Goal: Contribute content: Contribute content

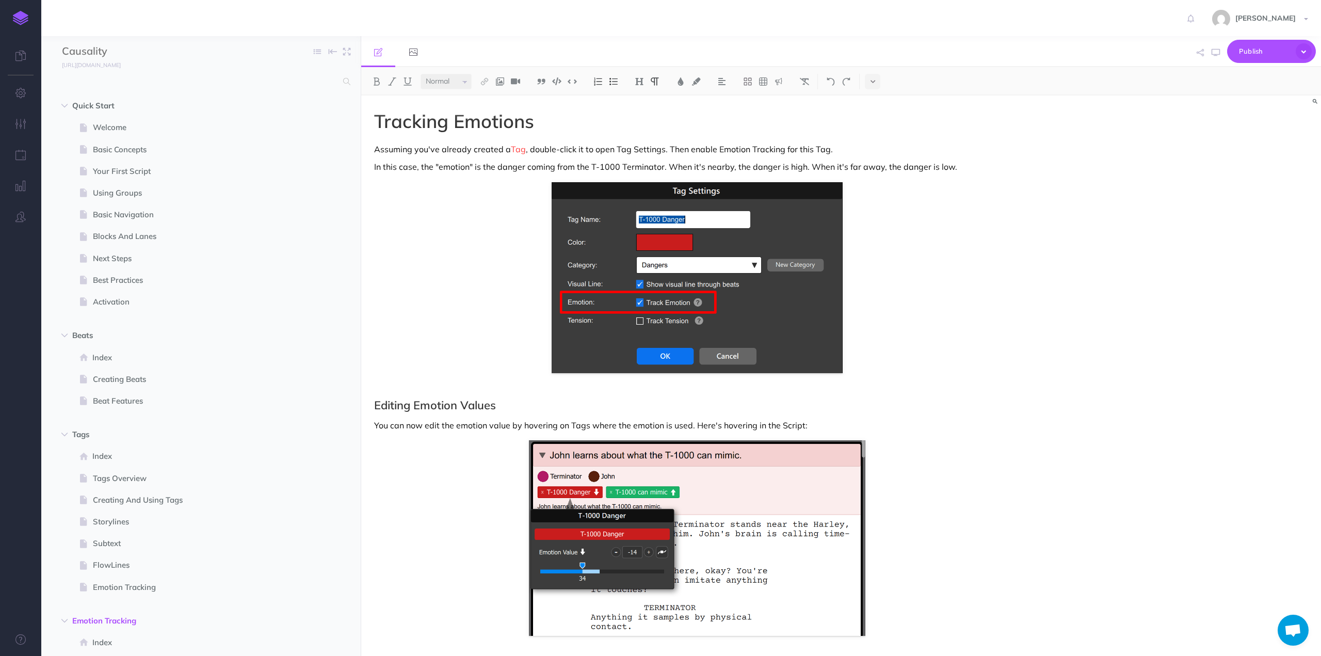
select select "null"
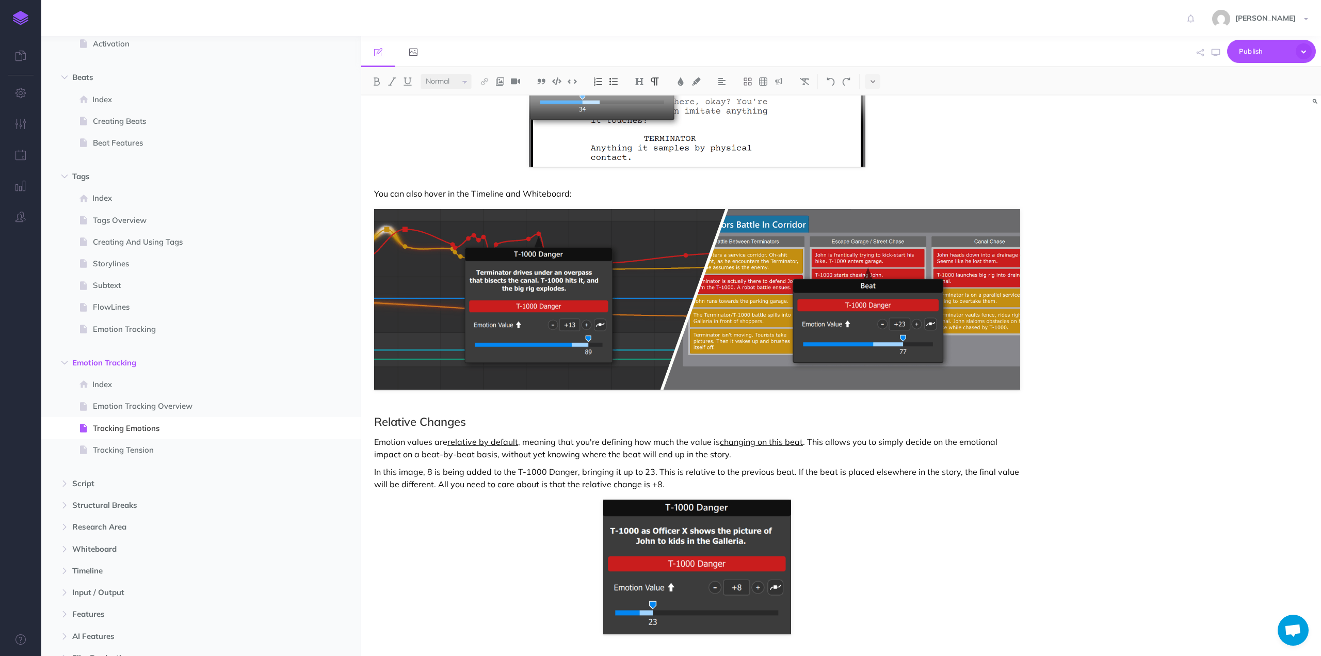
scroll to position [881, 0]
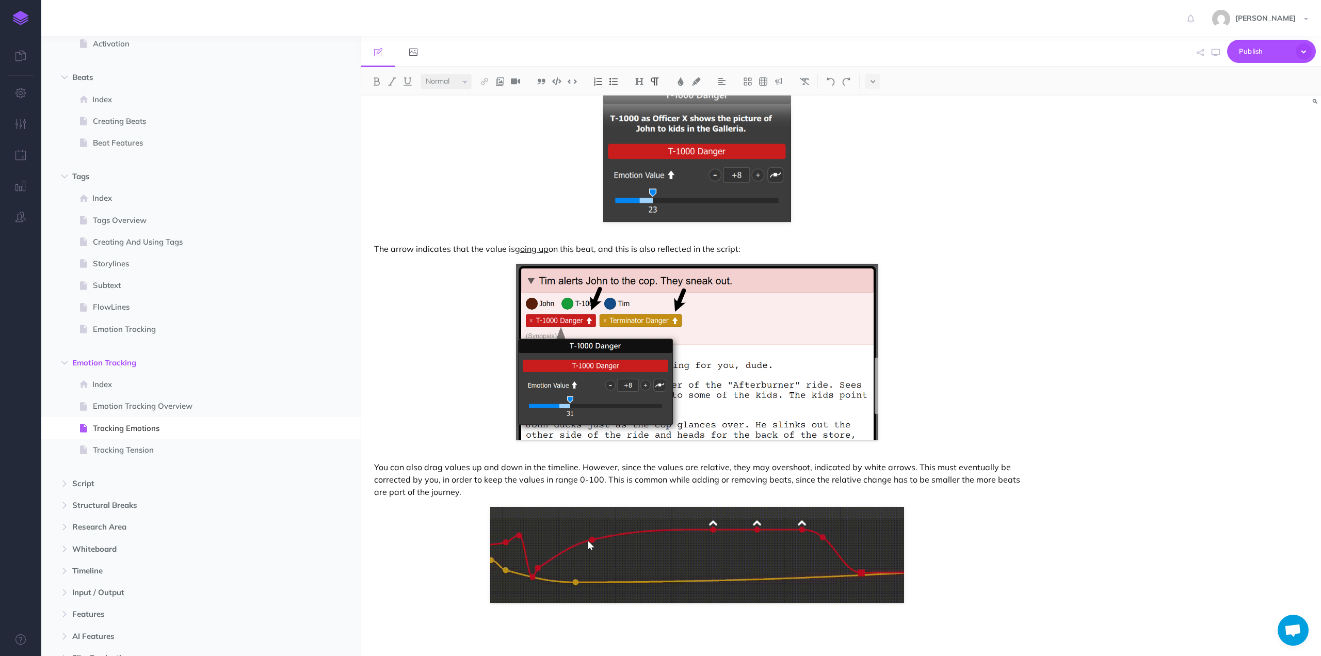
click at [435, 628] on p at bounding box center [697, 629] width 646 height 12
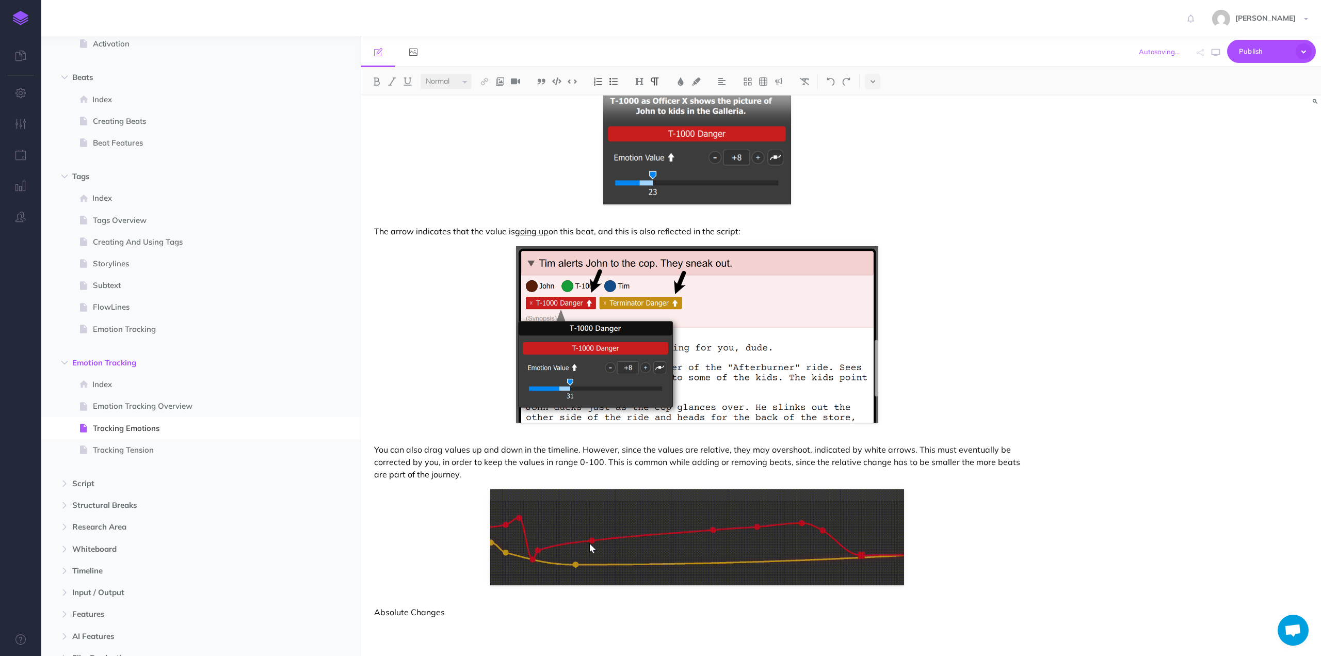
click at [397, 614] on p "Absolute Changes" at bounding box center [697, 612] width 646 height 12
click at [639, 80] on img at bounding box center [639, 81] width 9 height 8
click at [643, 113] on button "H2" at bounding box center [639, 114] width 15 height 15
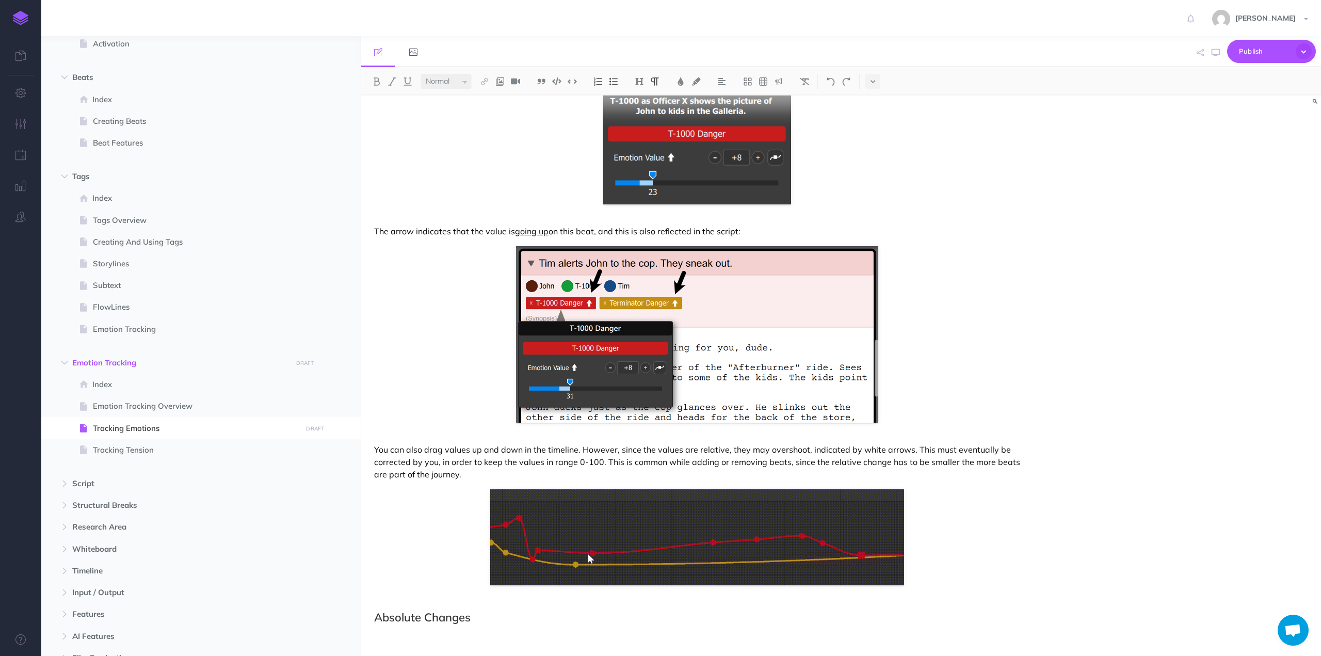
click at [408, 639] on p at bounding box center [697, 638] width 646 height 12
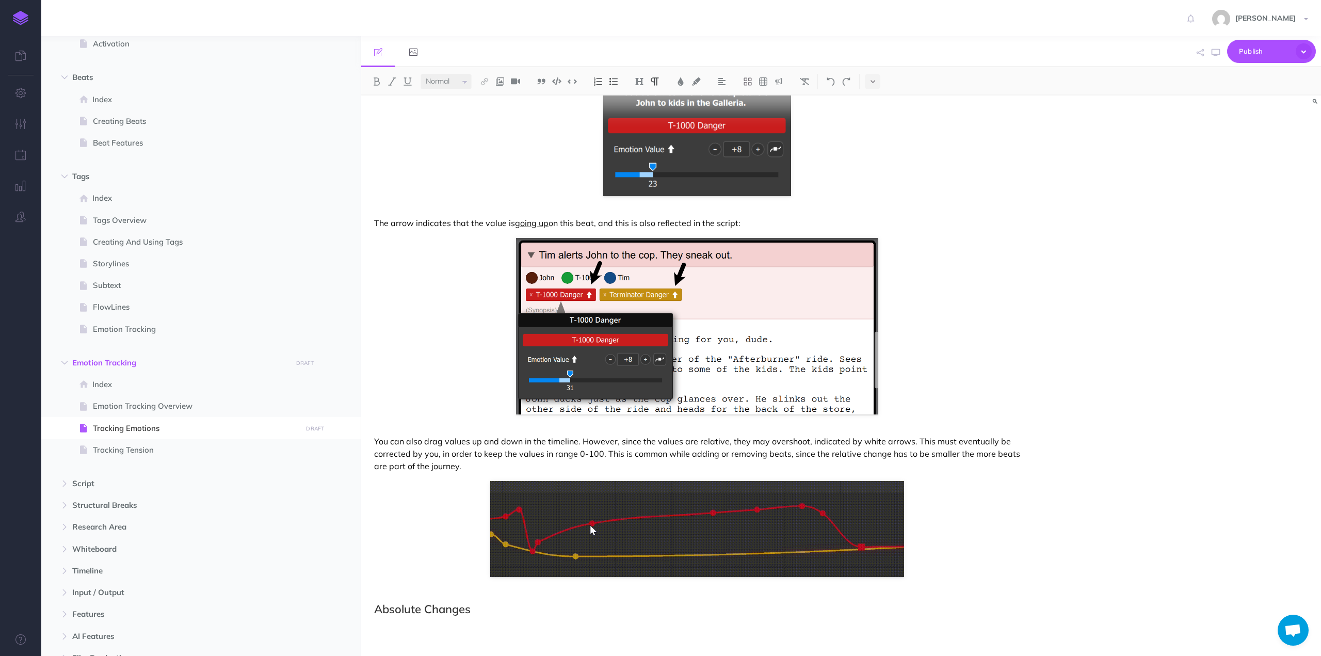
click at [403, 630] on p at bounding box center [697, 629] width 646 height 12
click at [20, 125] on icon "button" at bounding box center [20, 124] width 11 height 10
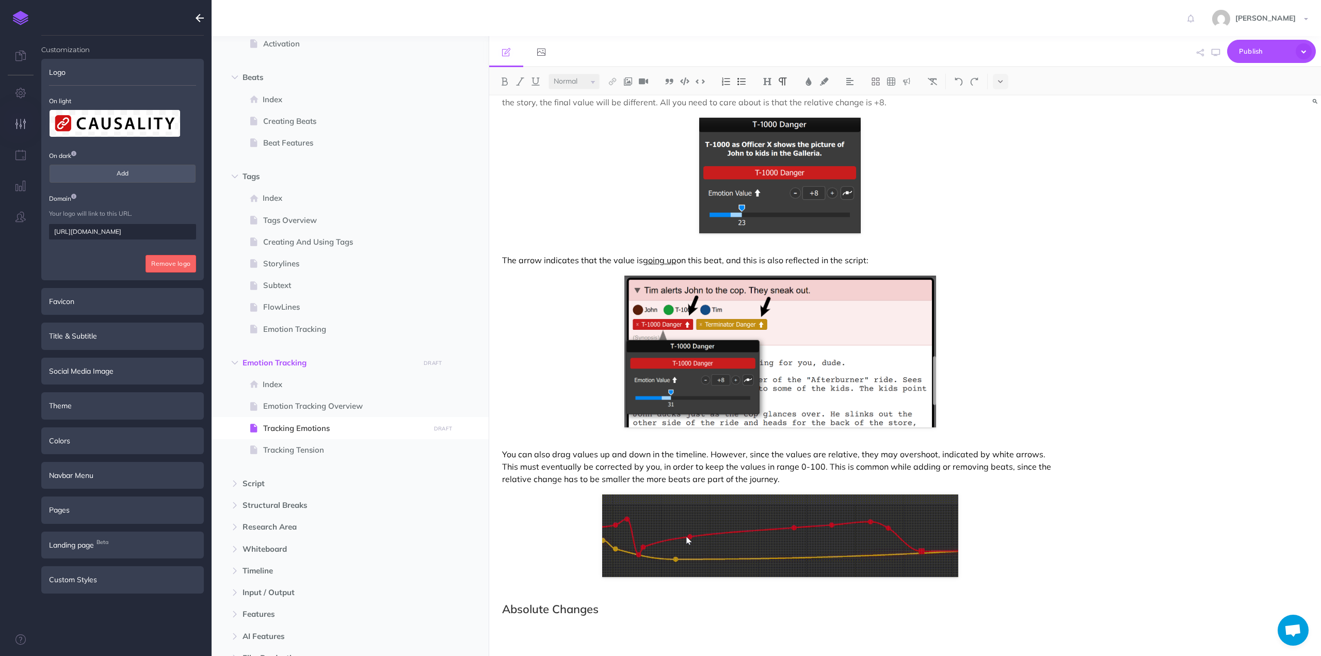
scroll to position [784, 0]
click at [79, 581] on div "Custom Styles" at bounding box center [122, 579] width 163 height 27
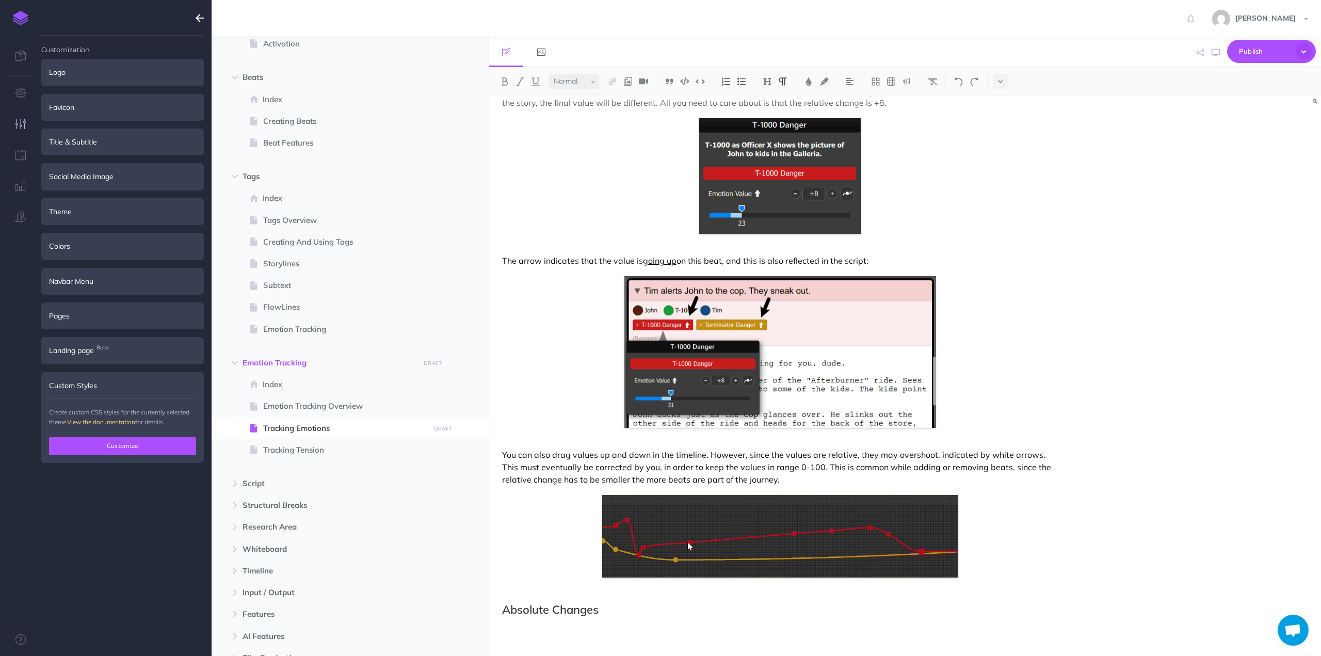
click at [105, 445] on button "Customize" at bounding box center [122, 446] width 147 height 18
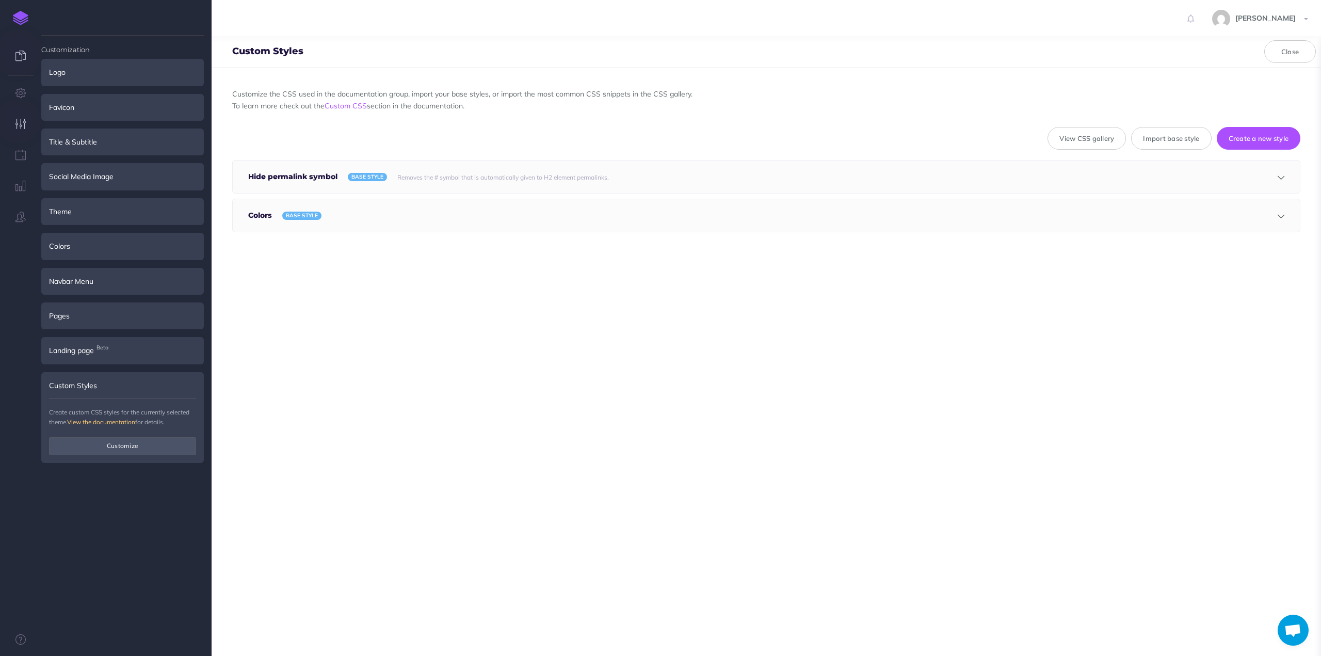
click at [19, 56] on icon at bounding box center [20, 56] width 10 height 10
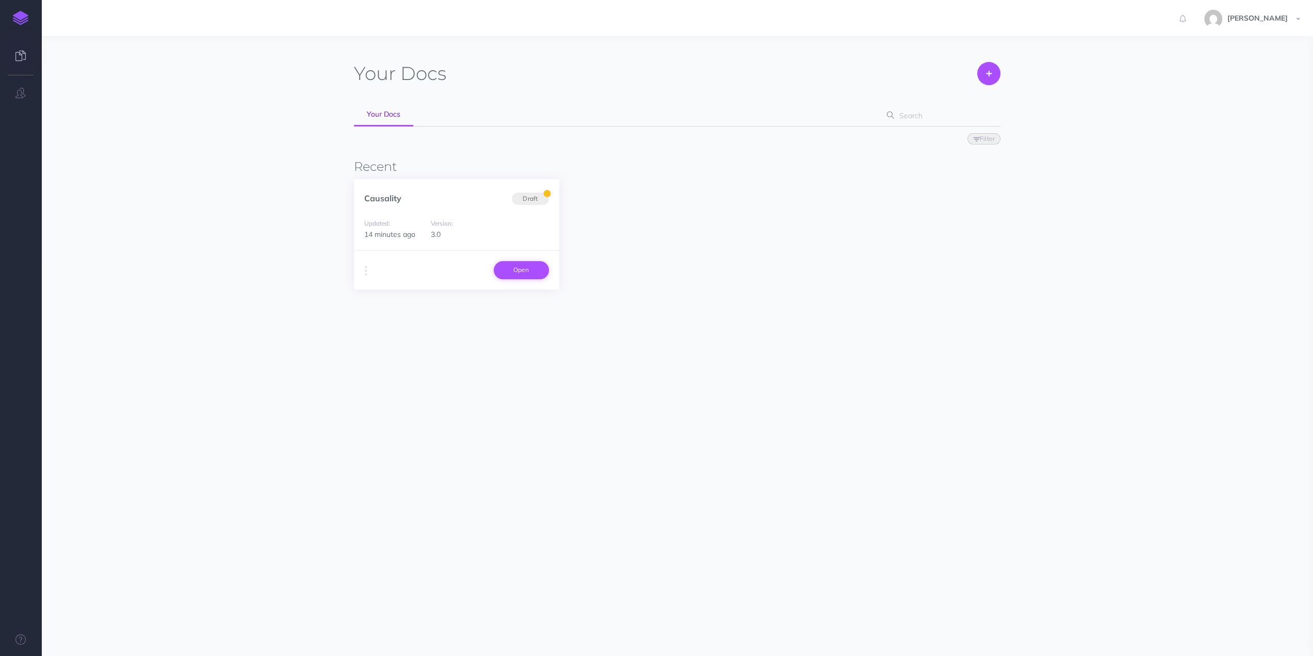
click at [519, 269] on link "Open" at bounding box center [521, 270] width 55 height 18
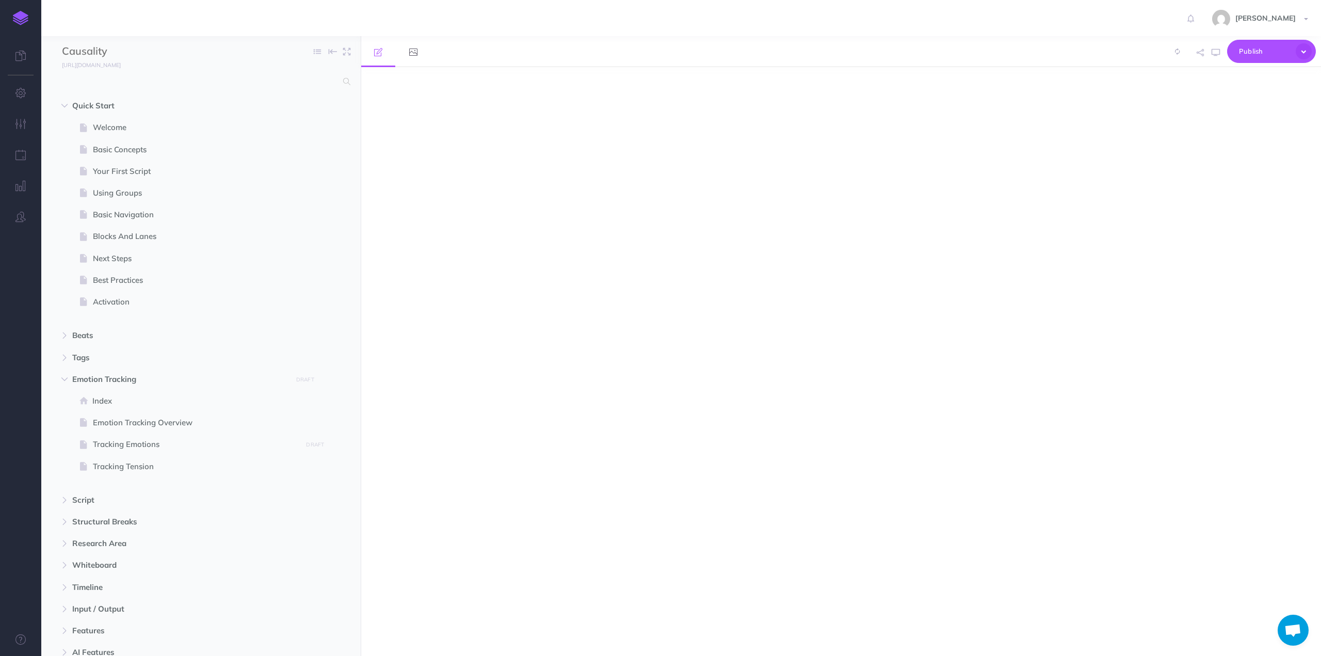
select select "null"
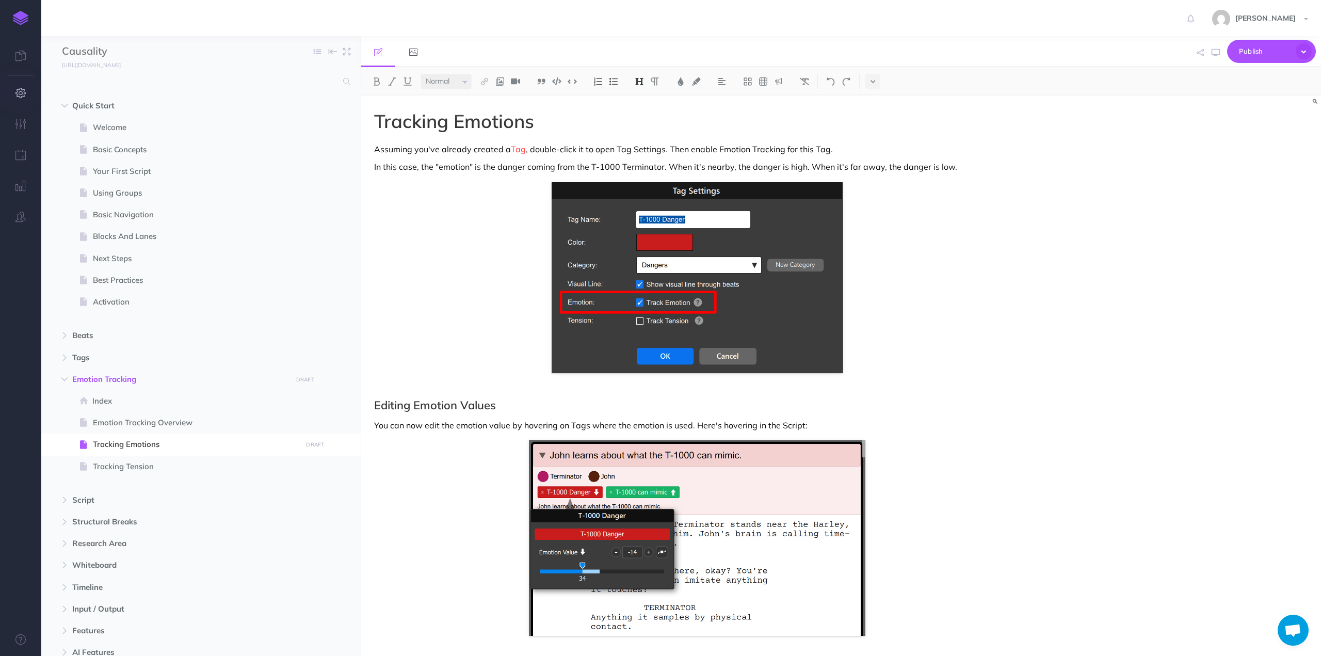
click at [22, 91] on icon "button" at bounding box center [20, 93] width 11 height 10
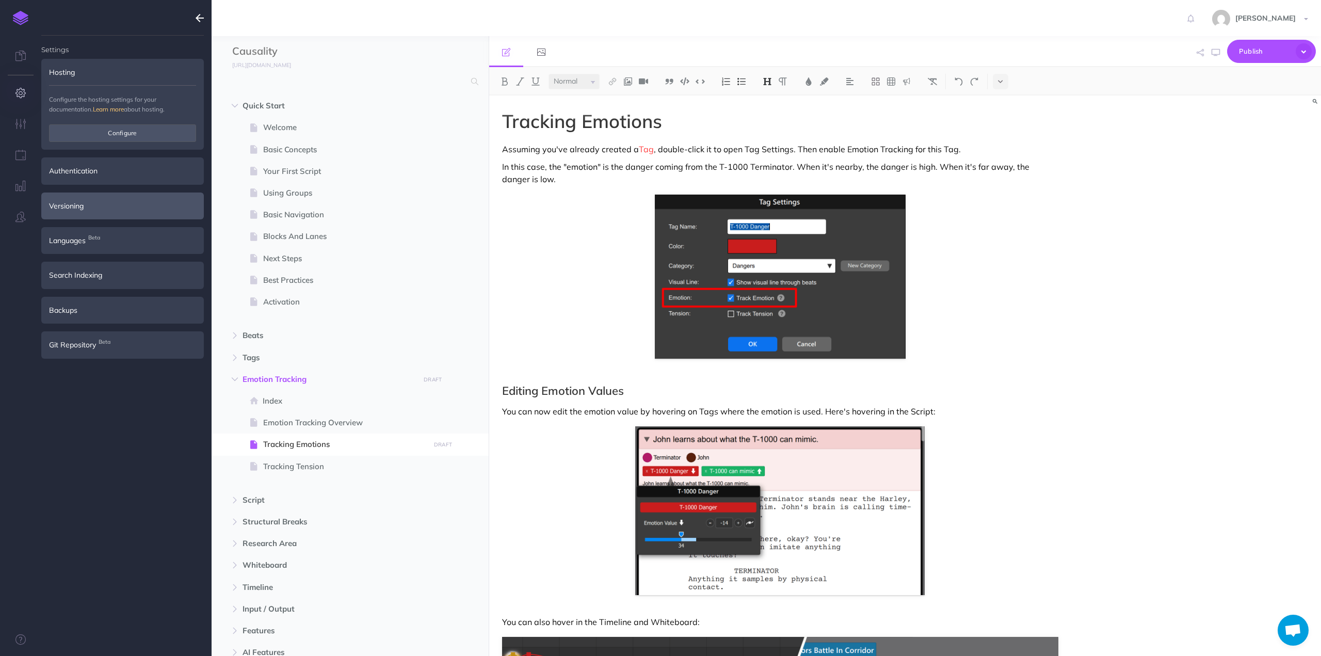
click at [121, 207] on div "Versioning" at bounding box center [122, 205] width 163 height 27
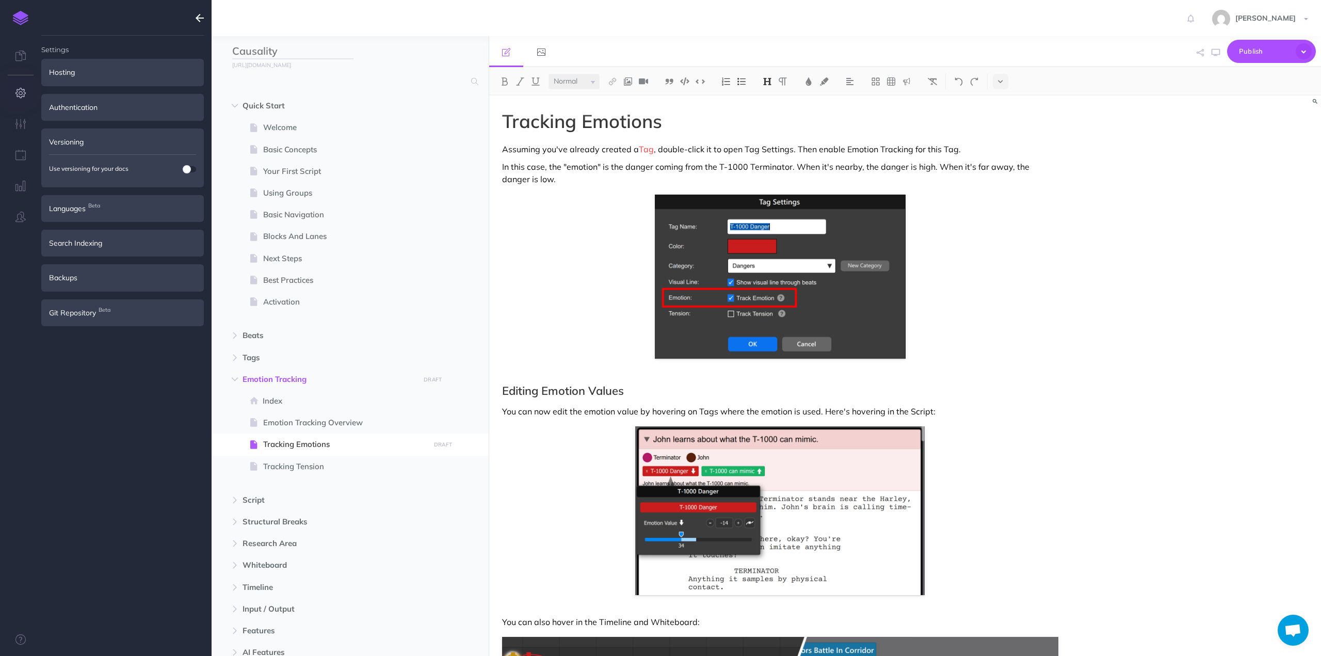
click at [269, 53] on input "Causality" at bounding box center [292, 51] width 121 height 15
click at [270, 84] on input "text" at bounding box center [348, 81] width 233 height 19
click at [27, 62] on link at bounding box center [20, 56] width 41 height 31
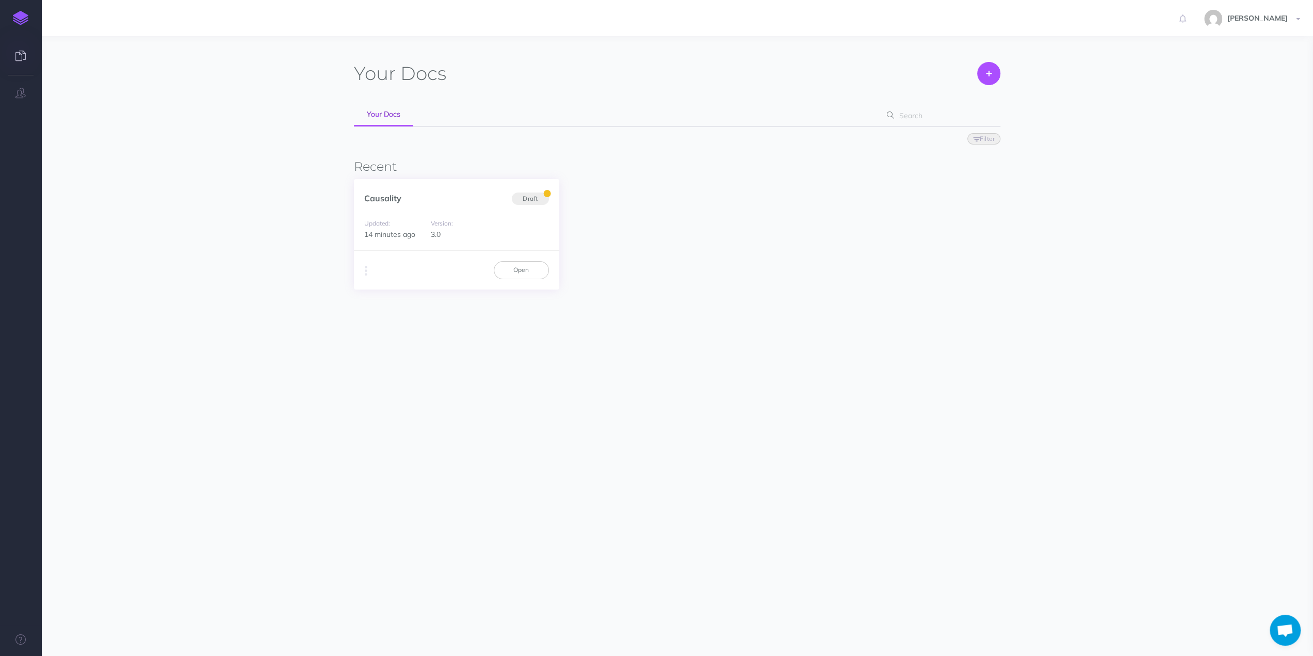
click at [359, 267] on div "Duplicate Export PDF Beta Markdown Beta Advanced Archive Open" at bounding box center [456, 269] width 205 height 39
click at [365, 270] on icon "button" at bounding box center [366, 271] width 3 height 14
click at [394, 338] on button "Archive" at bounding box center [418, 347] width 129 height 18
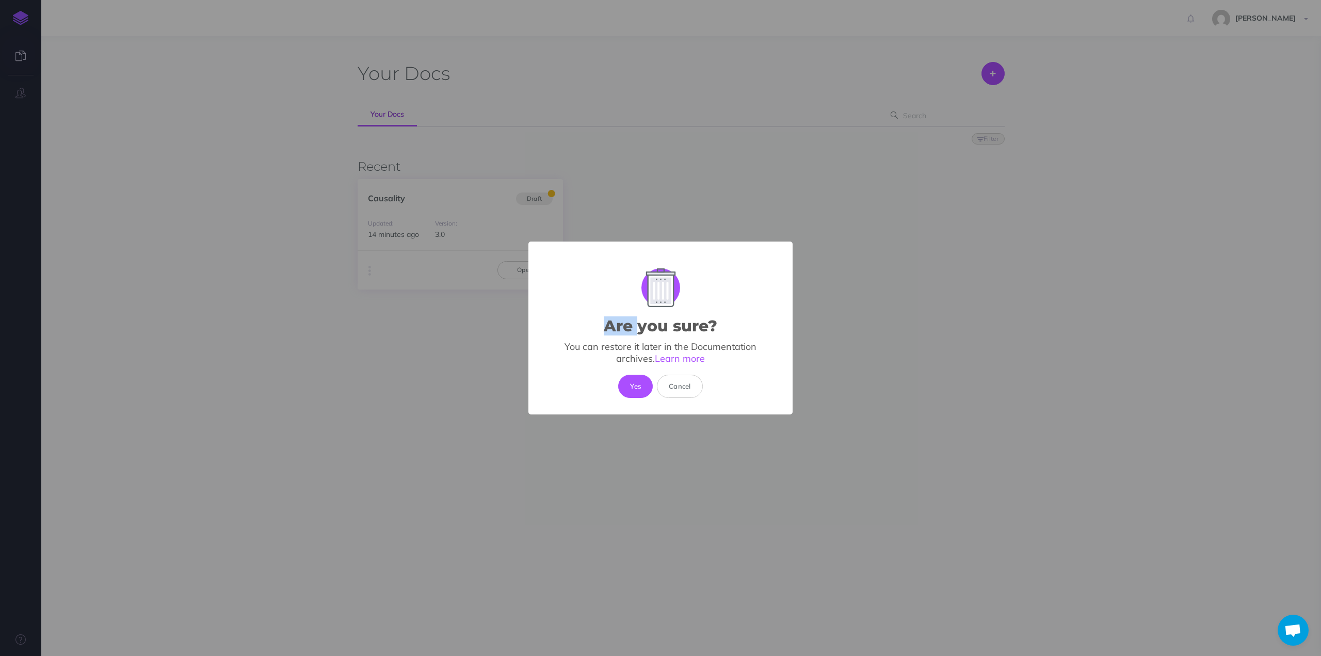
click at [394, 337] on div "Are you sure? × You can restore it later in the Documentation archives. Learn m…" at bounding box center [660, 328] width 1321 height 656
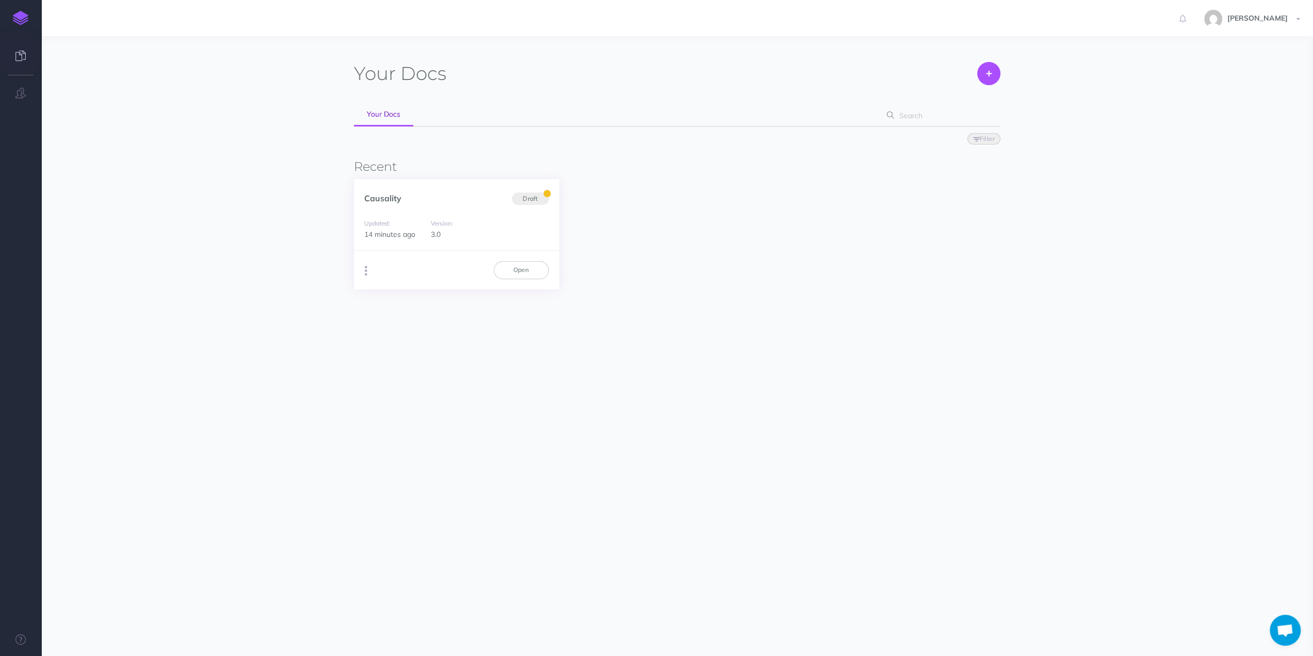
click at [365, 267] on icon "button" at bounding box center [366, 271] width 3 height 14
click at [377, 327] on button "Advanced" at bounding box center [418, 328] width 129 height 18
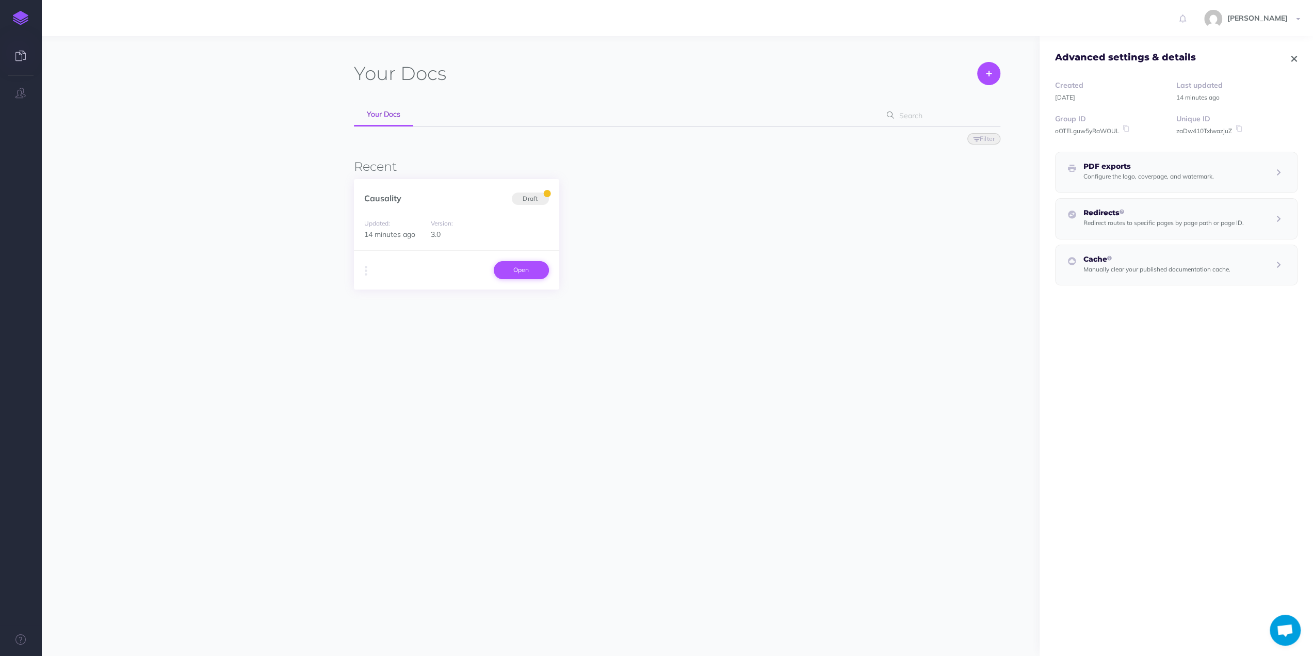
click at [510, 266] on link "Open" at bounding box center [521, 270] width 55 height 18
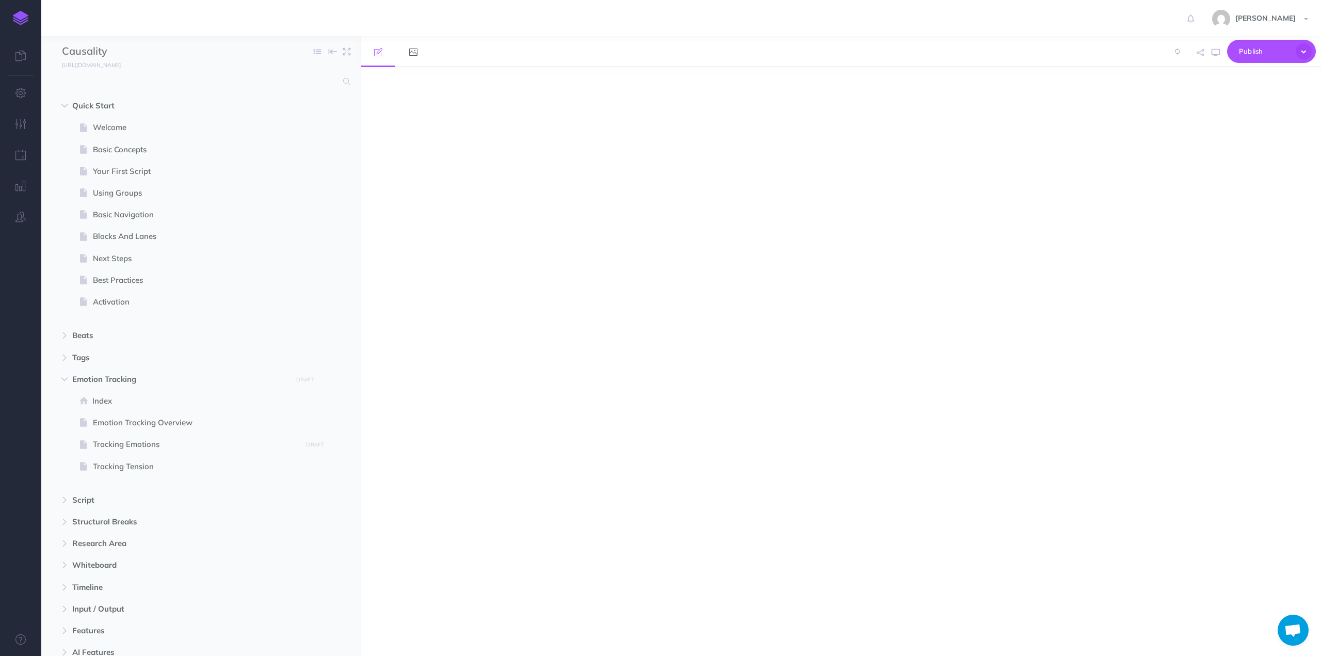
select select "null"
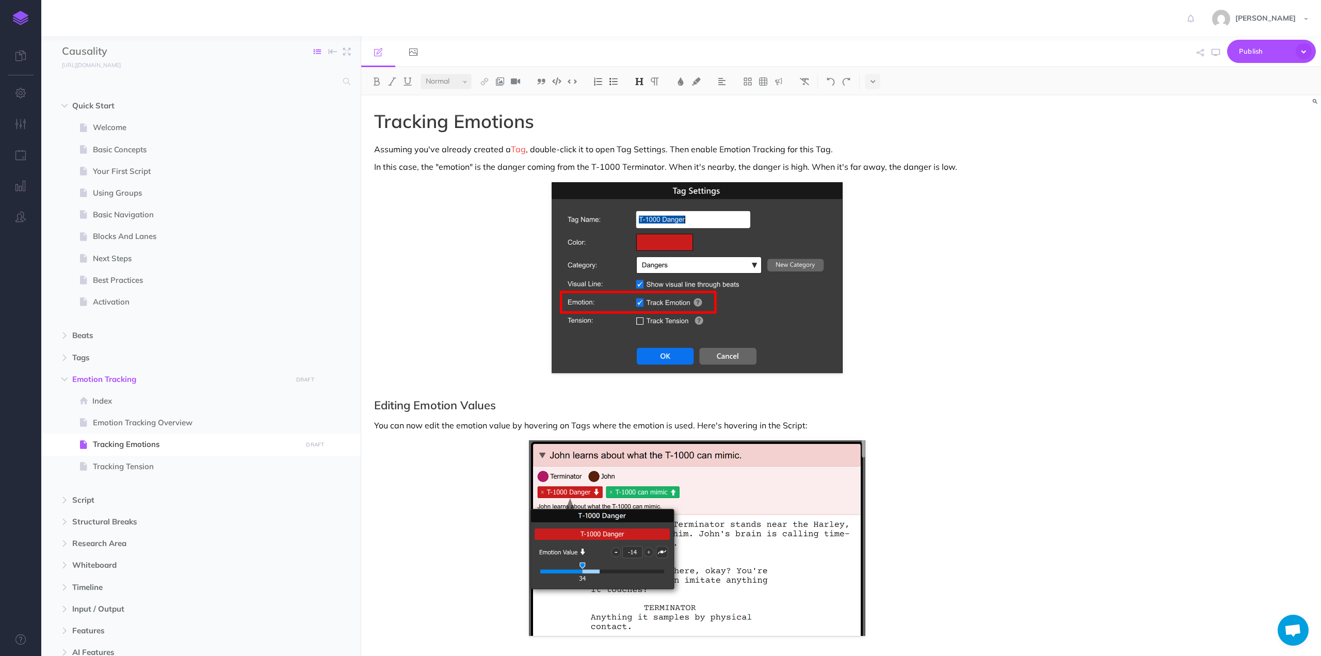
click at [318, 50] on icon "button" at bounding box center [317, 51] width 7 height 7
click at [294, 67] on link "Collapse all" at bounding box center [286, 68] width 84 height 17
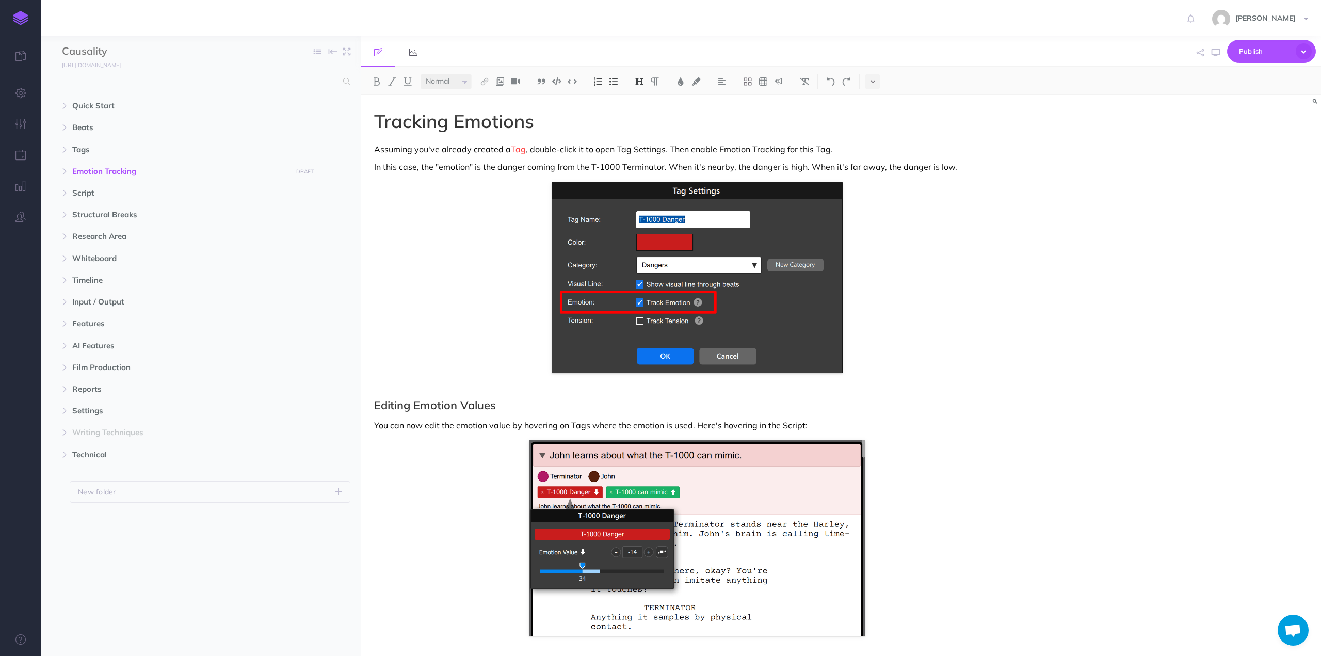
click at [172, 553] on ul "Quick Start New folder Add a new folder inside this folder New page Add a new b…" at bounding box center [200, 362] width 319 height 534
click at [1301, 48] on icon "button" at bounding box center [1304, 51] width 16 height 16
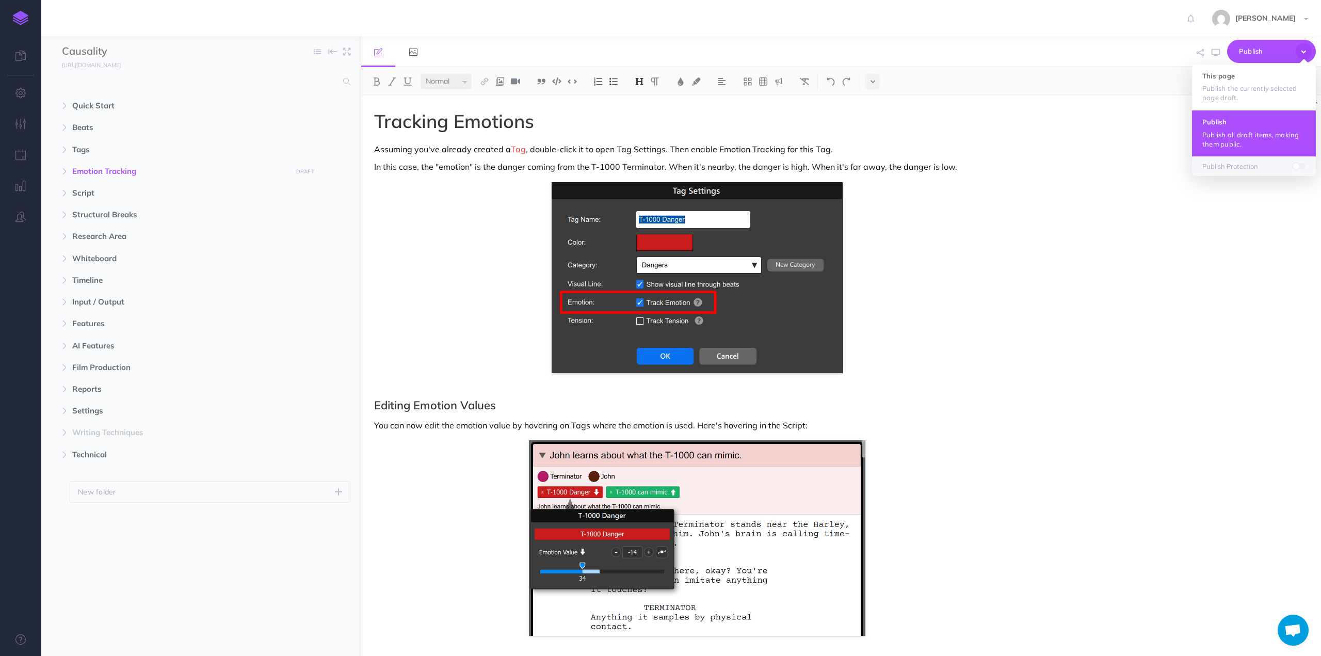
click at [1227, 125] on h4 "Publish" at bounding box center [1253, 121] width 103 height 7
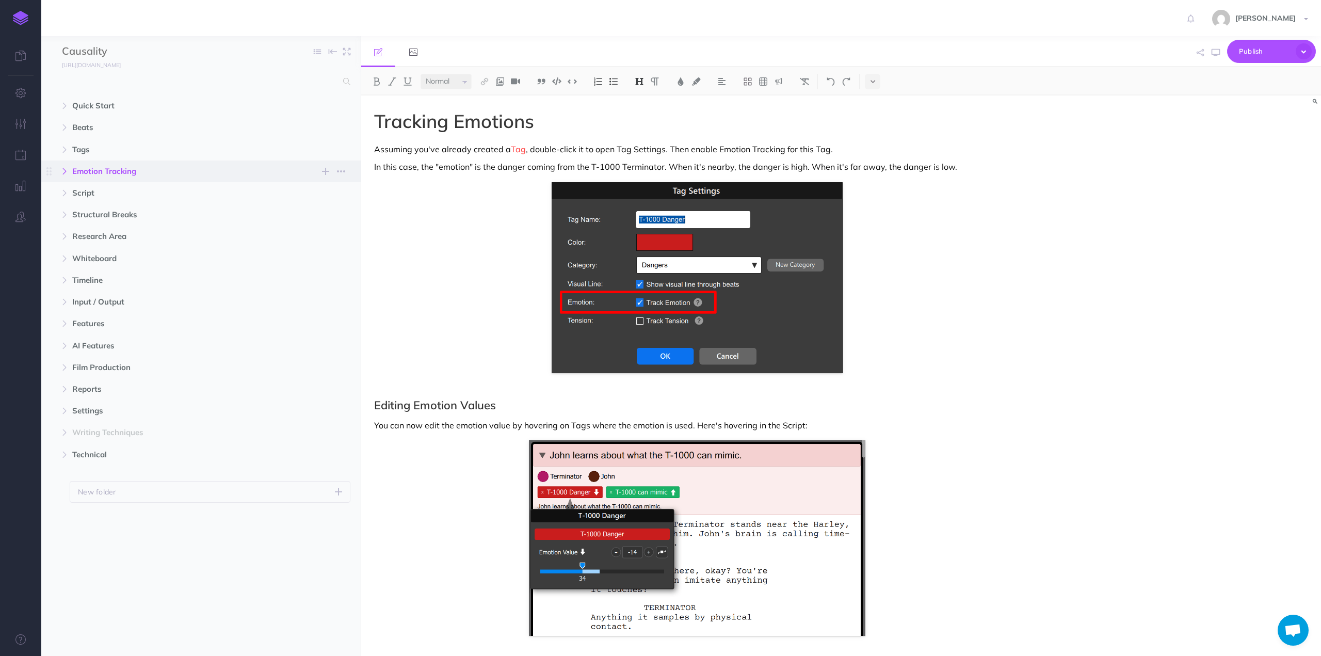
click at [66, 174] on icon "button" at bounding box center [64, 171] width 6 height 6
click at [122, 256] on span "Tracking Tension" at bounding box center [196, 258] width 206 height 12
select select "null"
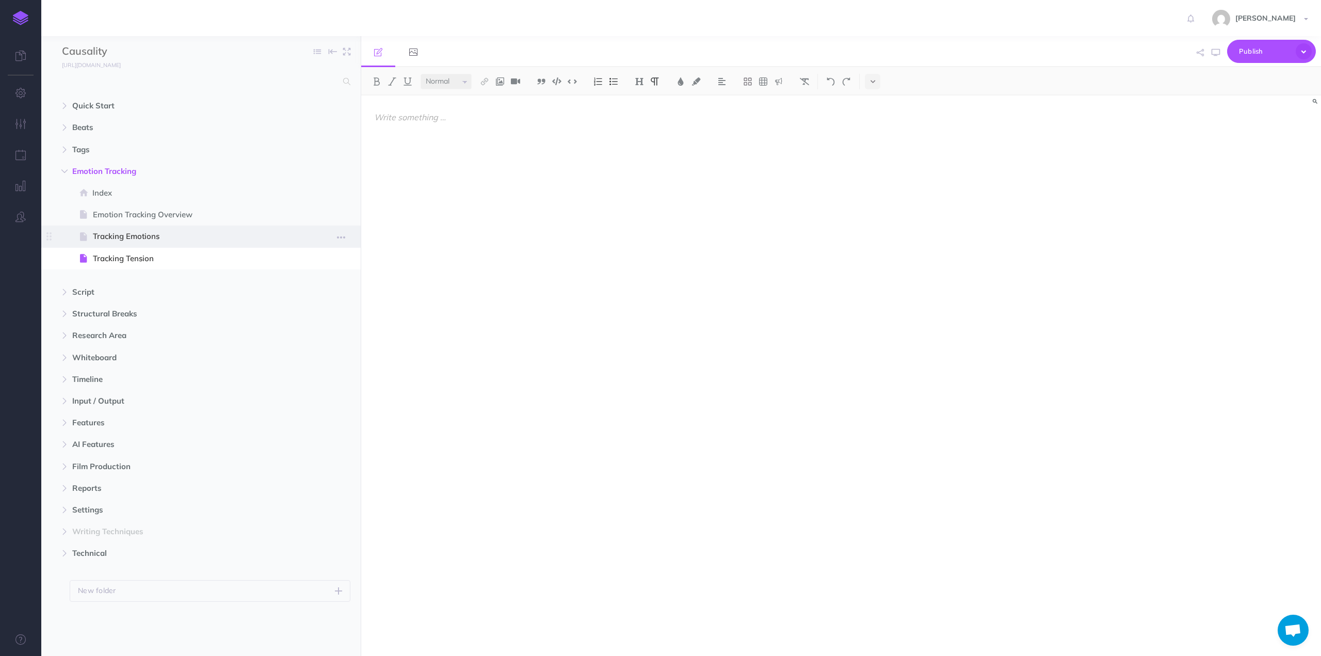
click at [139, 243] on span "Tracking Emotions" at bounding box center [196, 236] width 206 height 12
select select "null"
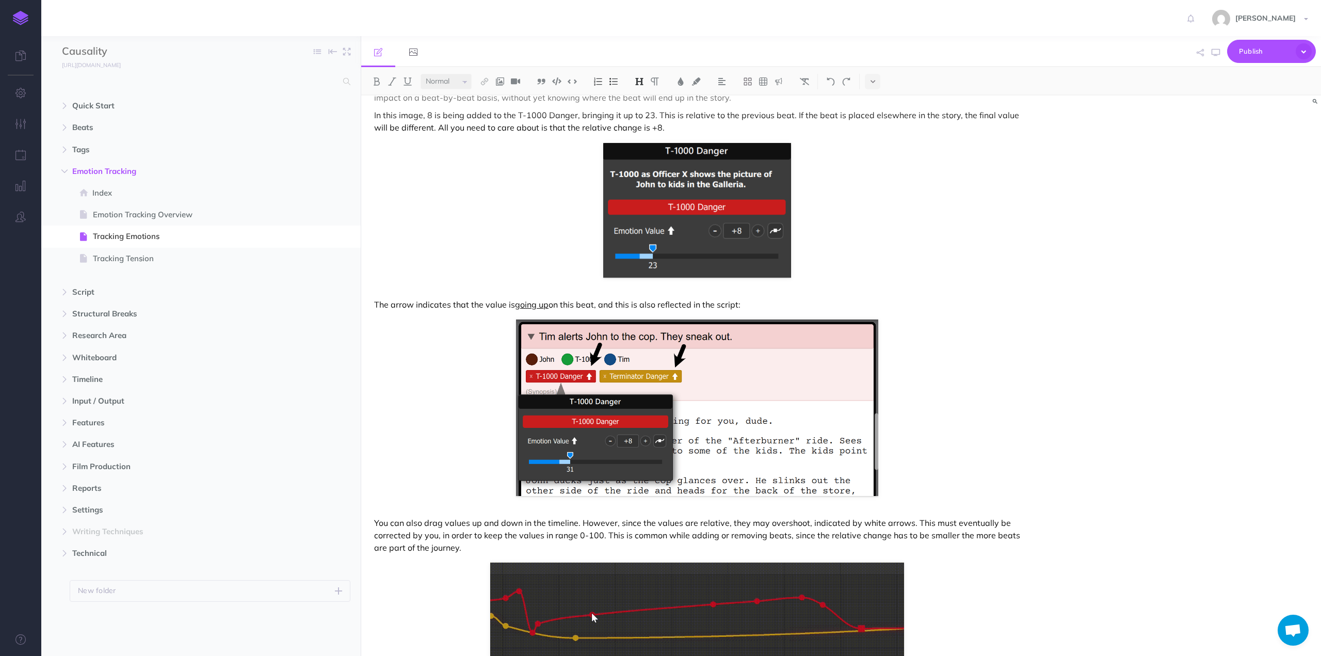
scroll to position [907, 0]
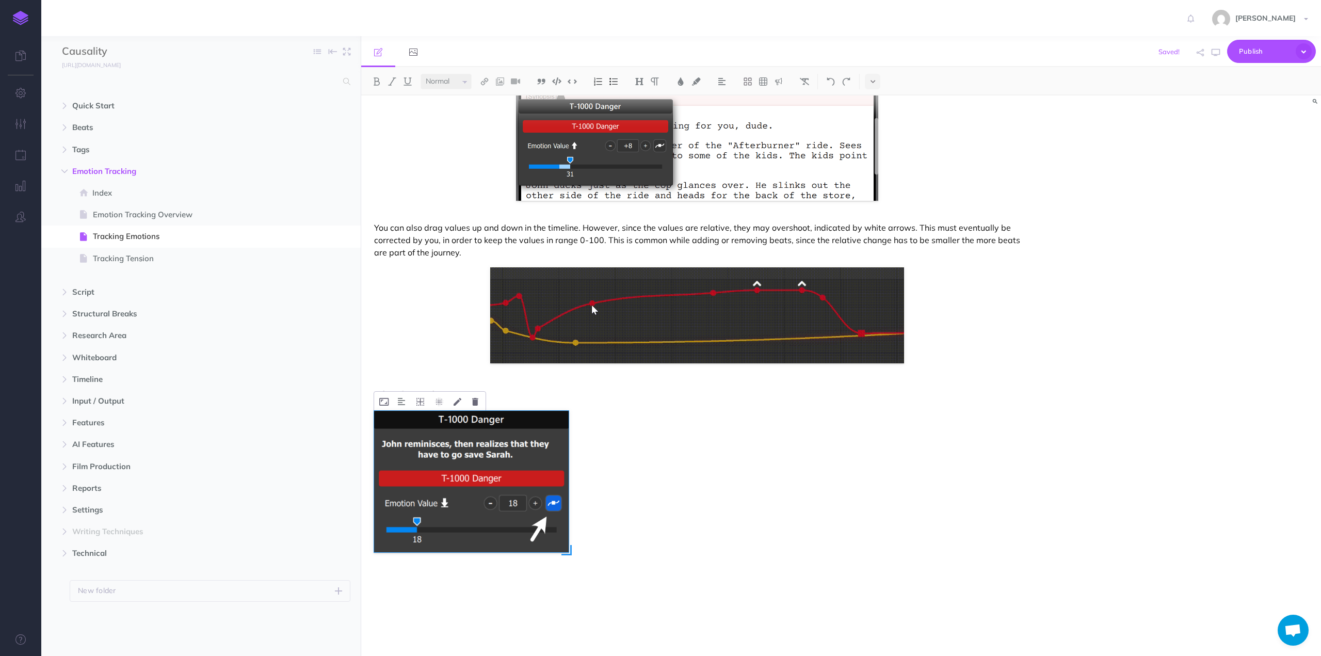
drag, startPoint x: 640, startPoint y: 601, endPoint x: 571, endPoint y: 552, distance: 84.8
click at [571, 552] on span at bounding box center [566, 550] width 10 height 10
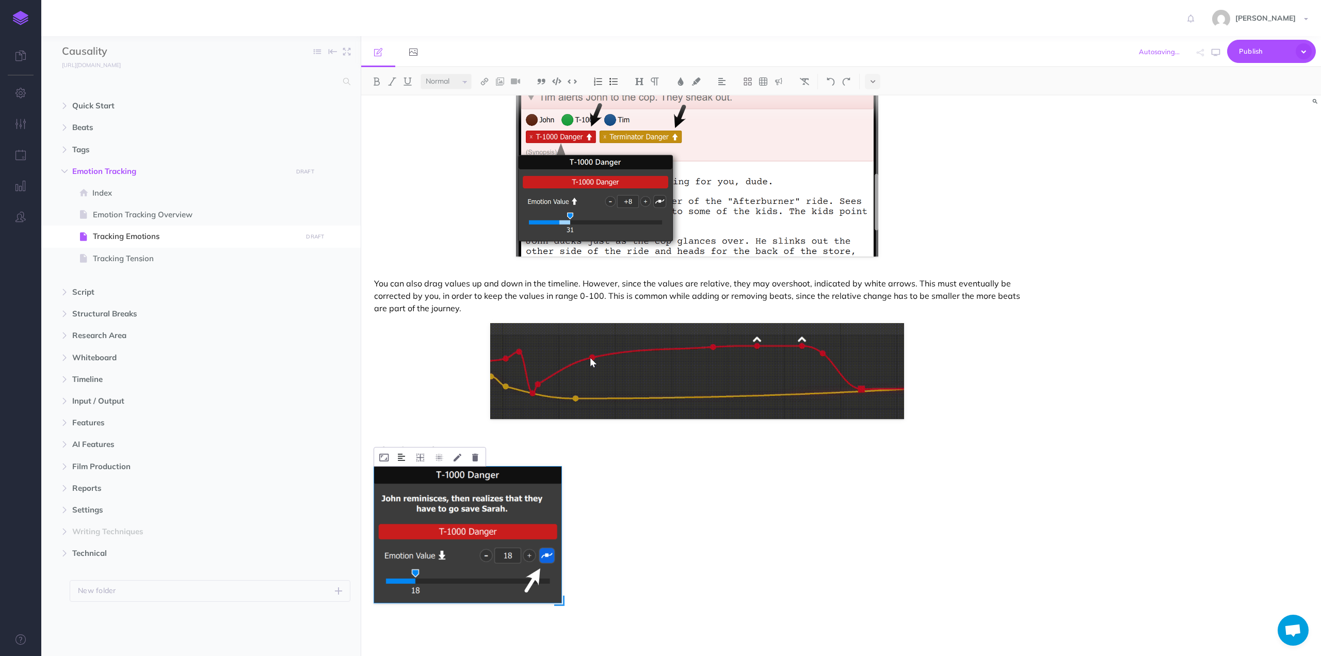
click at [398, 459] on img at bounding box center [401, 457] width 7 height 8
click at [402, 486] on img at bounding box center [402, 490] width 19 height 8
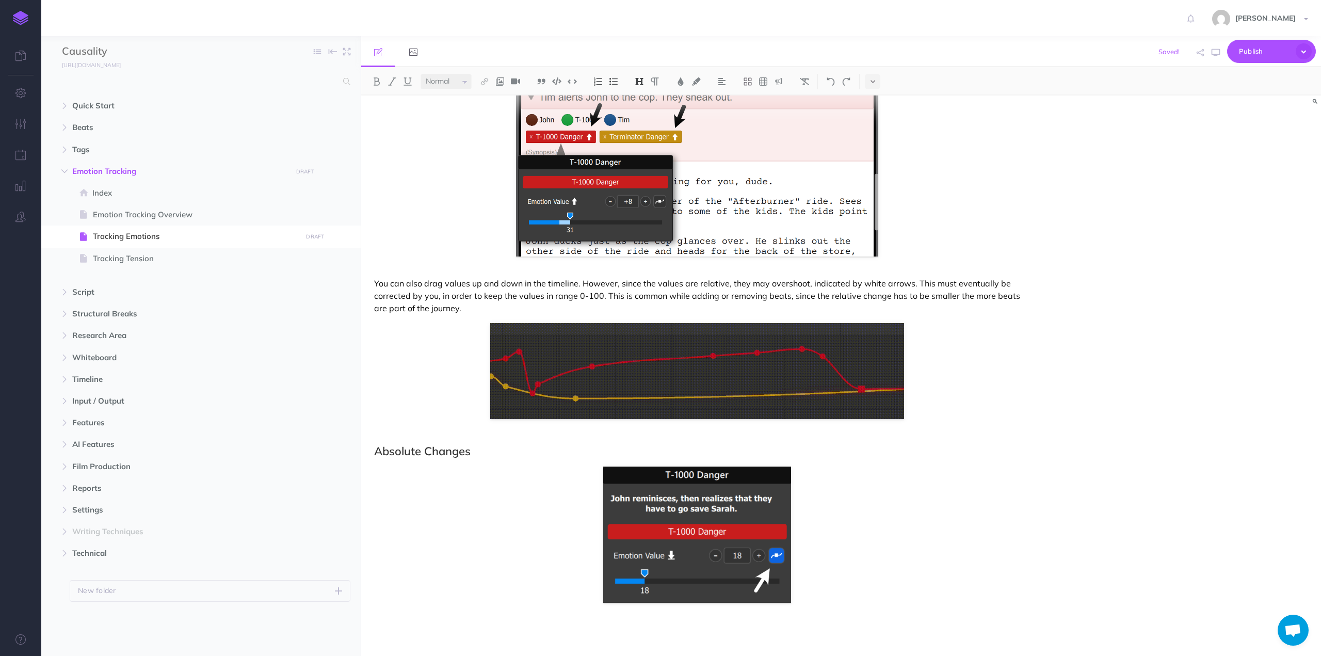
click at [481, 448] on h2 "Absolute Changes" at bounding box center [697, 451] width 646 height 12
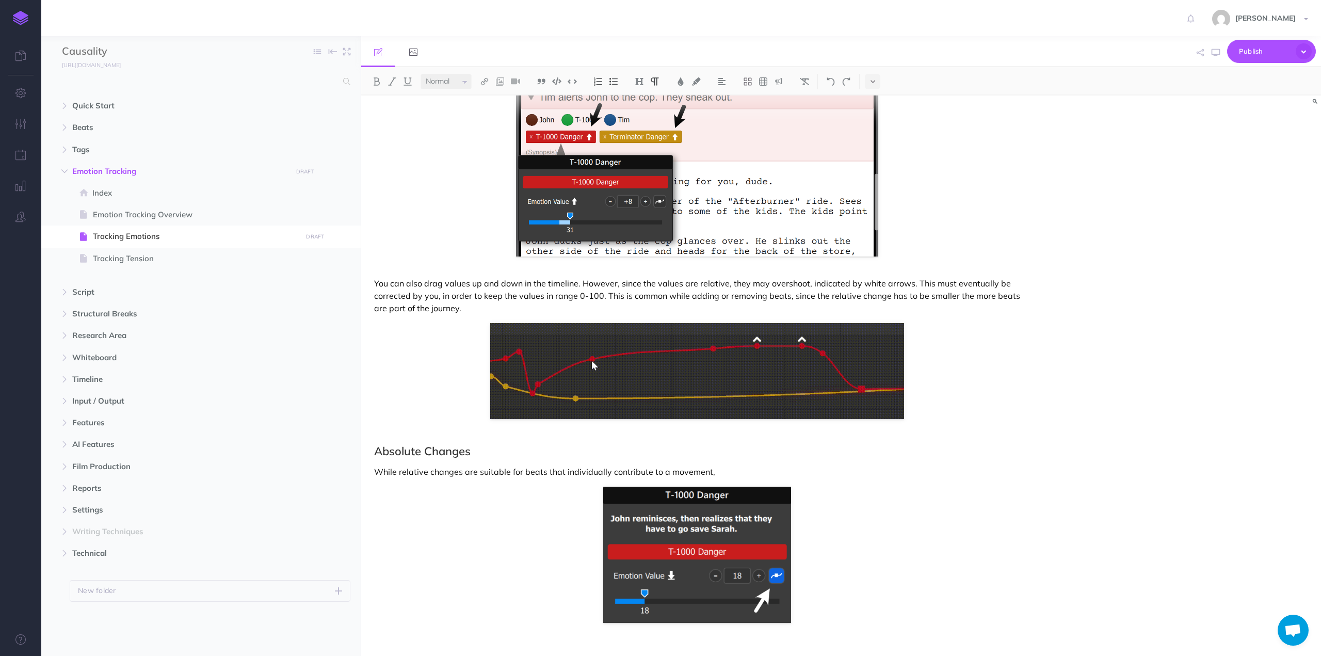
drag, startPoint x: 725, startPoint y: 469, endPoint x: 664, endPoint y: 465, distance: 61.0
click at [664, 465] on p "While relative changes are suitable for beats that individually contribute to a…" at bounding box center [697, 471] width 646 height 12
click at [377, 470] on p "While relative changes are suitable for beats that individually contribute to a…" at bounding box center [697, 471] width 646 height 12
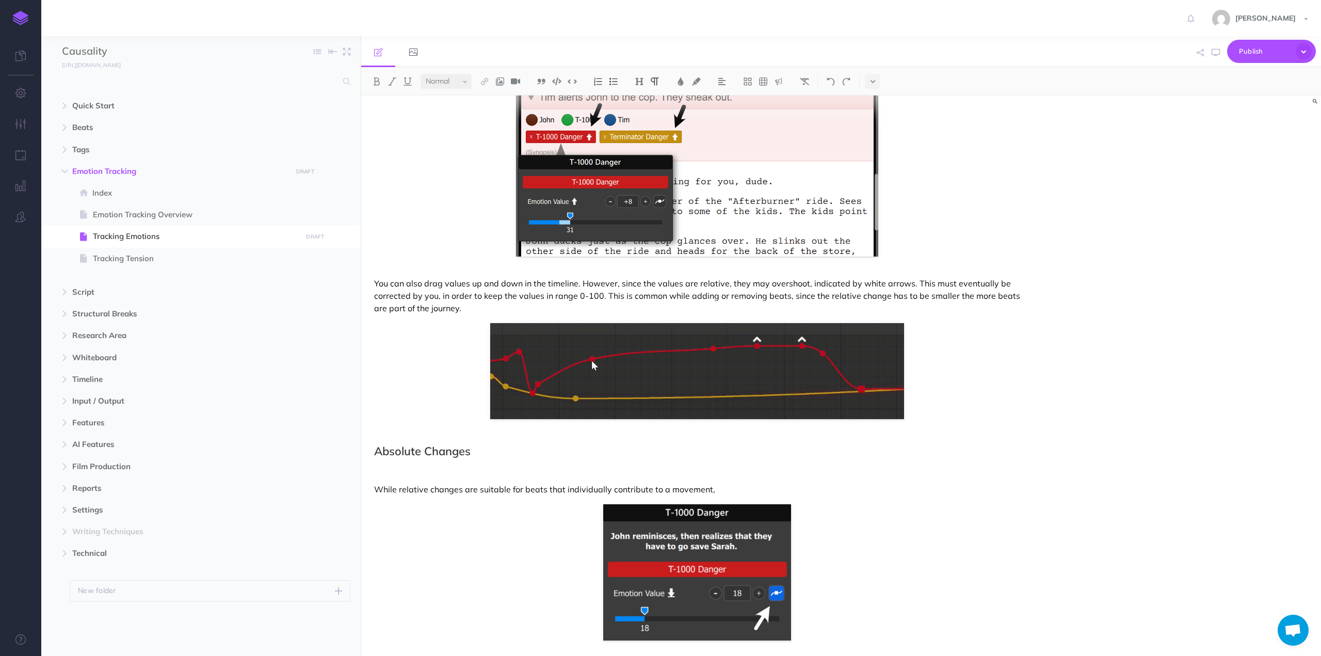
scroll to position [1103, 0]
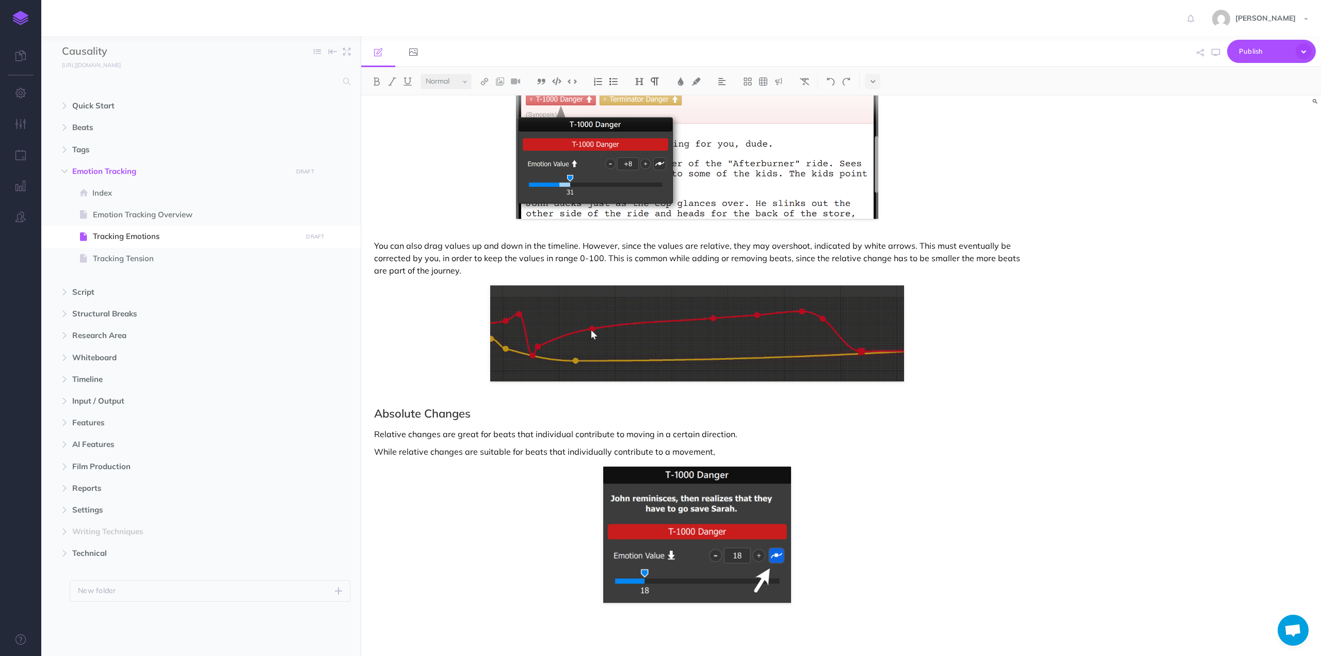
drag, startPoint x: 741, startPoint y: 434, endPoint x: 584, endPoint y: 434, distance: 156.9
click at [584, 434] on p "Relative changes are great for beats that individual contribute to moving in a …" at bounding box center [697, 434] width 646 height 12
click at [738, 432] on p "Relative changes are great for beats that individual contribute to moving in a …" at bounding box center [697, 434] width 646 height 12
drag, startPoint x: 737, startPoint y: 432, endPoint x: 456, endPoint y: 435, distance: 280.8
click at [456, 435] on p "Relative changes are great for beats that individual contribute to moving in a …" at bounding box center [697, 434] width 646 height 12
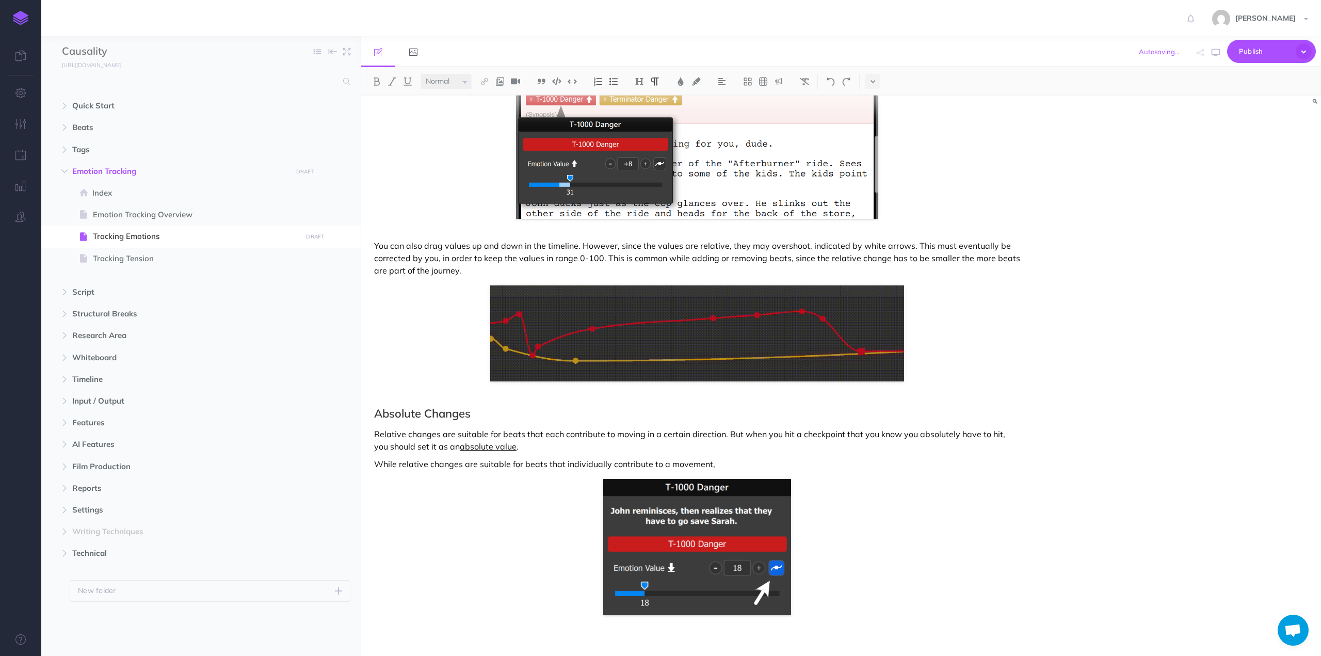
click at [487, 460] on p "While relative changes are suitable for beats that individually contribute to a…" at bounding box center [697, 464] width 646 height 12
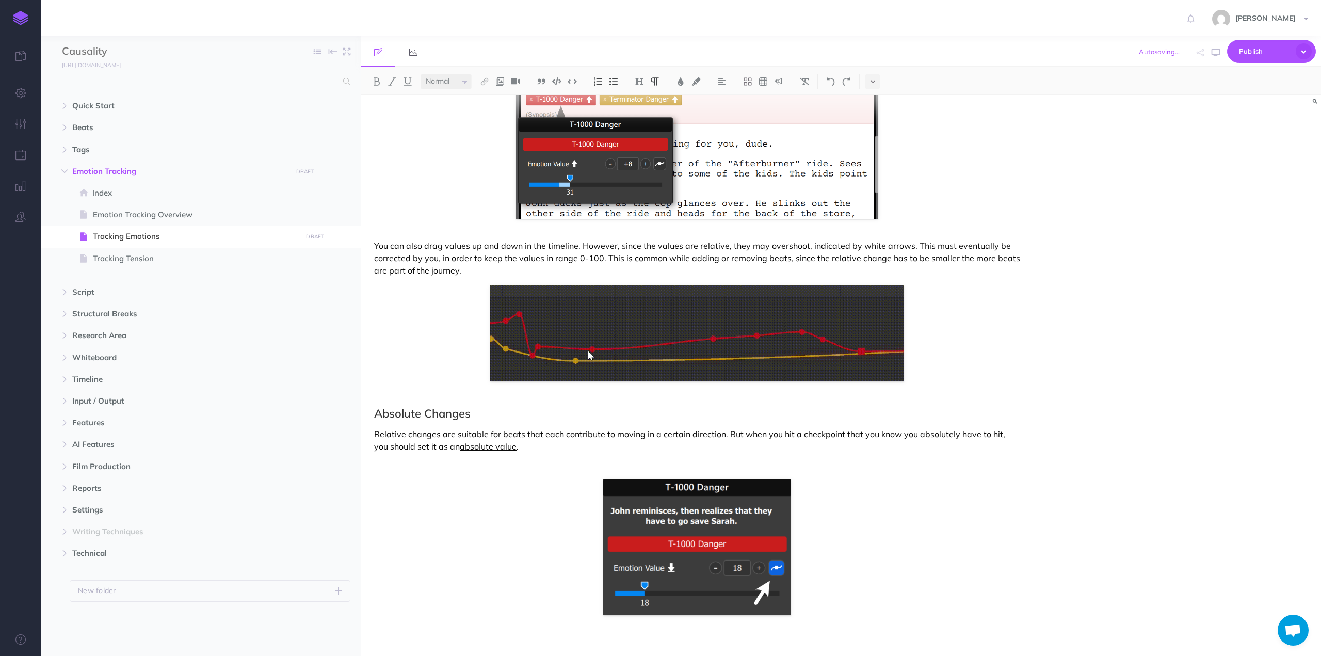
click at [515, 445] on p "Relative changes are suitable for beats that each contribute to moving in a cer…" at bounding box center [697, 440] width 646 height 25
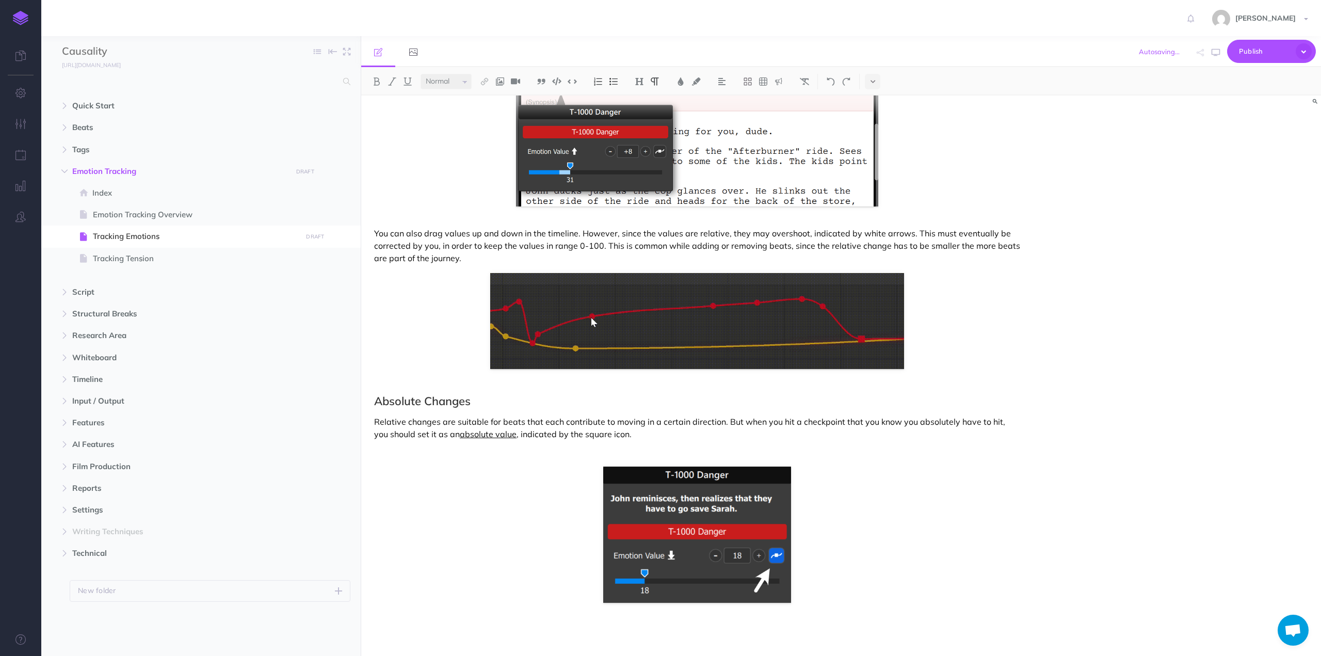
click at [574, 449] on p at bounding box center [697, 451] width 646 height 12
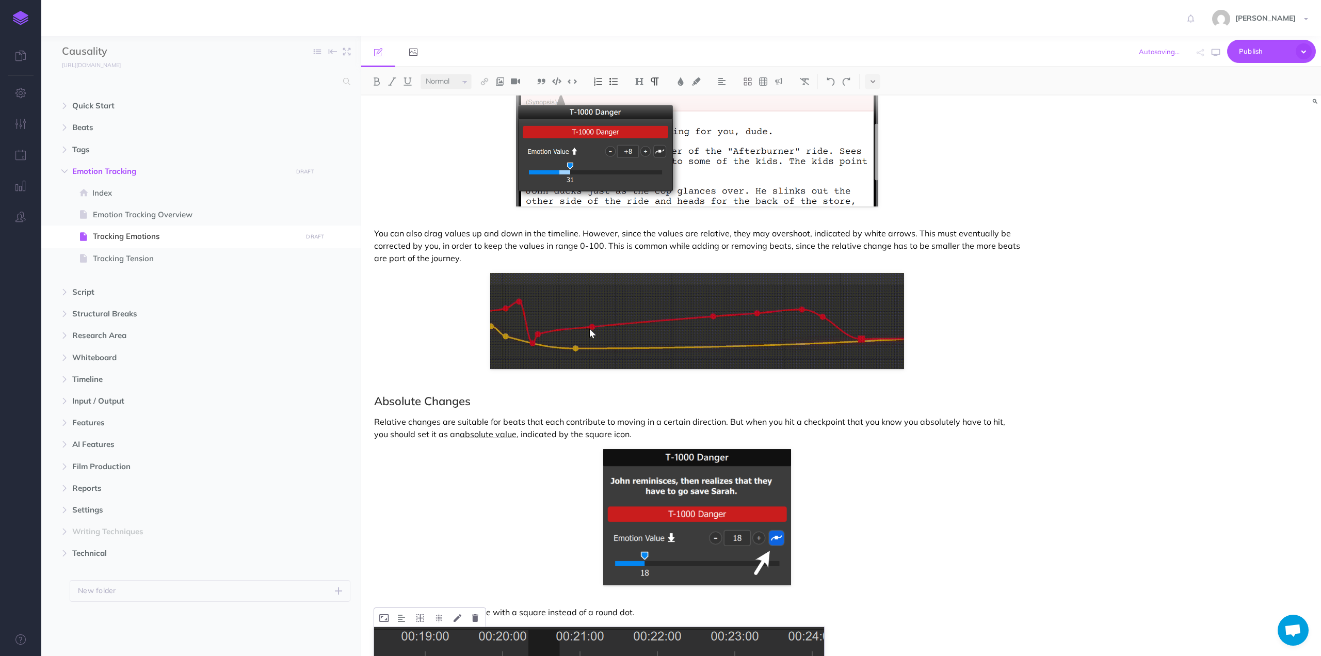
scroll to position [1425, 0]
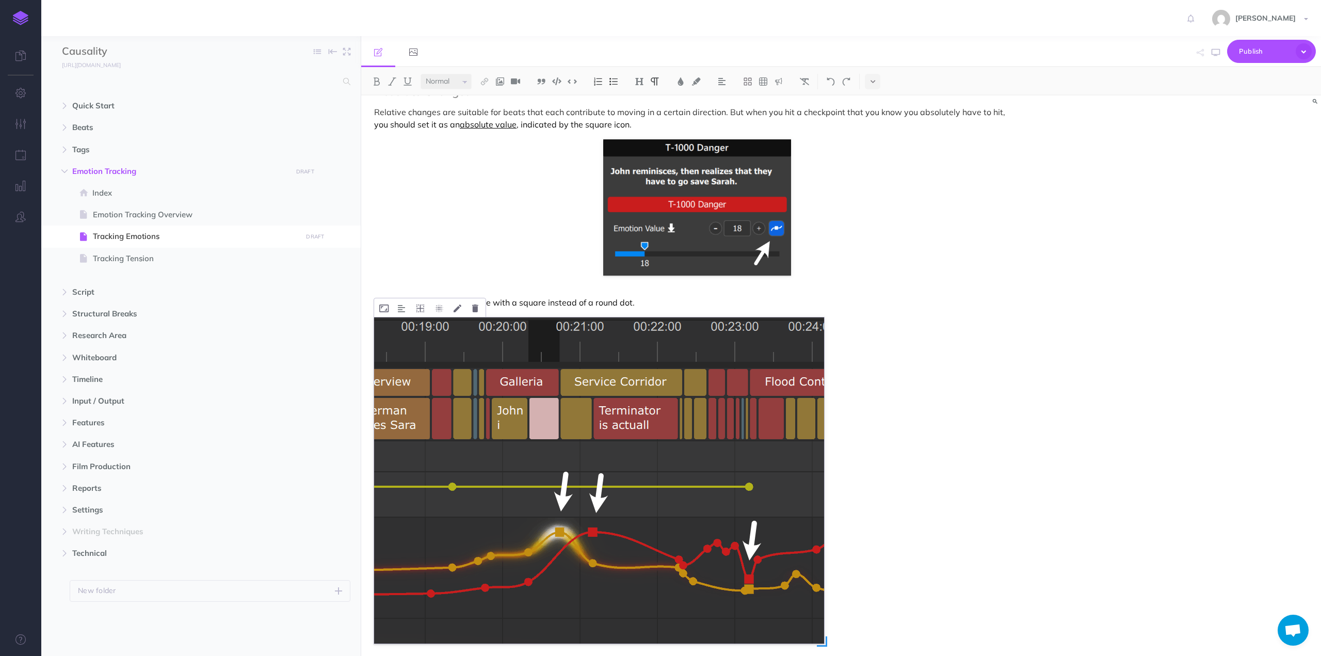
click at [593, 445] on img at bounding box center [599, 480] width 450 height 326
click at [398, 304] on img at bounding box center [401, 308] width 7 height 8
click at [404, 337] on img at bounding box center [402, 340] width 19 height 8
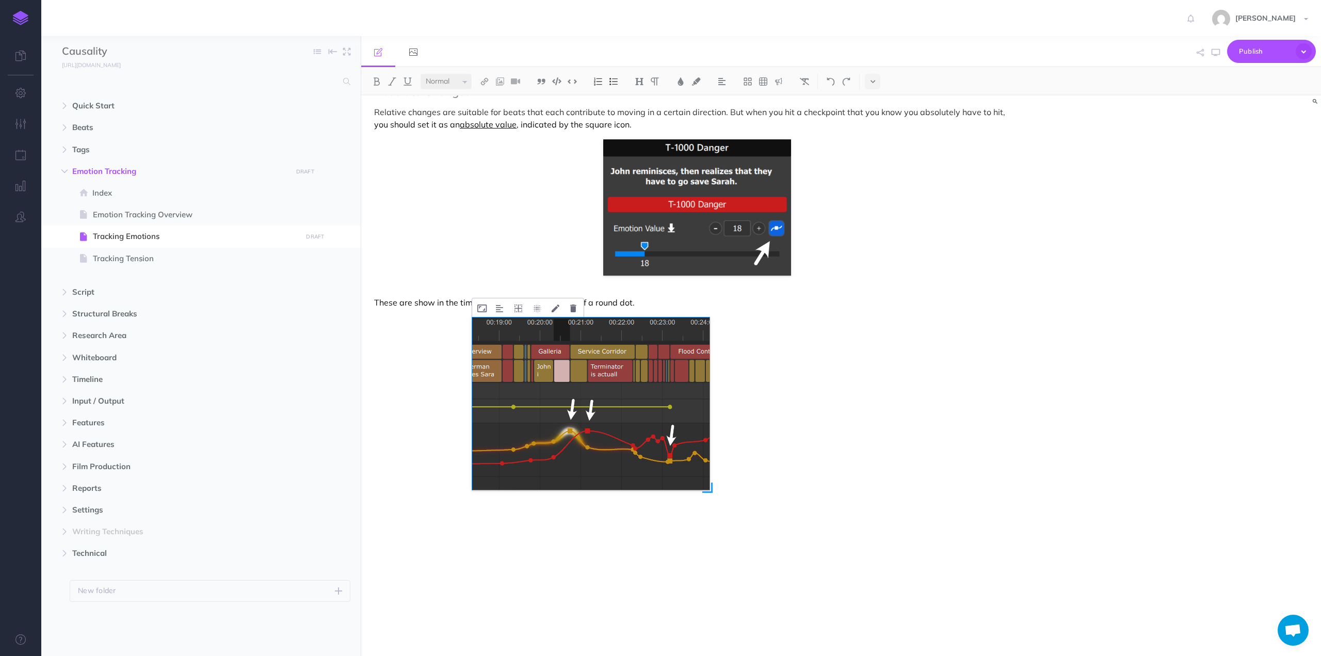
drag, startPoint x: 924, startPoint y: 643, endPoint x: 713, endPoint y: 470, distance: 273.2
click at [713, 470] on div at bounding box center [697, 480] width 450 height 326
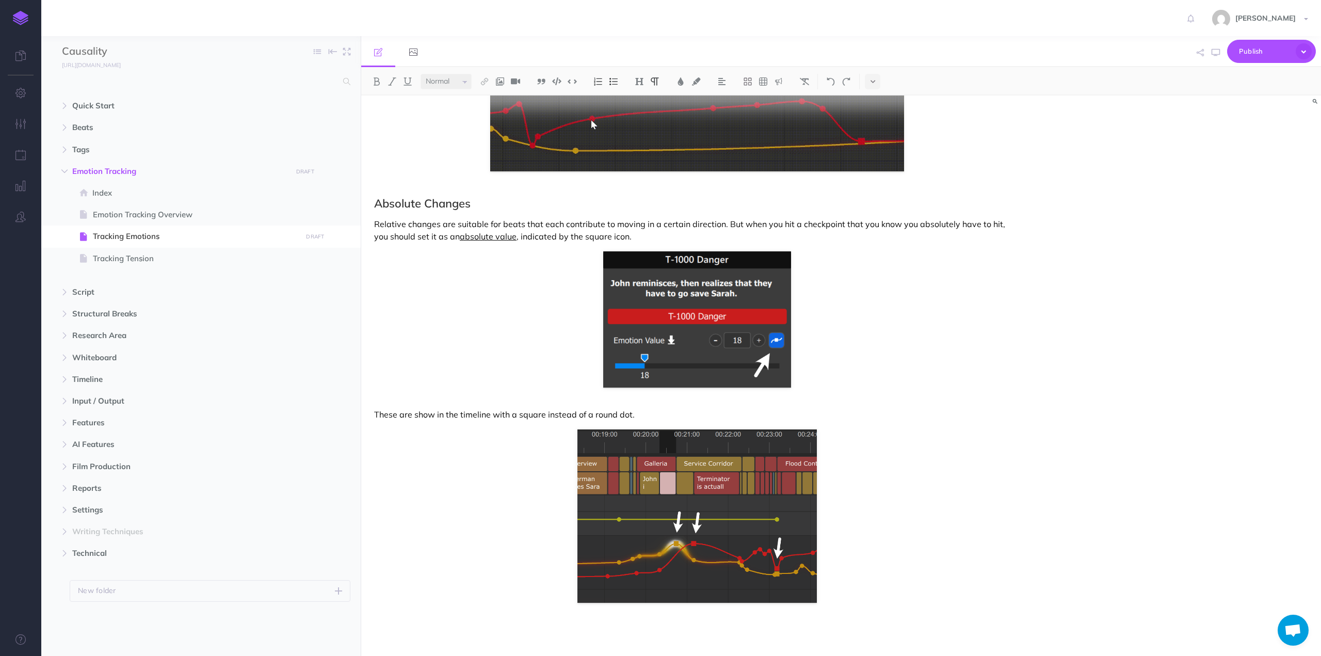
click at [667, 413] on p "These are show in the timeline with a square instead of a round dot." at bounding box center [697, 414] width 646 height 12
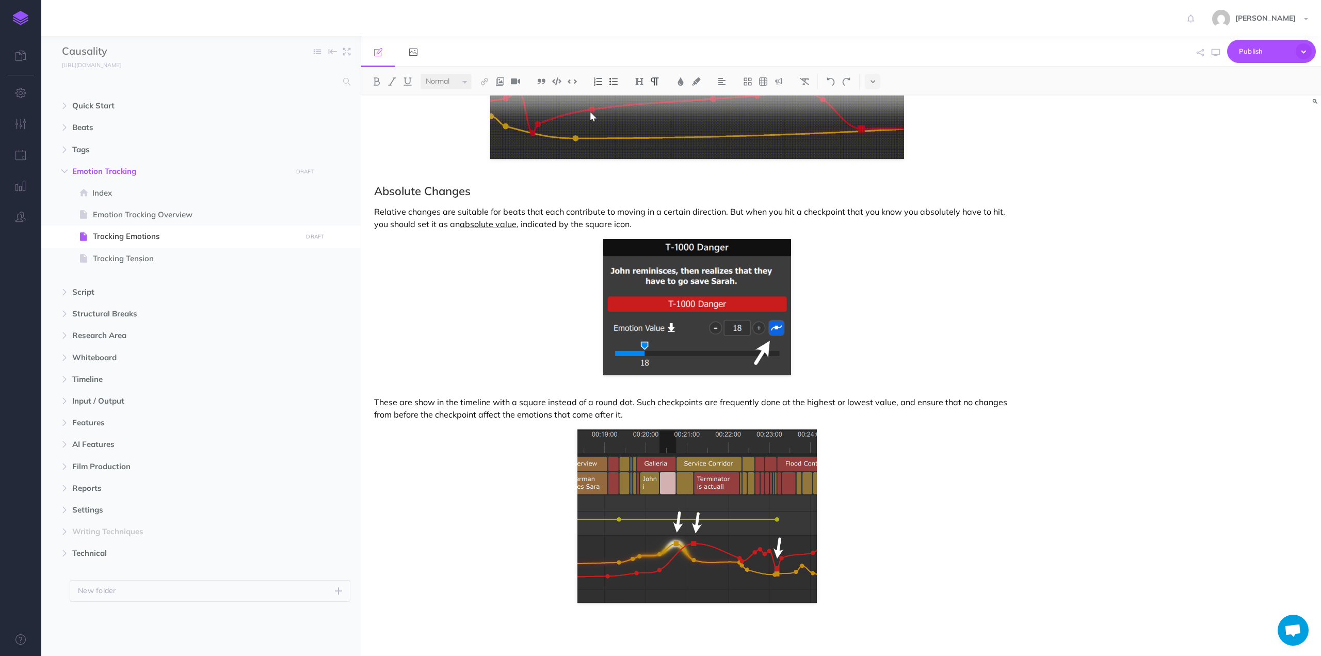
click at [711, 401] on p "These are show in the timeline with a square instead of a round dot. Such check…" at bounding box center [697, 408] width 646 height 25
drag, startPoint x: 711, startPoint y: 401, endPoint x: 901, endPoint y: 401, distance: 190.4
click at [901, 401] on p "These are show in the timeline with a square instead of a round dot. Such check…" at bounding box center [697, 408] width 646 height 25
click at [440, 412] on p "These are show in the timeline with a square instead of a round dot. Such check…" at bounding box center [697, 408] width 646 height 25
click at [702, 400] on p "These are show in the timeline with a square instead of a round dot. Such check…" at bounding box center [697, 408] width 646 height 25
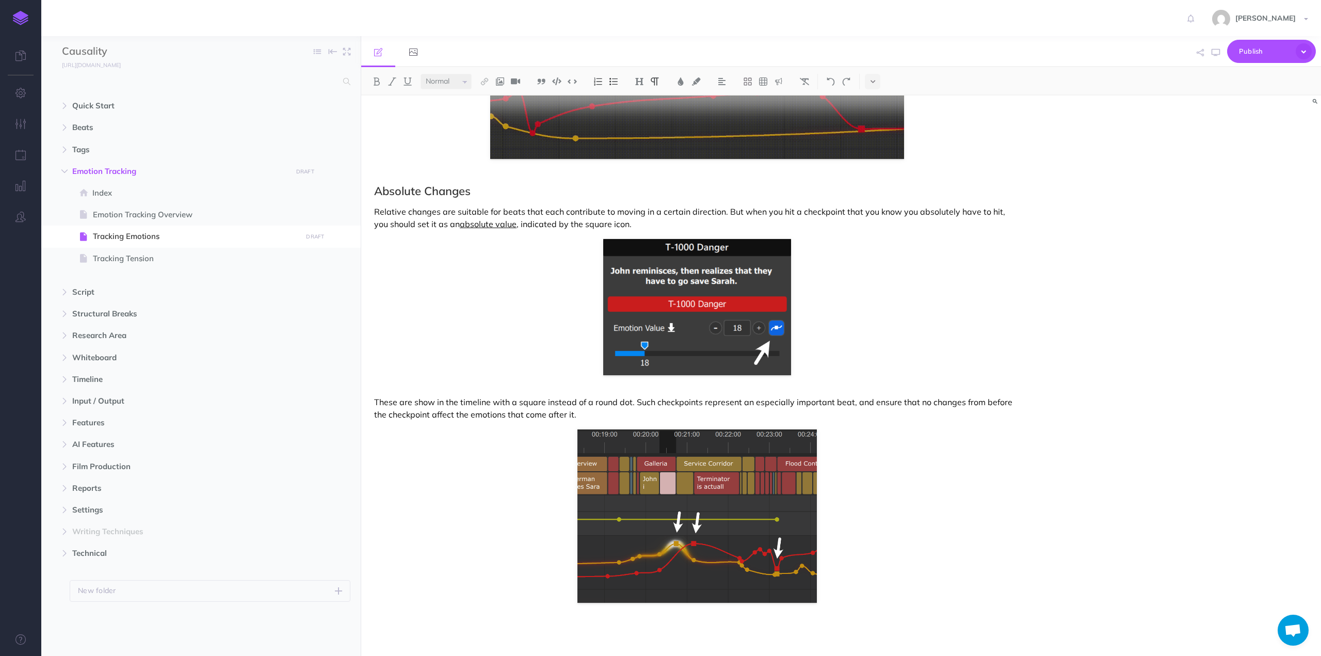
click at [773, 402] on p "These are show in the timeline with a square instead of a round dot. Such check…" at bounding box center [697, 408] width 646 height 25
drag, startPoint x: 773, startPoint y: 402, endPoint x: 844, endPoint y: 401, distance: 71.2
click at [844, 401] on p "These are show in the timeline with a square instead of a round dot. Such check…" at bounding box center [697, 408] width 646 height 25
click at [774, 402] on p "These are show in the timeline with a square instead of a round dot. Such check…" at bounding box center [697, 408] width 646 height 25
drag, startPoint x: 774, startPoint y: 402, endPoint x: 884, endPoint y: 398, distance: 110.5
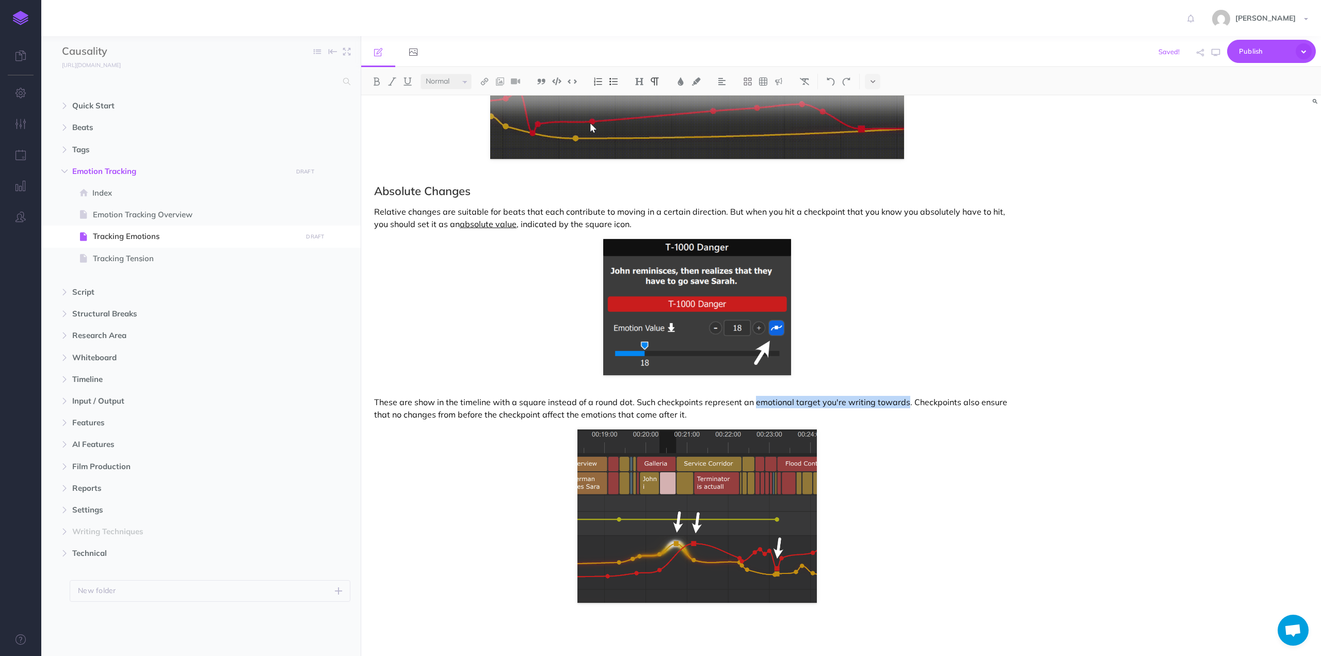
click at [884, 398] on p "These are show in the timeline with a square instead of a round dot. Such check…" at bounding box center [697, 408] width 646 height 25
click at [672, 405] on p "These are show in the timeline with a square instead of a round dot. Such check…" at bounding box center [697, 408] width 646 height 25
click at [697, 403] on p "These are show in the timeline with a square instead of a round dot. Such check…" at bounding box center [697, 408] width 646 height 25
click at [326, 170] on icon "button" at bounding box center [325, 171] width 7 height 12
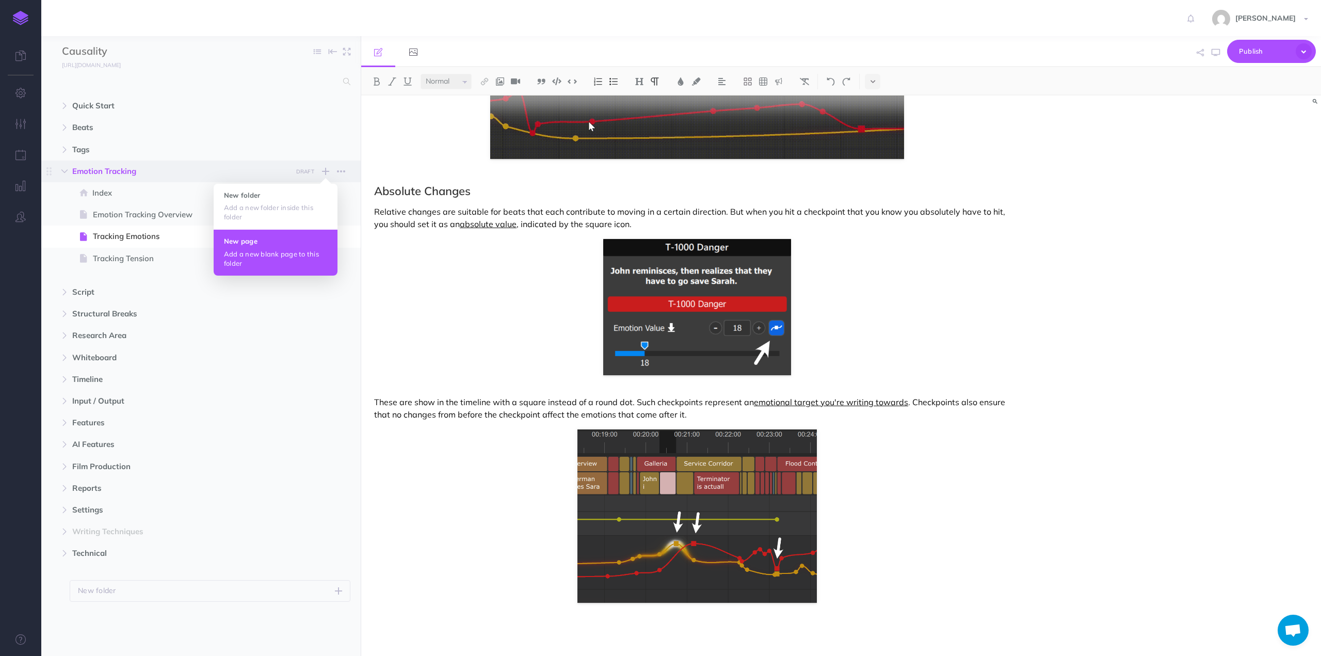
click at [251, 249] on p "Add a new blank page to this folder" at bounding box center [275, 258] width 103 height 19
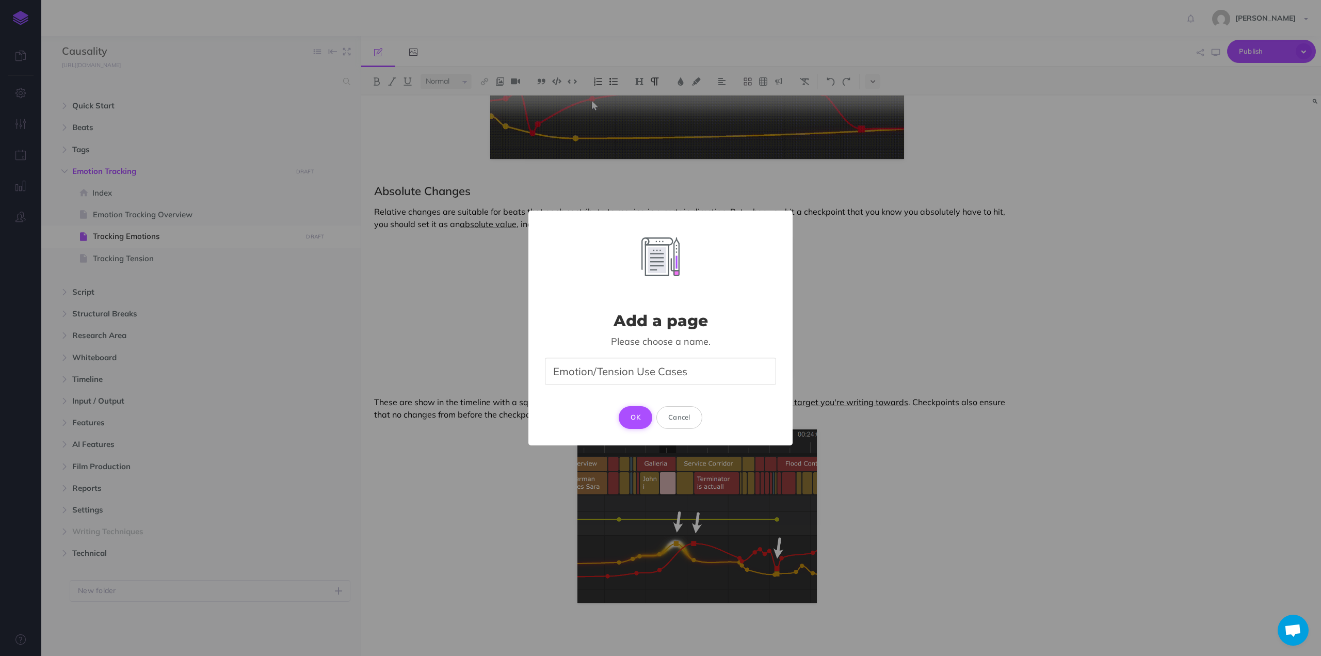
type input "Emotion/Tension Use Cases"
click at [639, 412] on button "OK" at bounding box center [636, 417] width 34 height 23
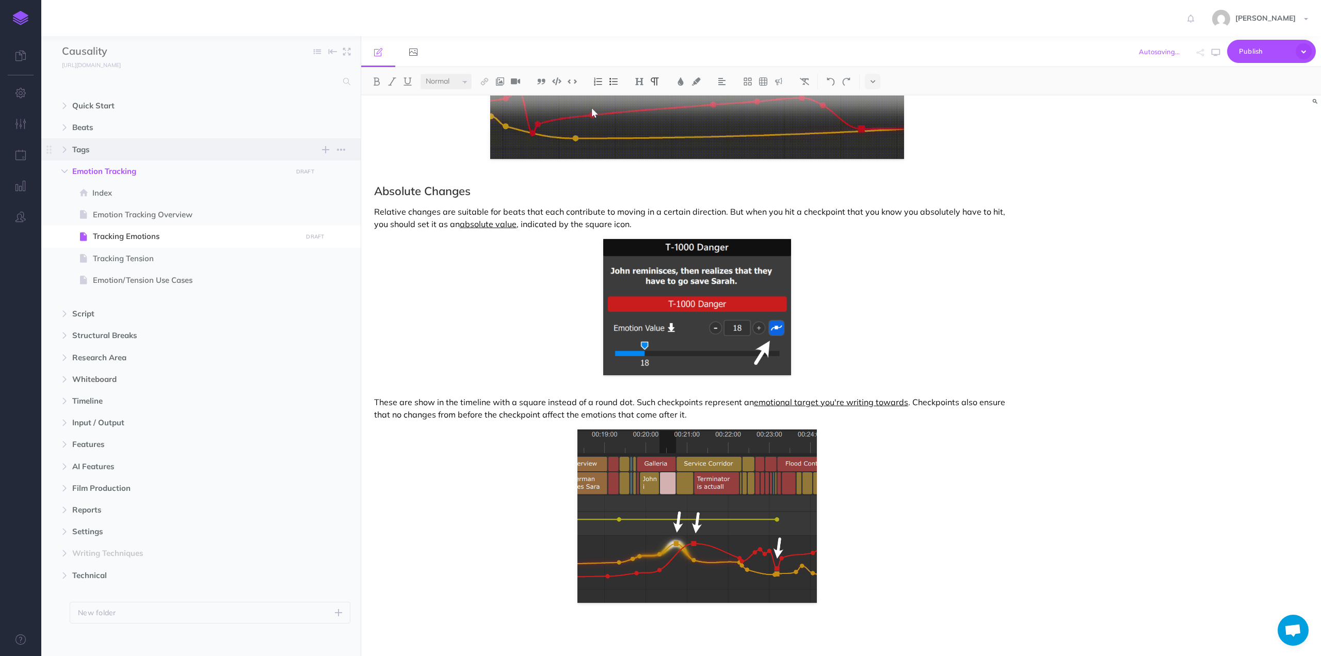
select select "null"
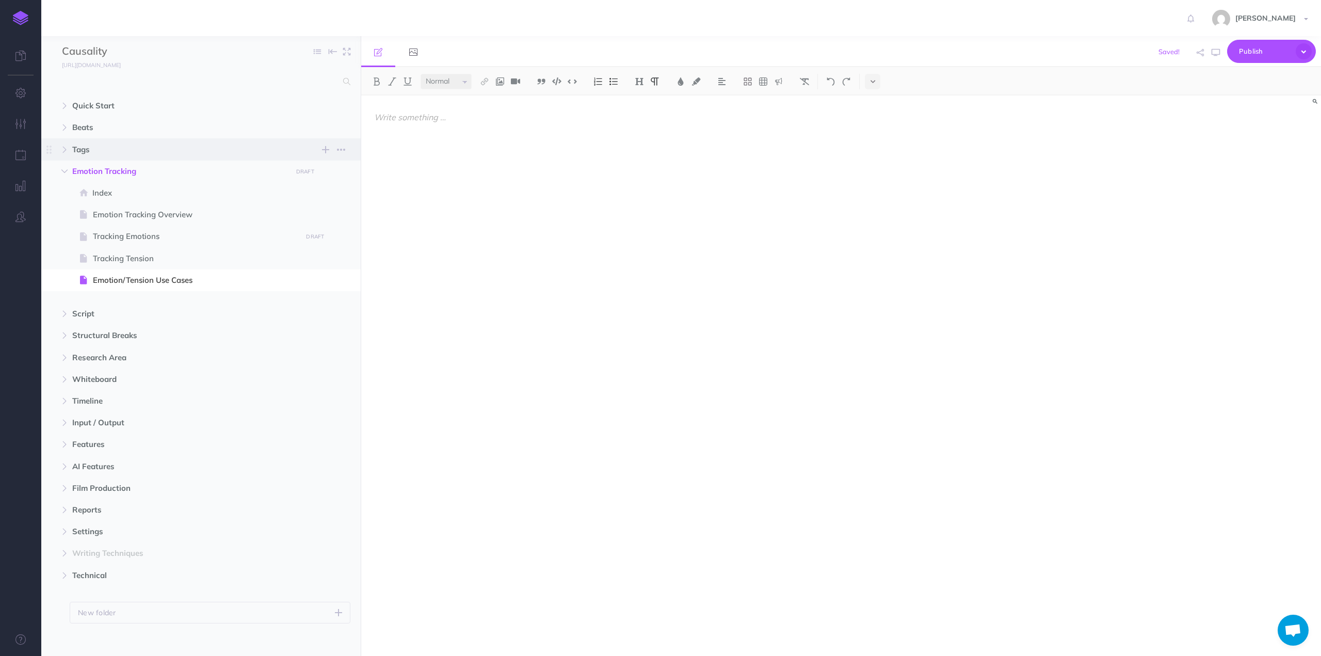
click at [88, 149] on span "Tags" at bounding box center [179, 149] width 214 height 12
select select "null"
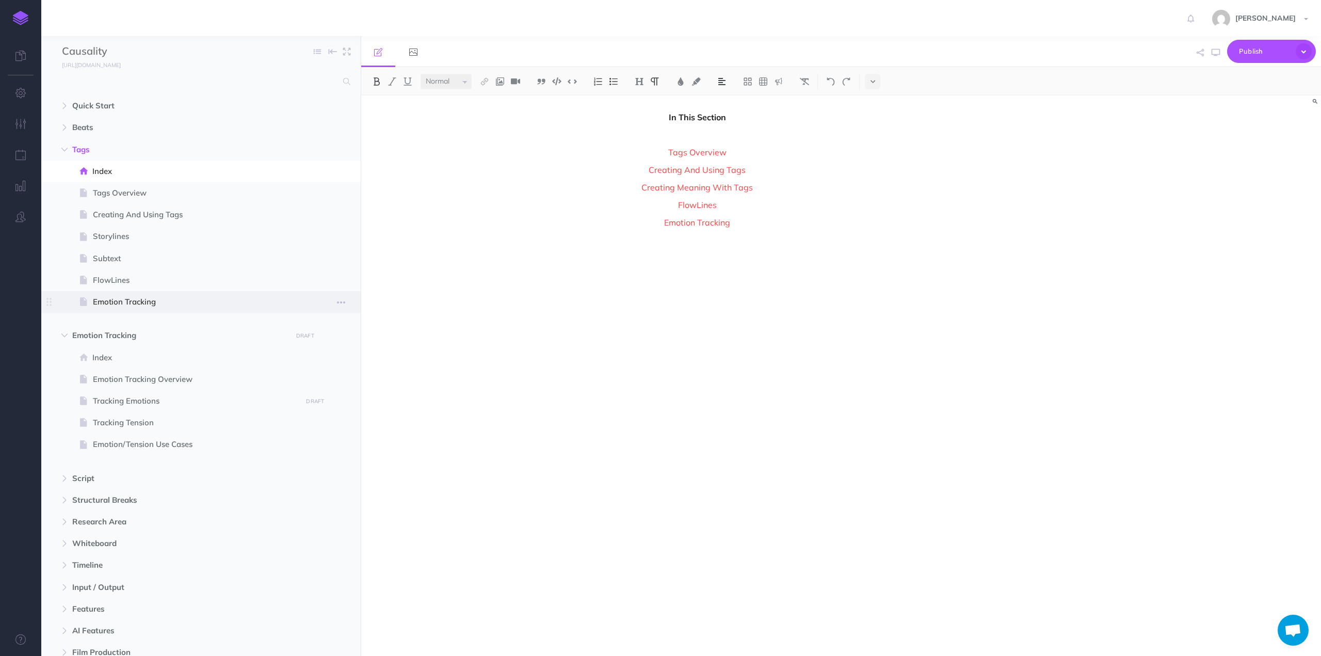
click at [120, 302] on span "Emotion Tracking" at bounding box center [196, 302] width 206 height 12
select select "null"
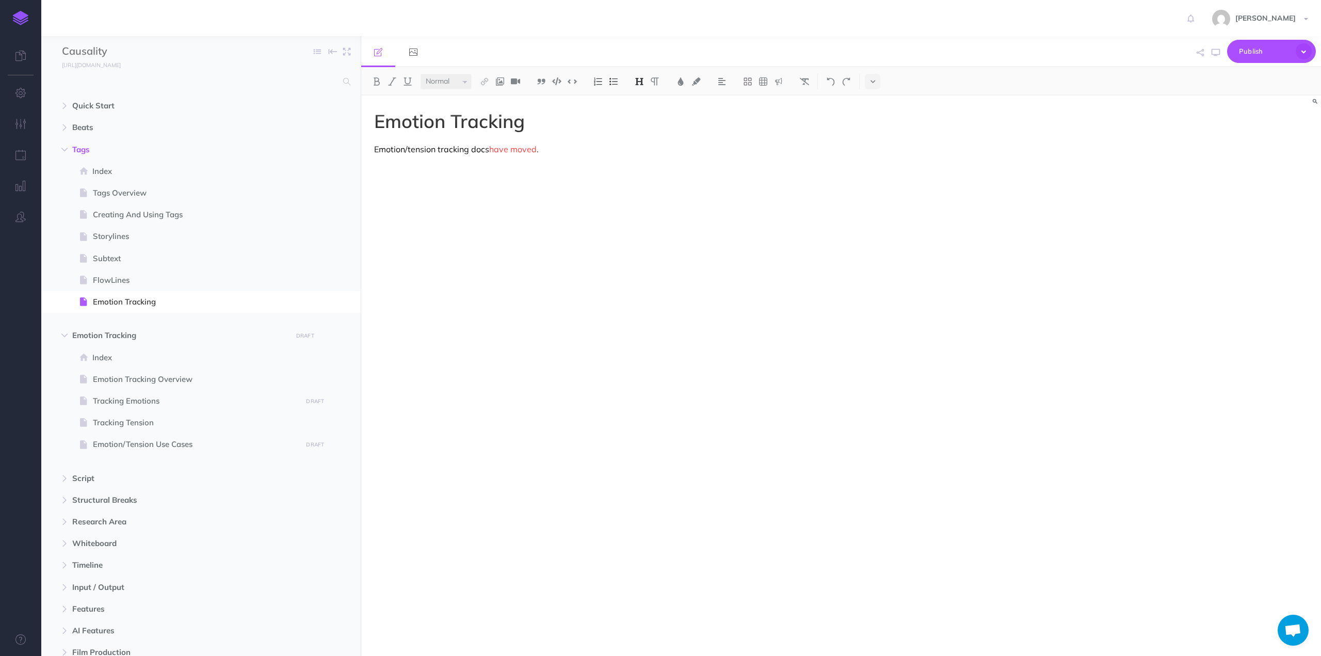
click at [422, 259] on div "Emotion Tracking Emotion/tension tracking docs have moved ." at bounding box center [697, 370] width 672 height 550
click at [20, 100] on button "button" at bounding box center [20, 93] width 41 height 31
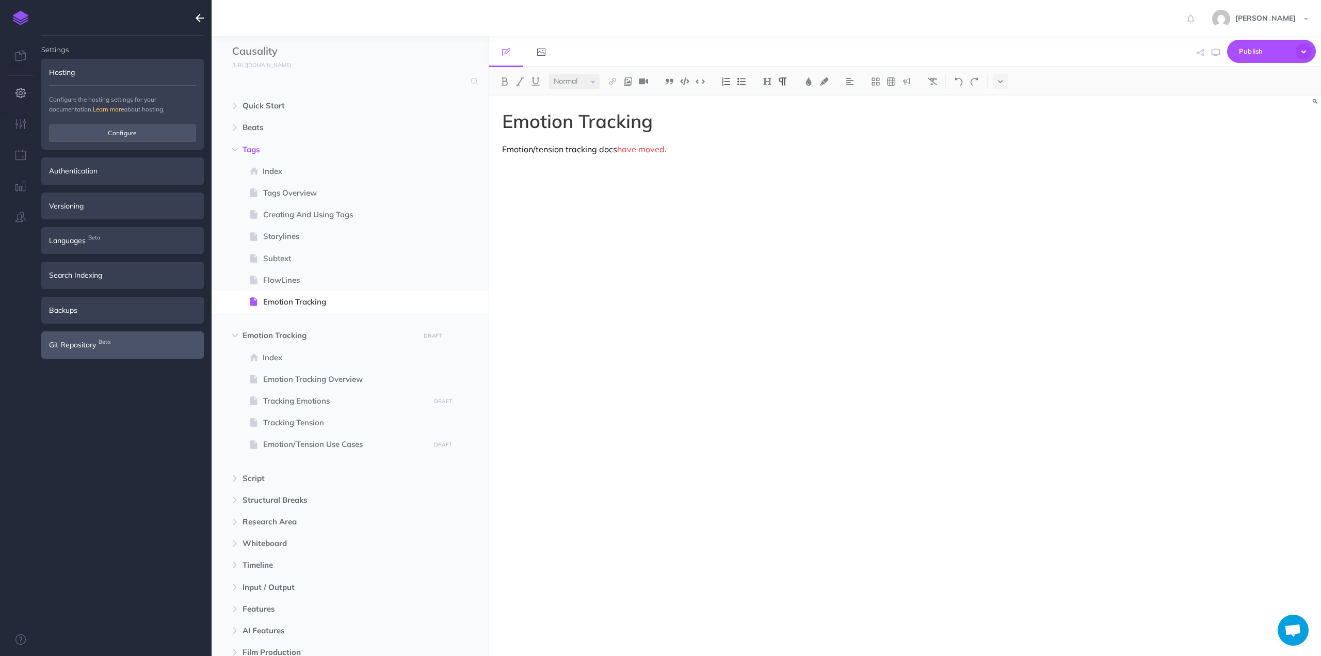
click at [69, 341] on span "Git Repository Beta" at bounding box center [72, 344] width 47 height 11
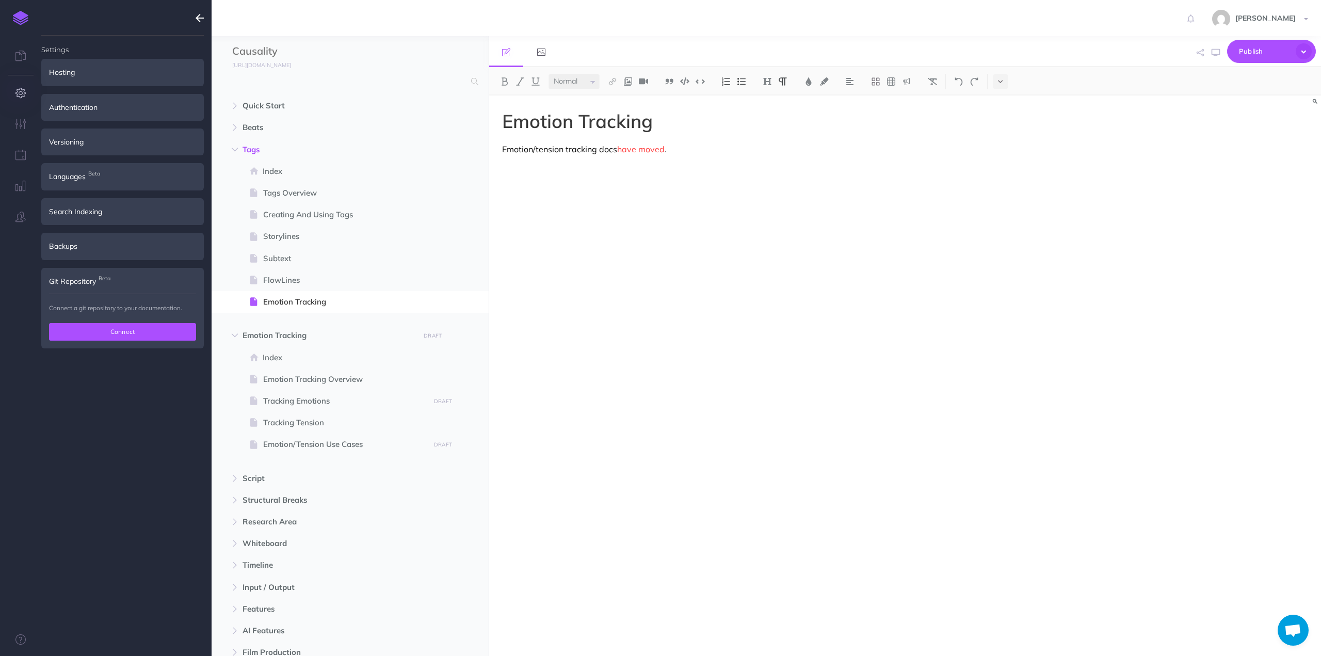
click at [110, 334] on button "Connect" at bounding box center [122, 332] width 147 height 18
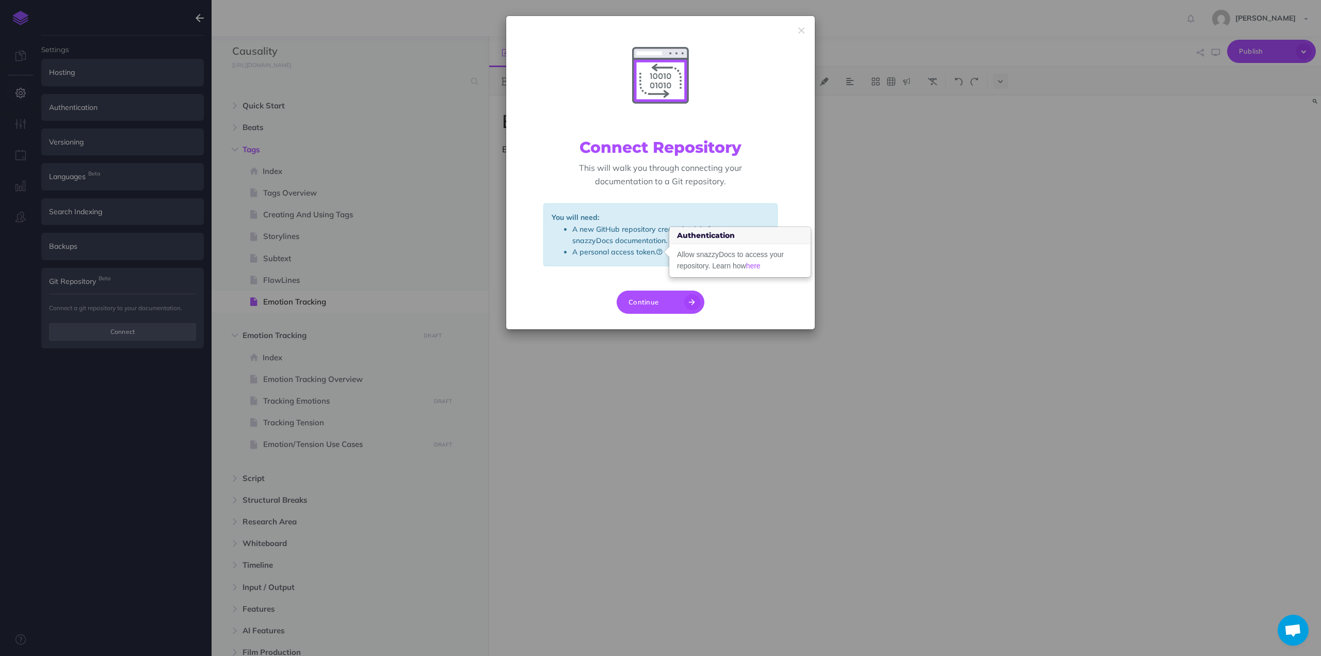
click at [577, 303] on div "Continue" at bounding box center [660, 309] width 309 height 39
click at [647, 312] on button "Continue" at bounding box center [661, 302] width 88 height 23
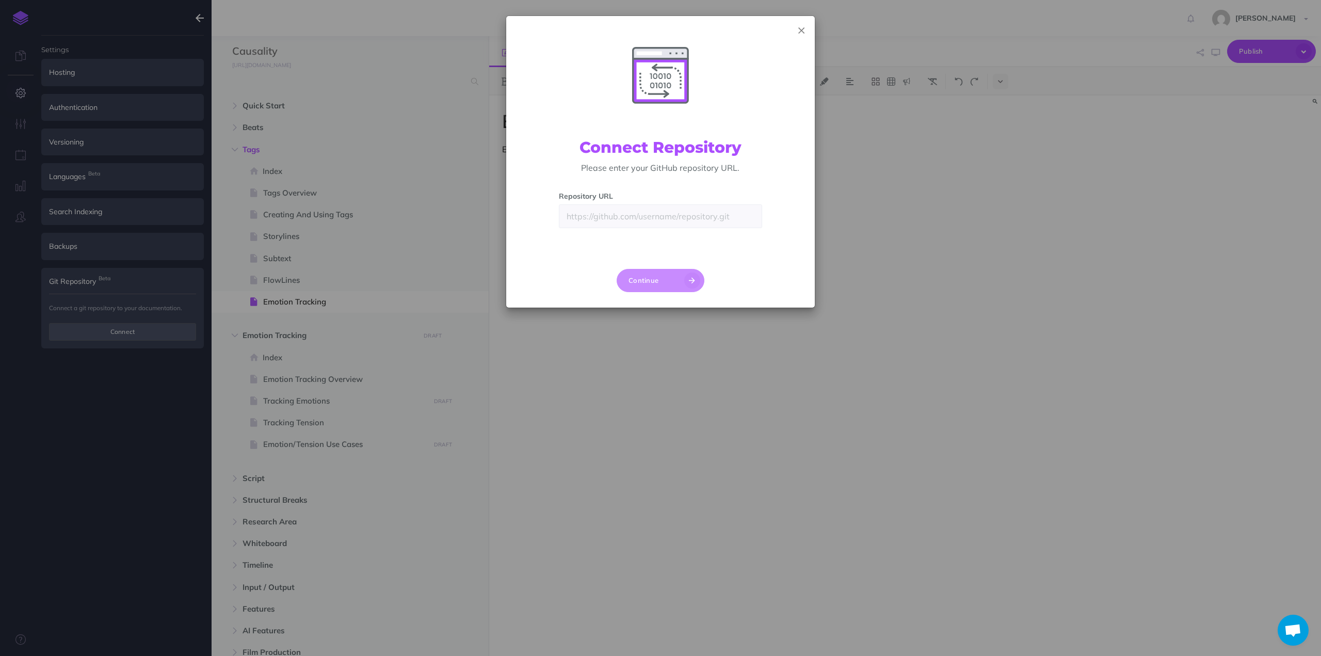
click at [803, 31] on icon "button" at bounding box center [801, 30] width 6 height 11
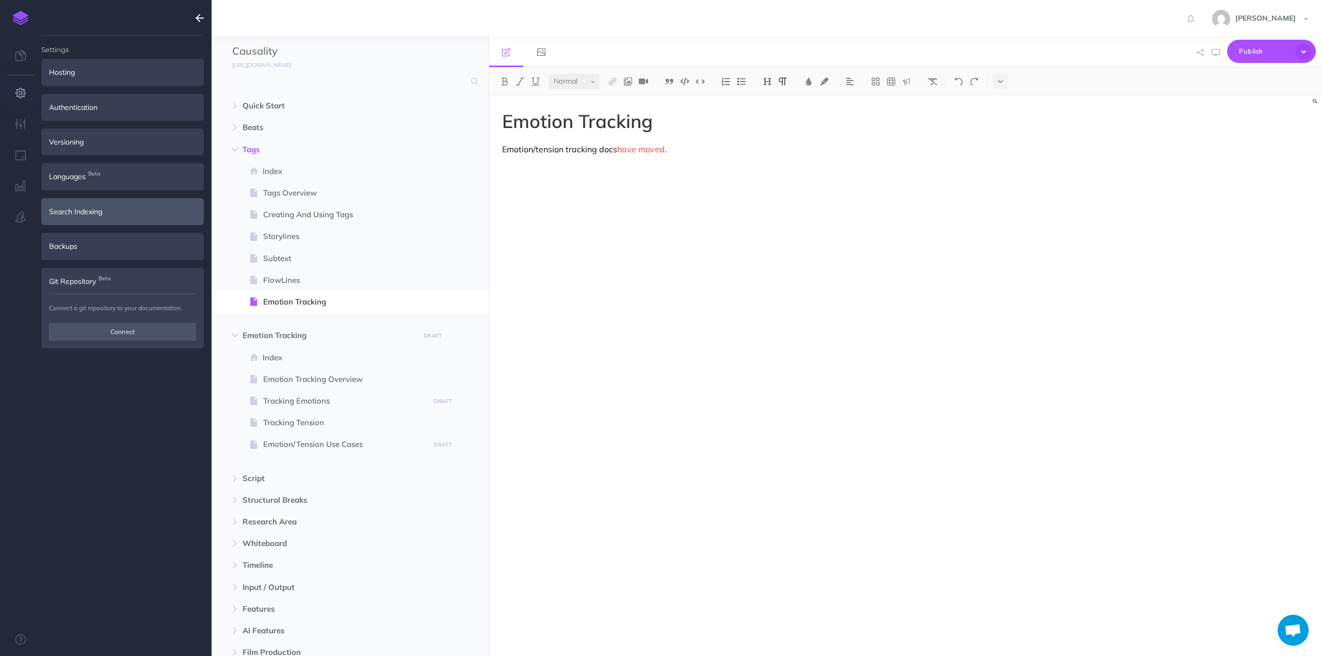
click at [113, 217] on div "Search Indexing" at bounding box center [122, 211] width 163 height 27
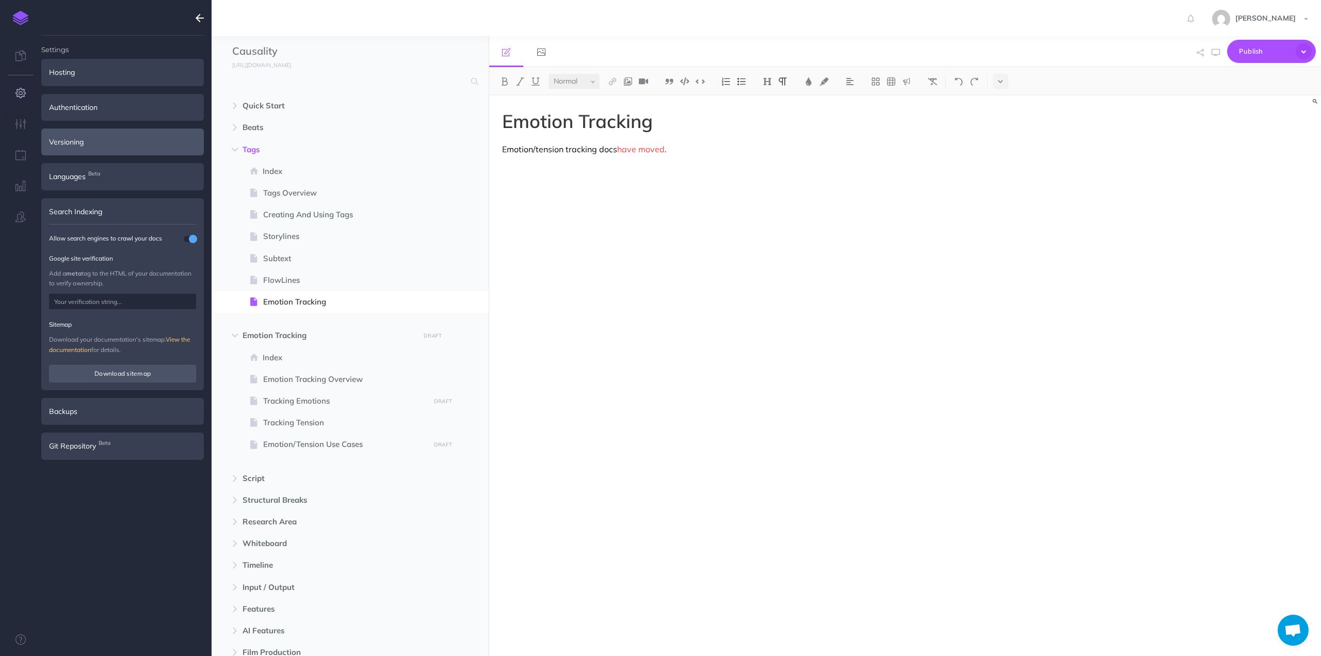
click at [85, 143] on div "Versioning" at bounding box center [122, 142] width 163 height 27
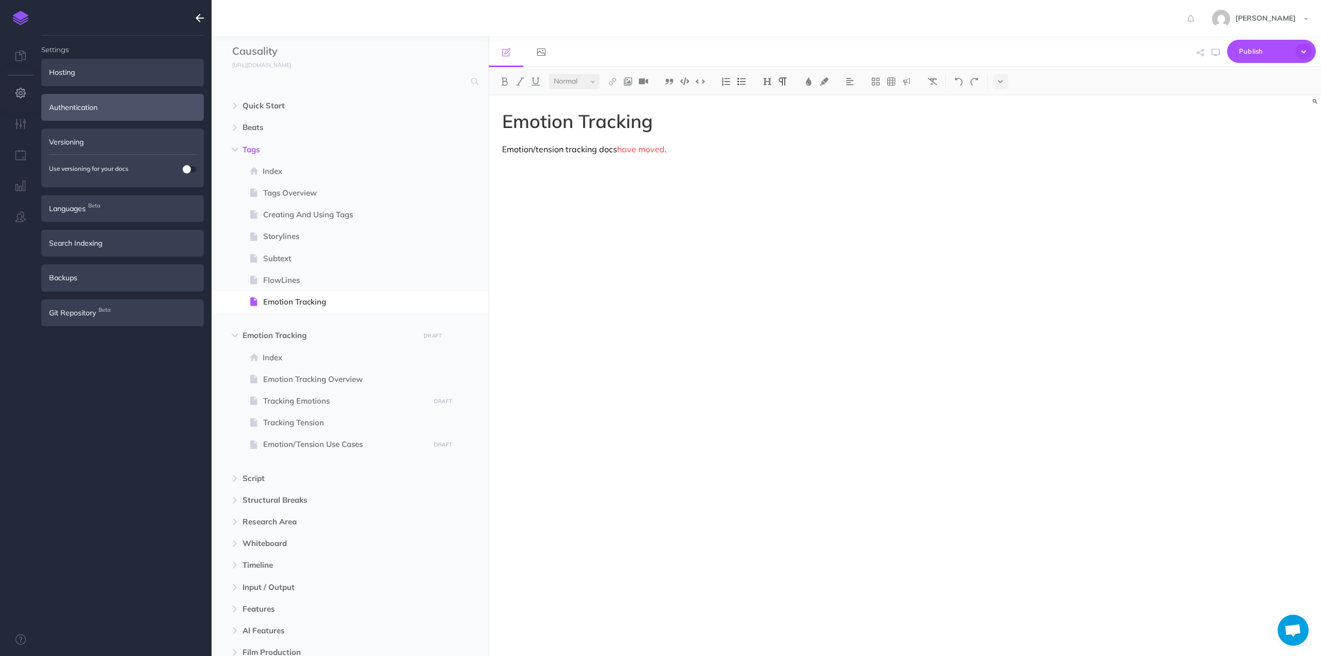
click at [87, 110] on div "Authentication" at bounding box center [122, 107] width 163 height 27
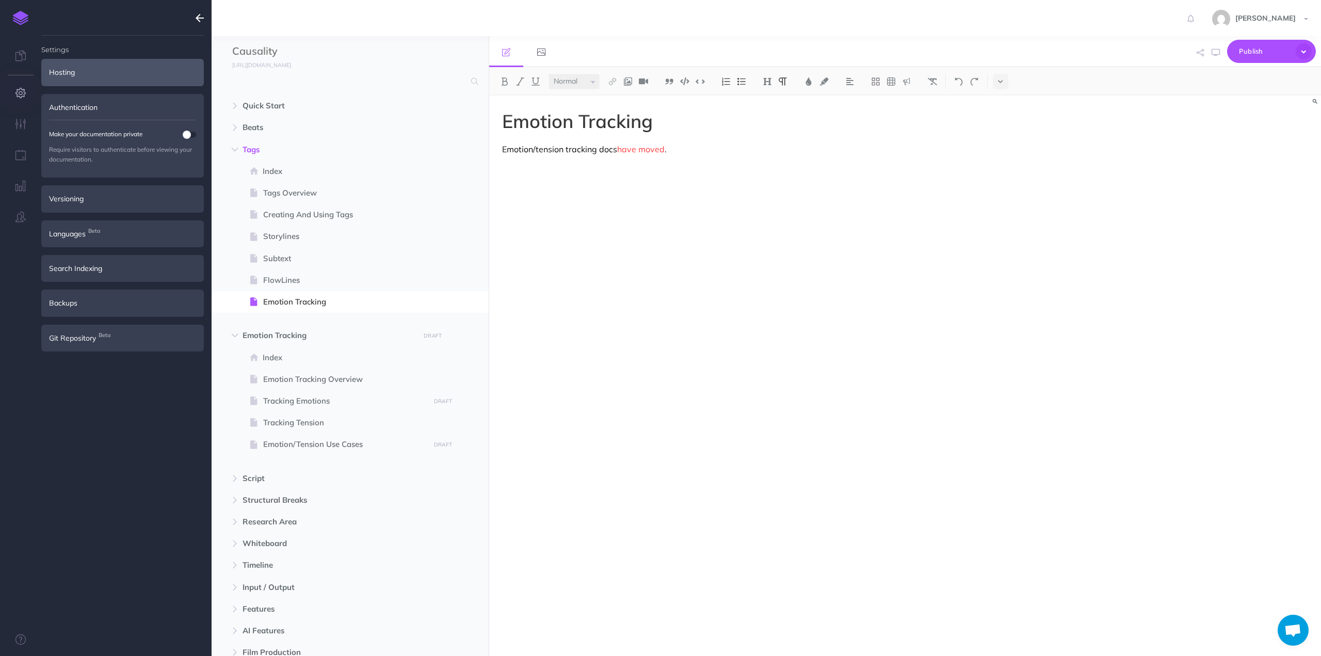
click at [116, 75] on div "Hosting" at bounding box center [122, 72] width 163 height 27
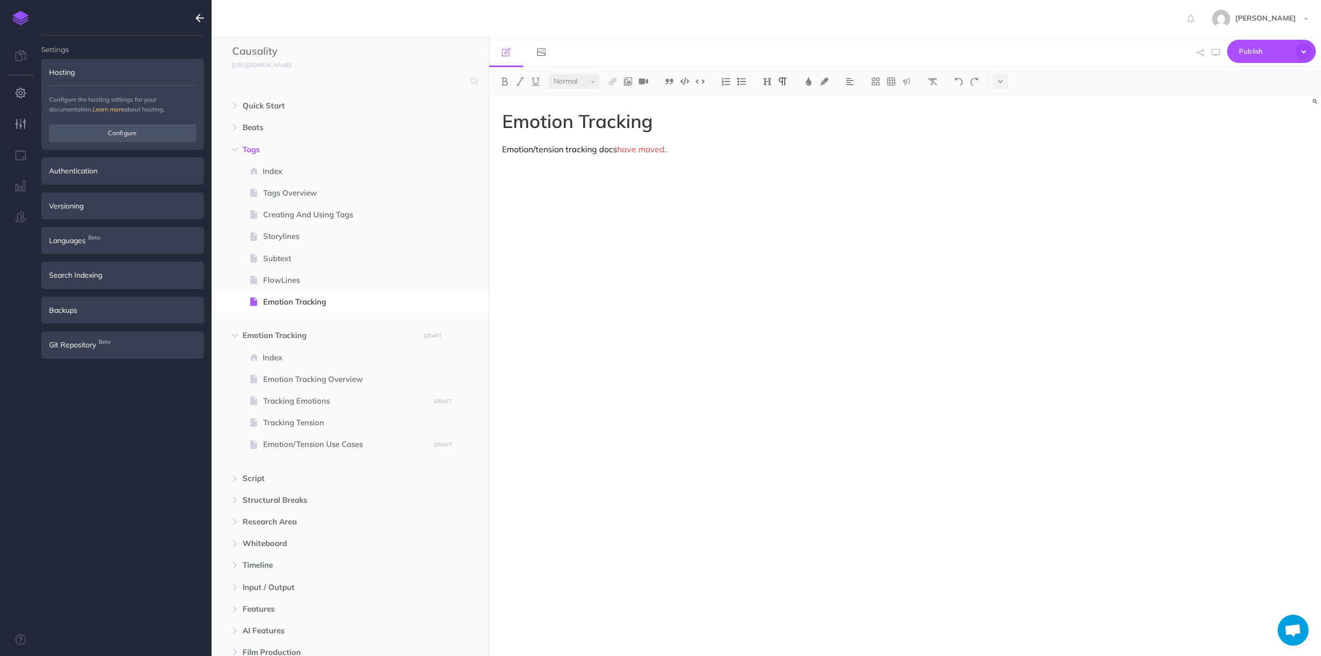
click at [19, 126] on icon "button" at bounding box center [20, 124] width 11 height 10
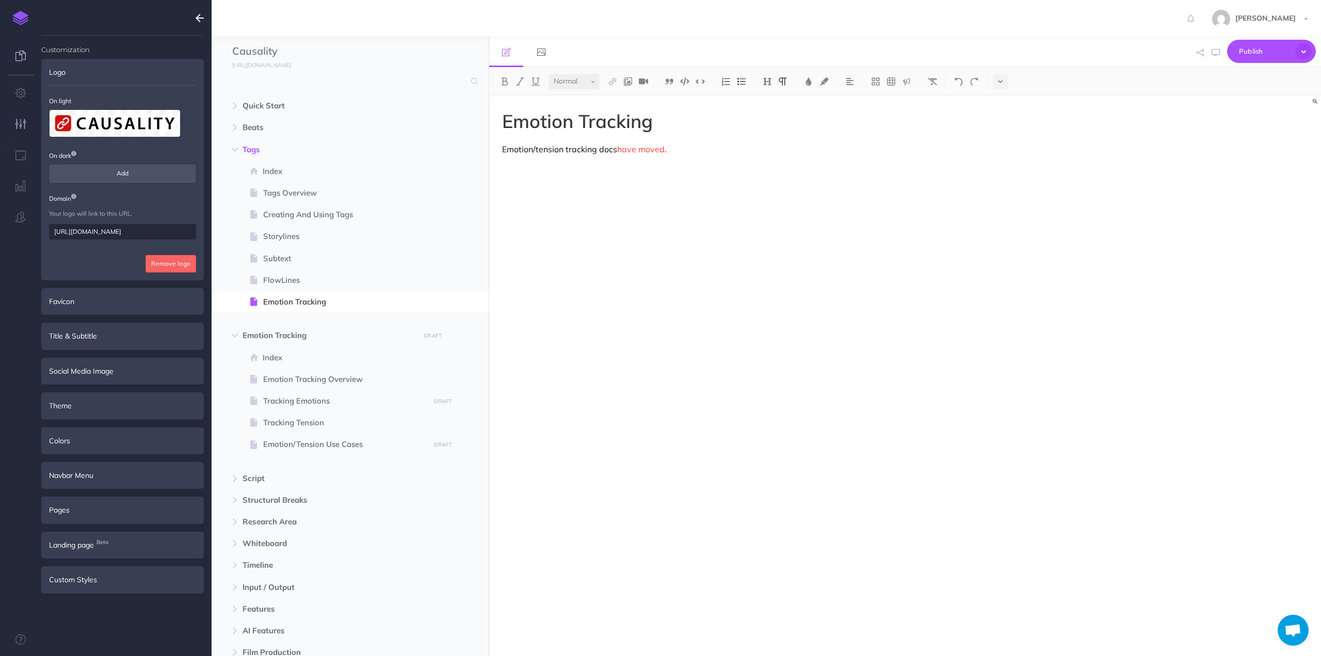
click at [24, 55] on icon at bounding box center [20, 56] width 10 height 10
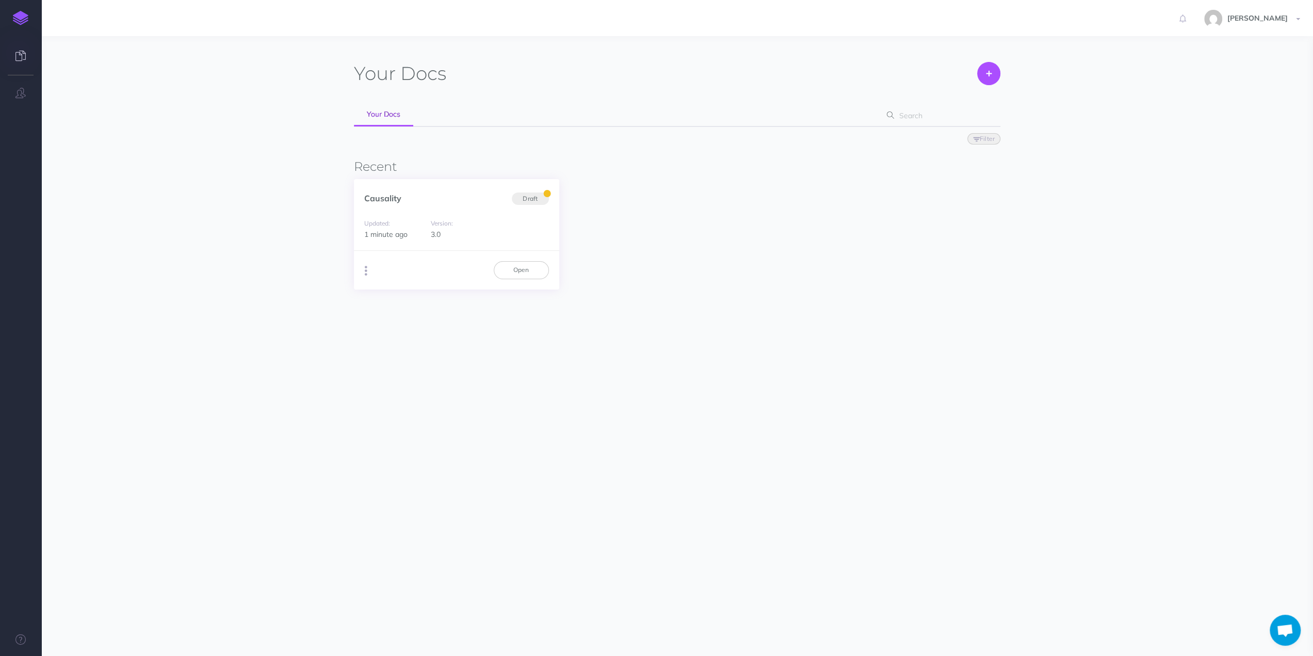
click at [368, 269] on button "button" at bounding box center [366, 270] width 10 height 15
click at [383, 330] on button "Advanced" at bounding box center [418, 328] width 129 height 18
click at [1120, 213] on h5 "Redirects" at bounding box center [1164, 213] width 160 height 8
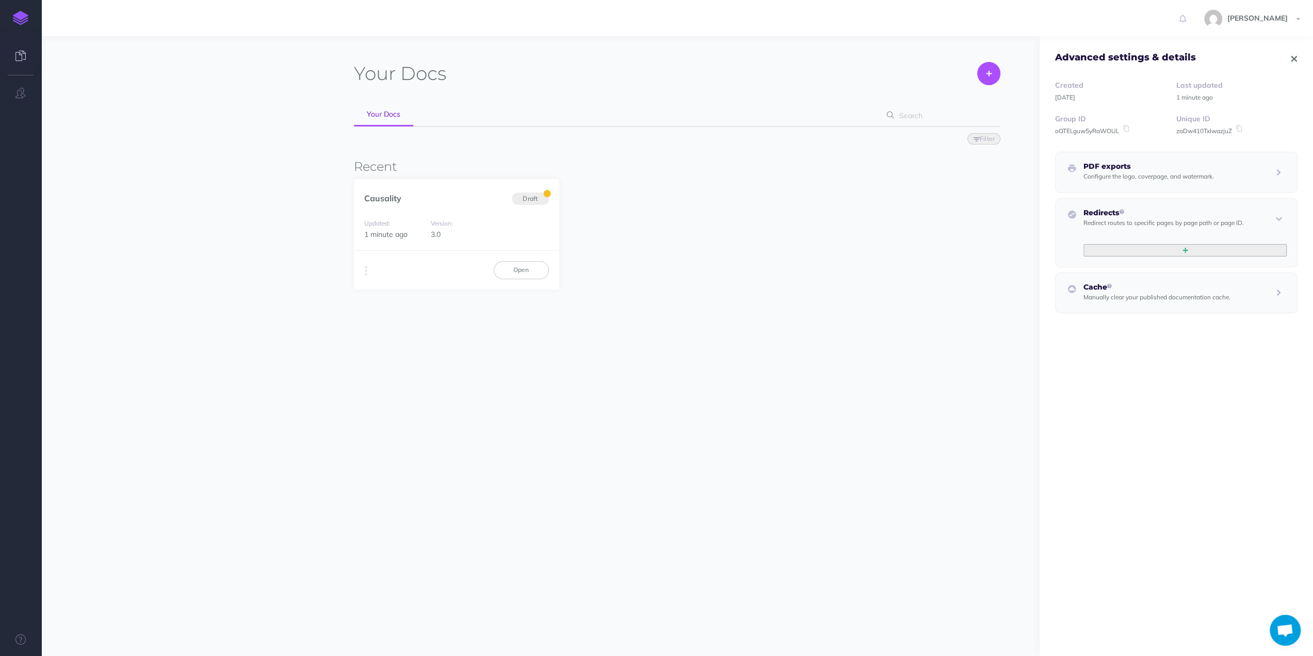
click at [1184, 247] on button "button" at bounding box center [1185, 250] width 203 height 12
click at [1115, 265] on input "text" at bounding box center [1132, 265] width 96 height 15
paste input "[URL][DOMAIN_NAME]"
type input "[URL][DOMAIN_NAME]"
paste input "[URL][DOMAIN_NAME]"
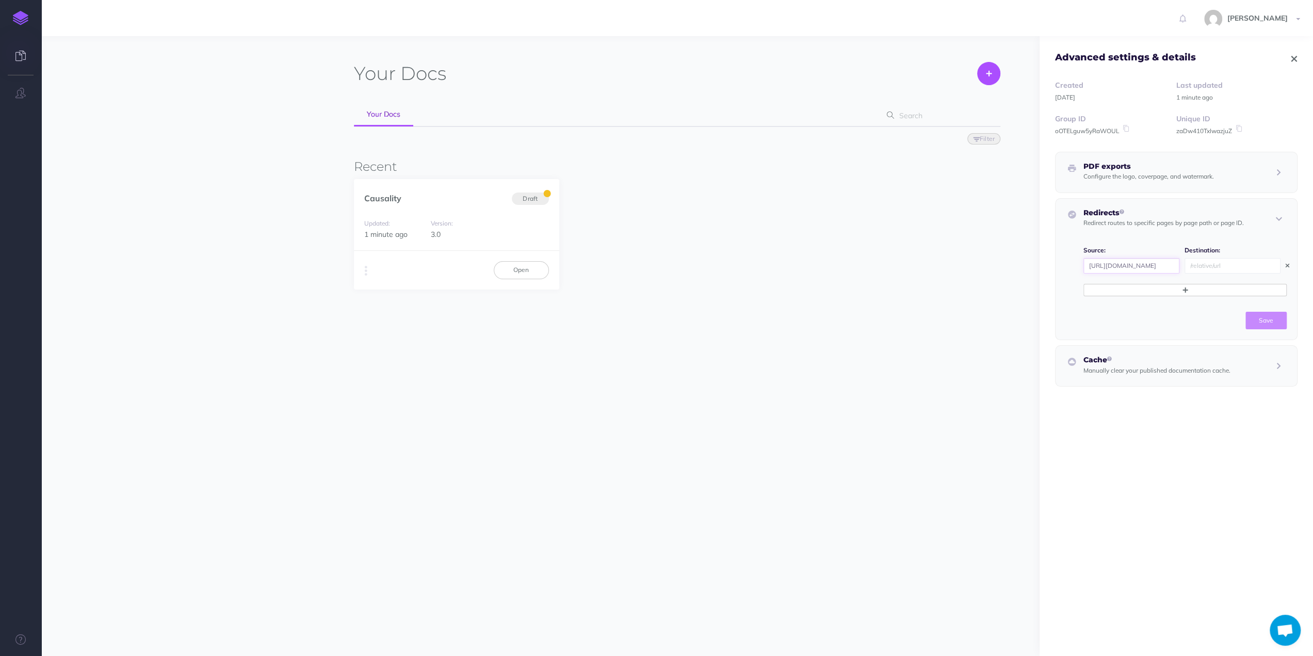
drag, startPoint x: 1100, startPoint y: 263, endPoint x: 1042, endPoint y: 258, distance: 58.6
click at [1046, 258] on div "Created [DATE] Last updated 1 minute ago Group ID oOTELguw5yRaWOUL Unique ID za…" at bounding box center [1177, 235] width 274 height 343
type input "/tags/emotion-tracking"
click at [1207, 263] on input "text" at bounding box center [1233, 265] width 96 height 15
paste input "/emotion-tracking/emotion-tracking-overview"
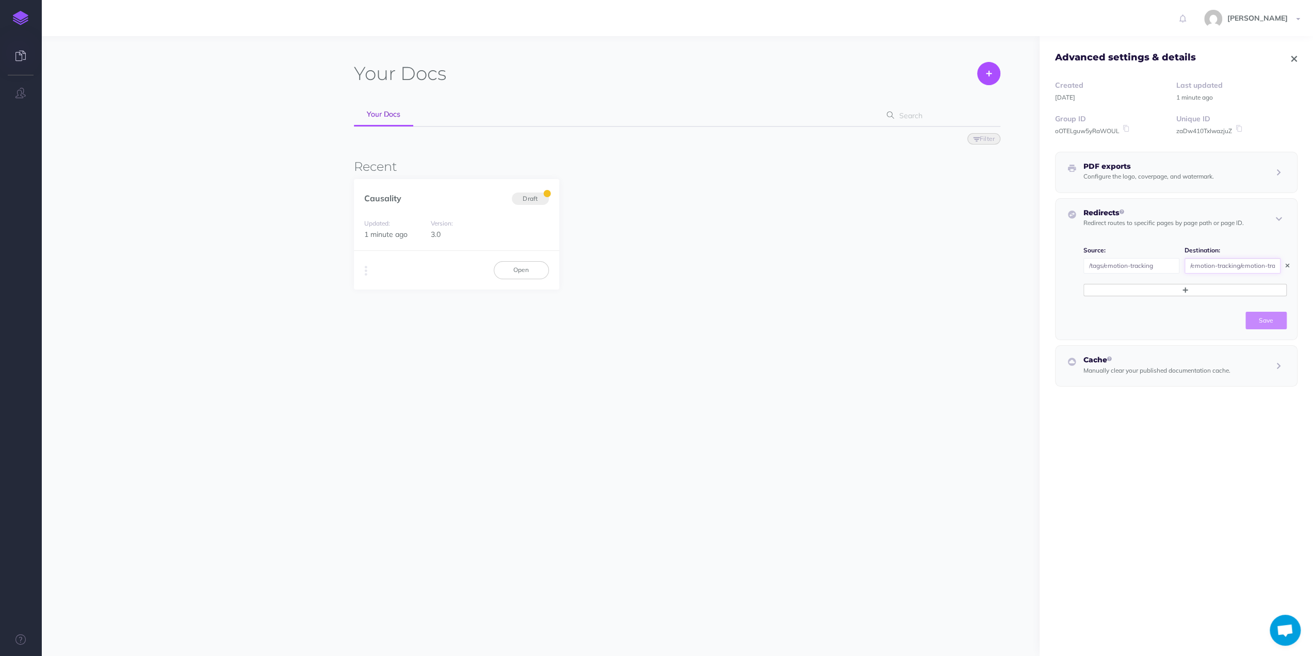
scroll to position [0, 48]
type input "/emotion-tracking/emotion-tracking-overview"
click at [1257, 320] on button "Save" at bounding box center [1266, 321] width 41 height 18
click at [438, 233] on span "3.0" at bounding box center [436, 234] width 10 height 9
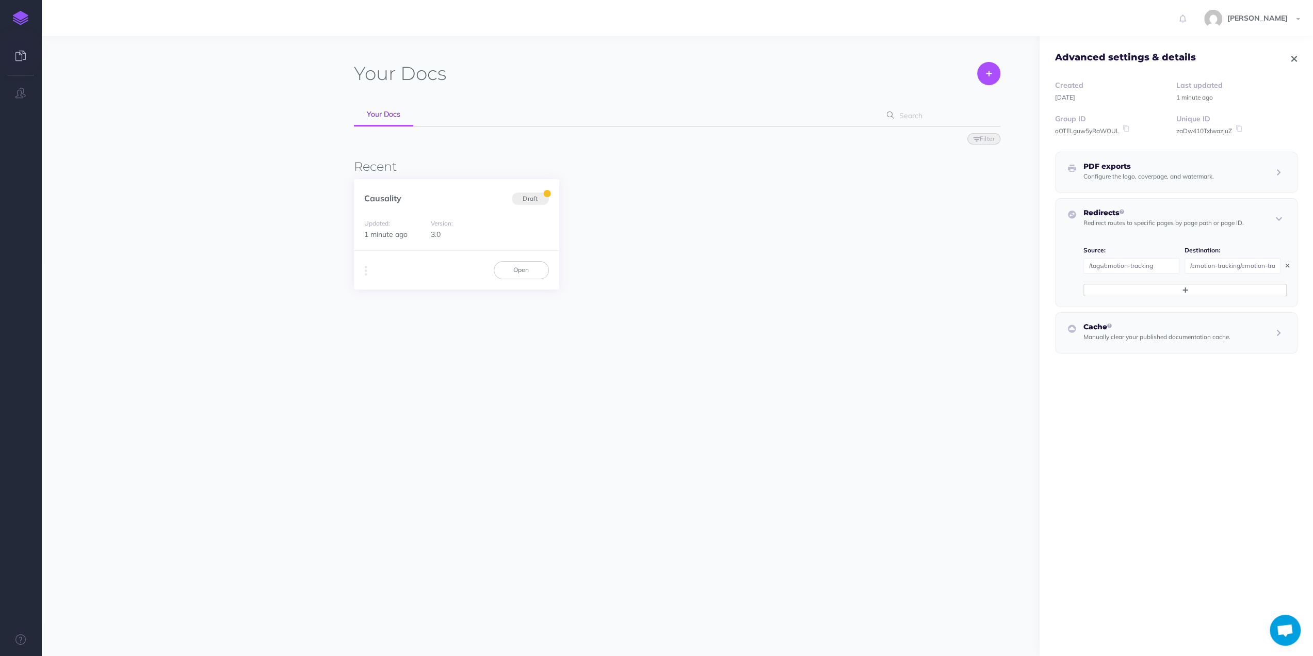
click at [433, 233] on span "3.0" at bounding box center [436, 234] width 10 height 9
click at [368, 269] on button "button" at bounding box center [366, 270] width 10 height 15
click at [399, 329] on button "Advanced" at bounding box center [418, 328] width 129 height 18
click at [1292, 56] on icon "button" at bounding box center [1295, 58] width 6 height 7
click at [1294, 20] on link "[PERSON_NAME]" at bounding box center [1253, 18] width 119 height 36
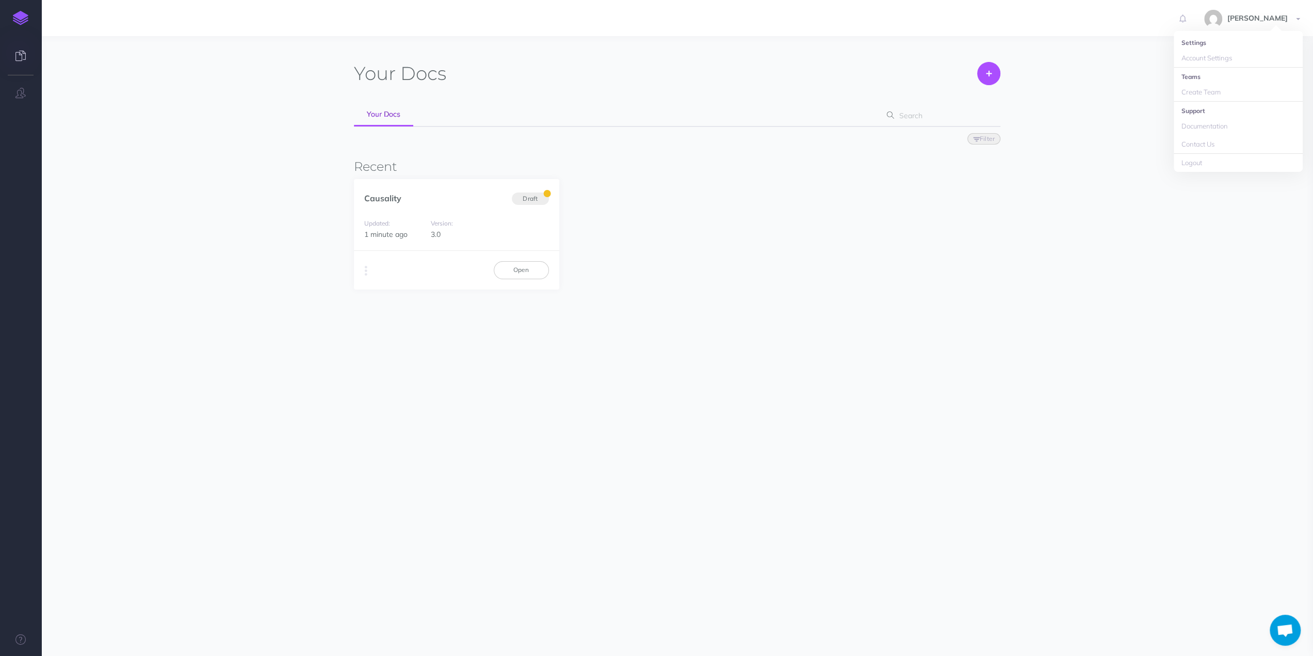
click at [1192, 43] on li "Settings" at bounding box center [1238, 42] width 129 height 13
click at [1276, 17] on span "[PERSON_NAME]" at bounding box center [1258, 17] width 71 height 9
click at [1231, 54] on link "Account Settings" at bounding box center [1238, 58] width 129 height 18
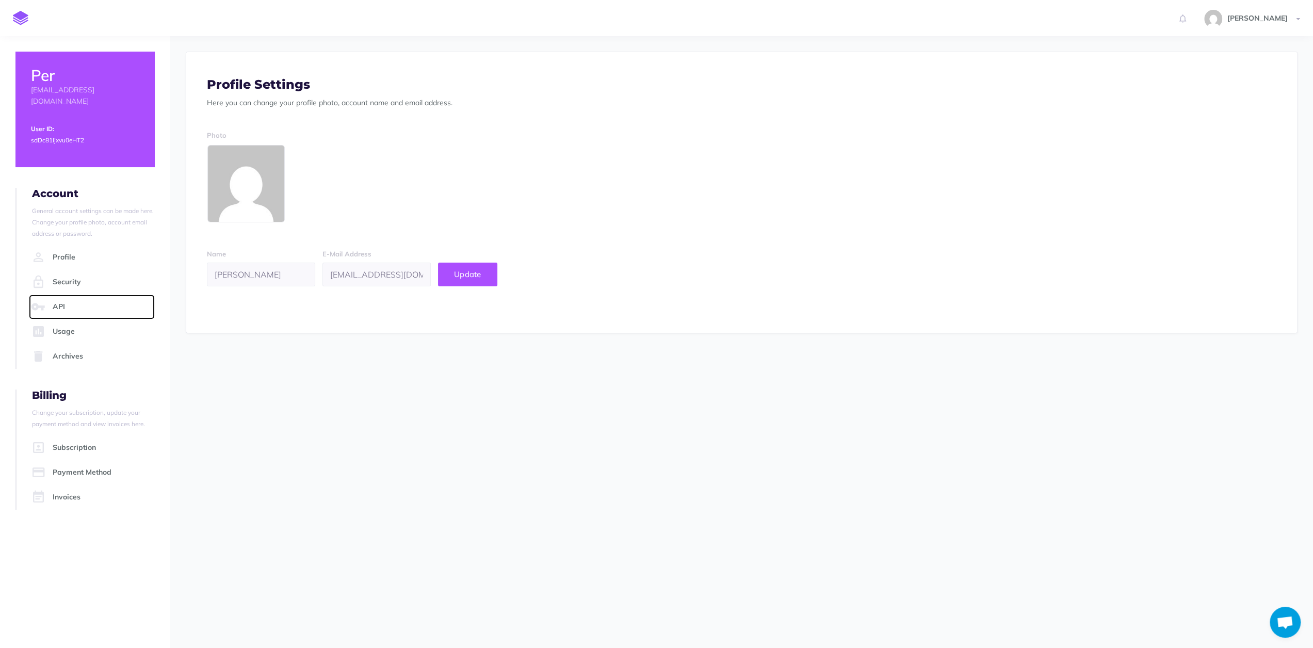
click at [56, 296] on link "API" at bounding box center [92, 307] width 126 height 25
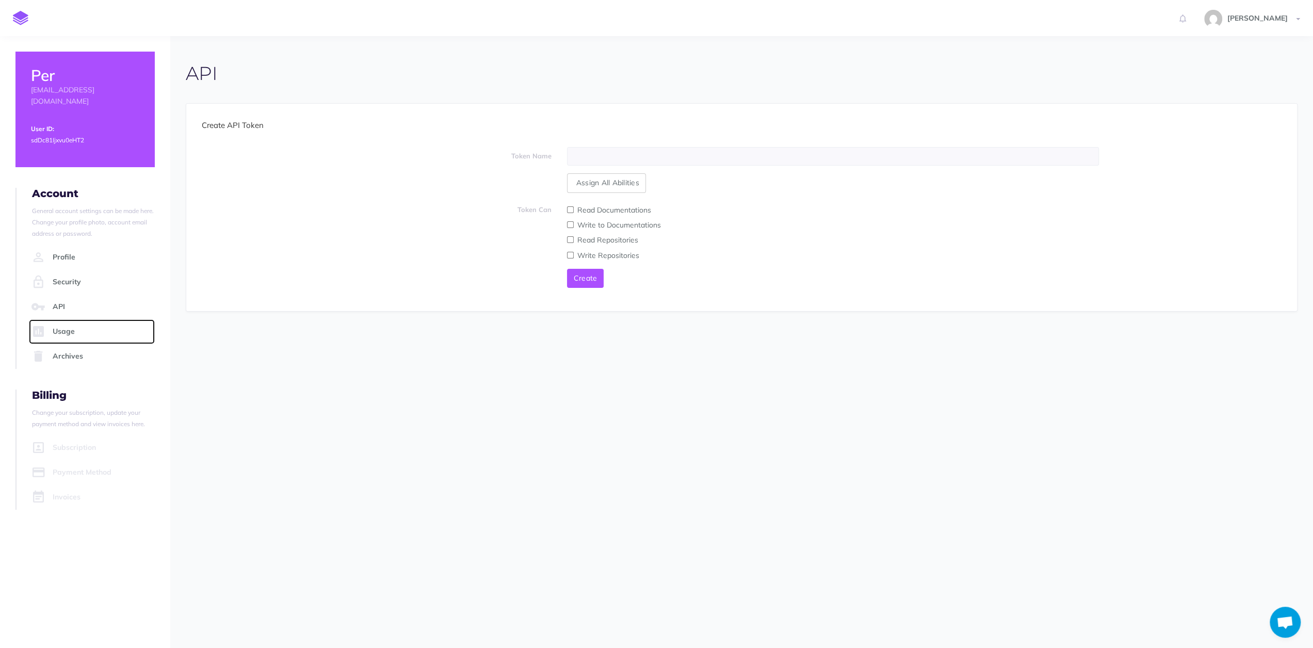
click at [63, 319] on link "Usage" at bounding box center [92, 331] width 126 height 25
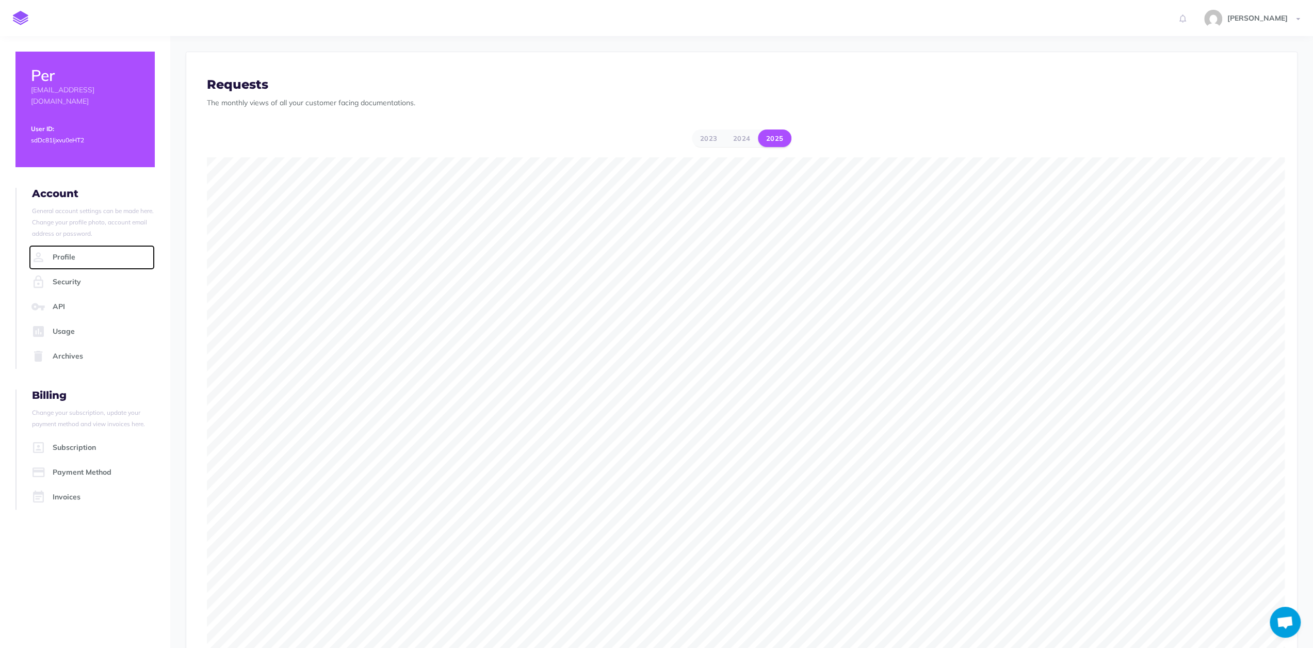
click at [68, 245] on link "Profile" at bounding box center [92, 257] width 126 height 25
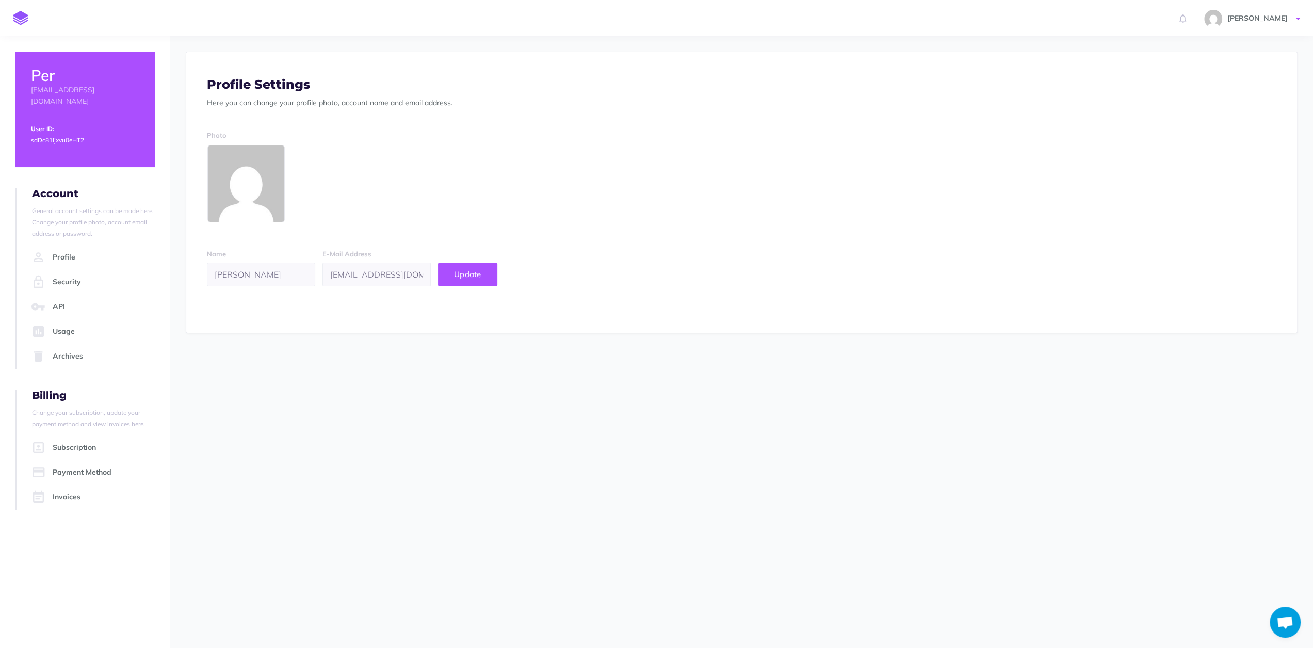
click at [1262, 18] on span "[PERSON_NAME]" at bounding box center [1258, 17] width 71 height 9
click at [837, 443] on section "Profile Settings Here you can change your profile photo, account name and email…" at bounding box center [741, 243] width 1143 height 414
click at [19, 17] on img at bounding box center [20, 18] width 15 height 14
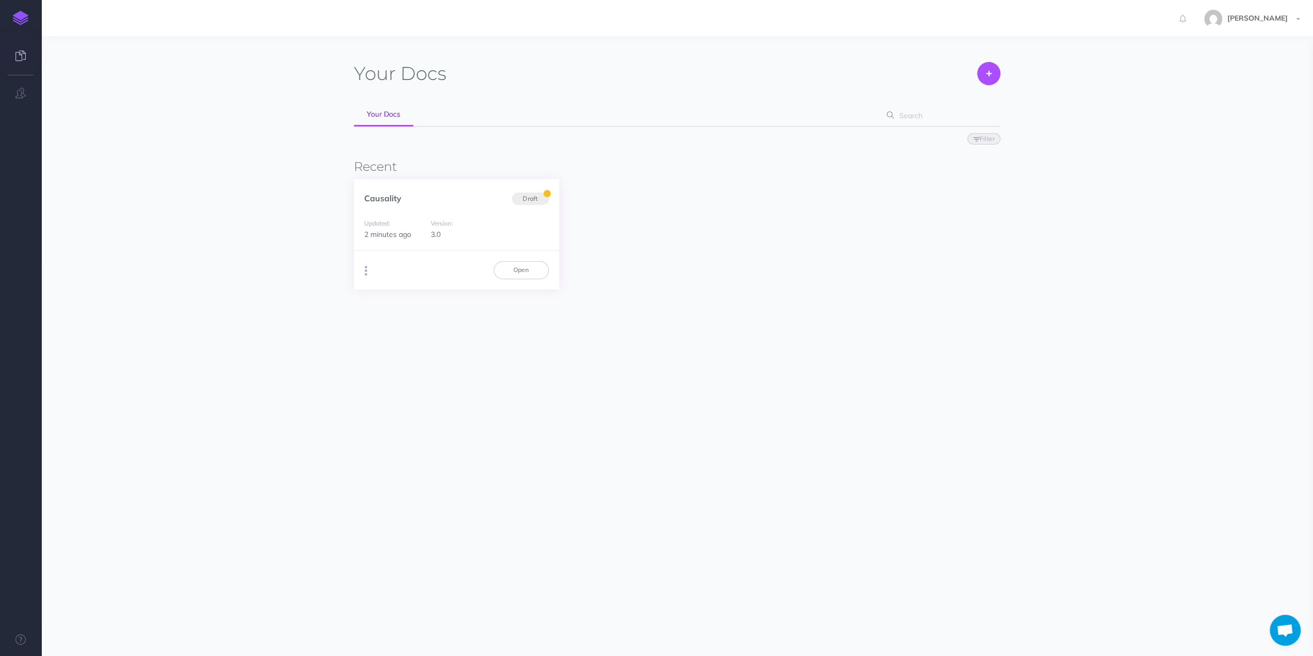
click at [365, 271] on icon "button" at bounding box center [366, 271] width 3 height 14
click at [522, 273] on link "Open" at bounding box center [521, 270] width 55 height 18
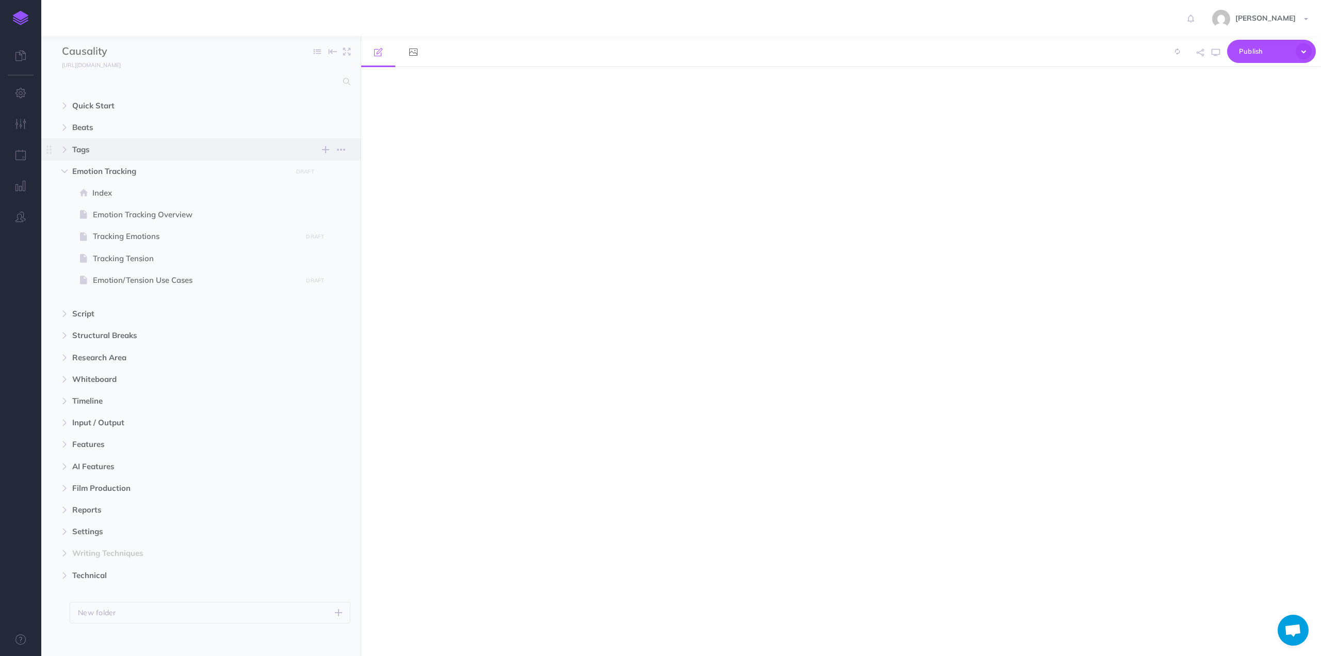
select select "null"
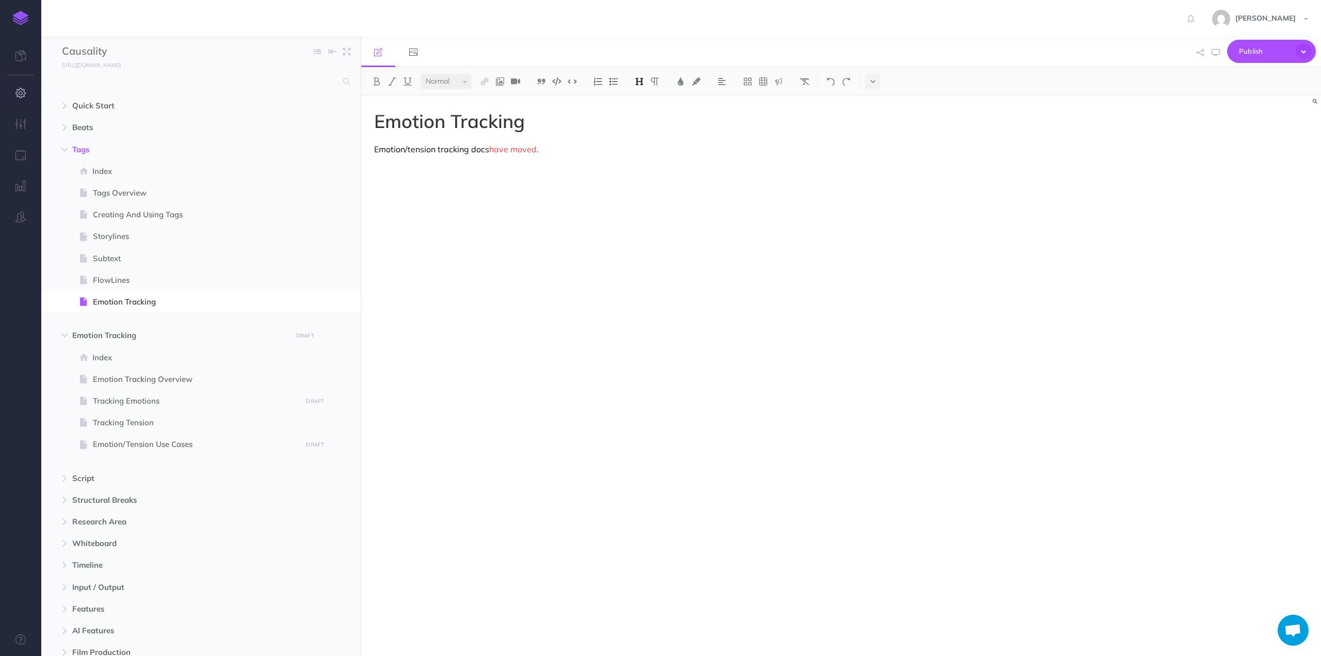
click at [19, 94] on icon "button" at bounding box center [20, 93] width 11 height 10
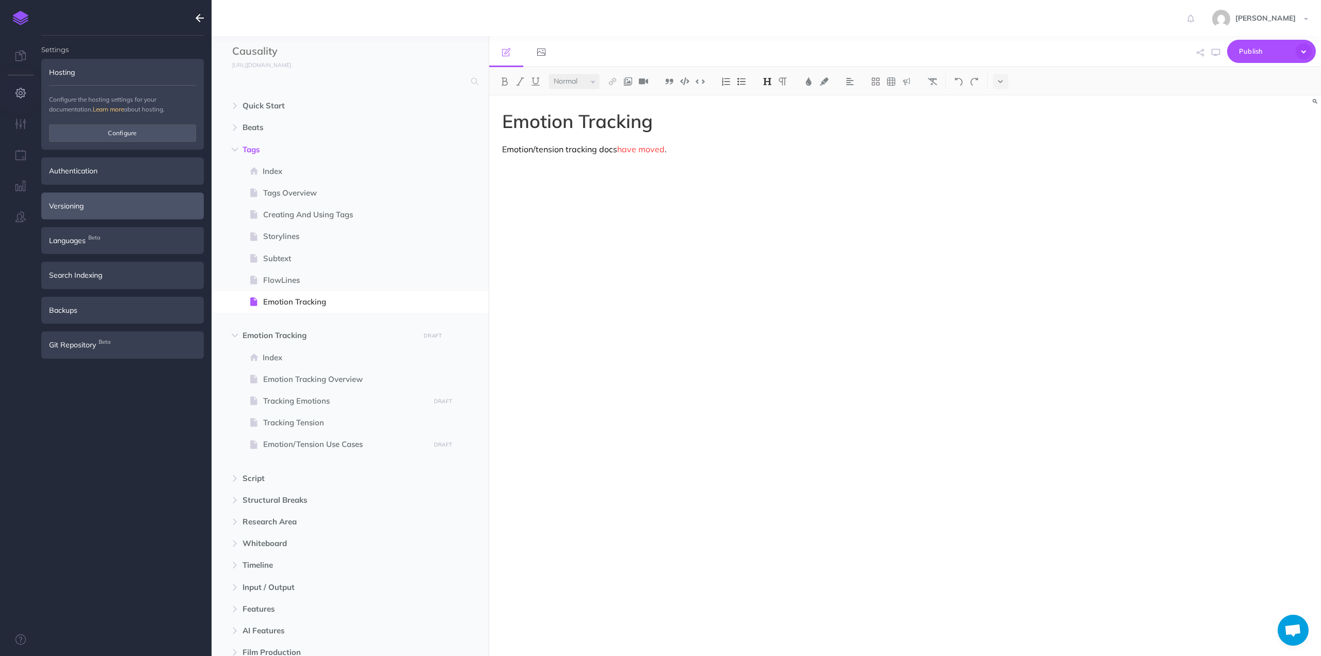
click at [98, 206] on div "Versioning" at bounding box center [122, 205] width 163 height 27
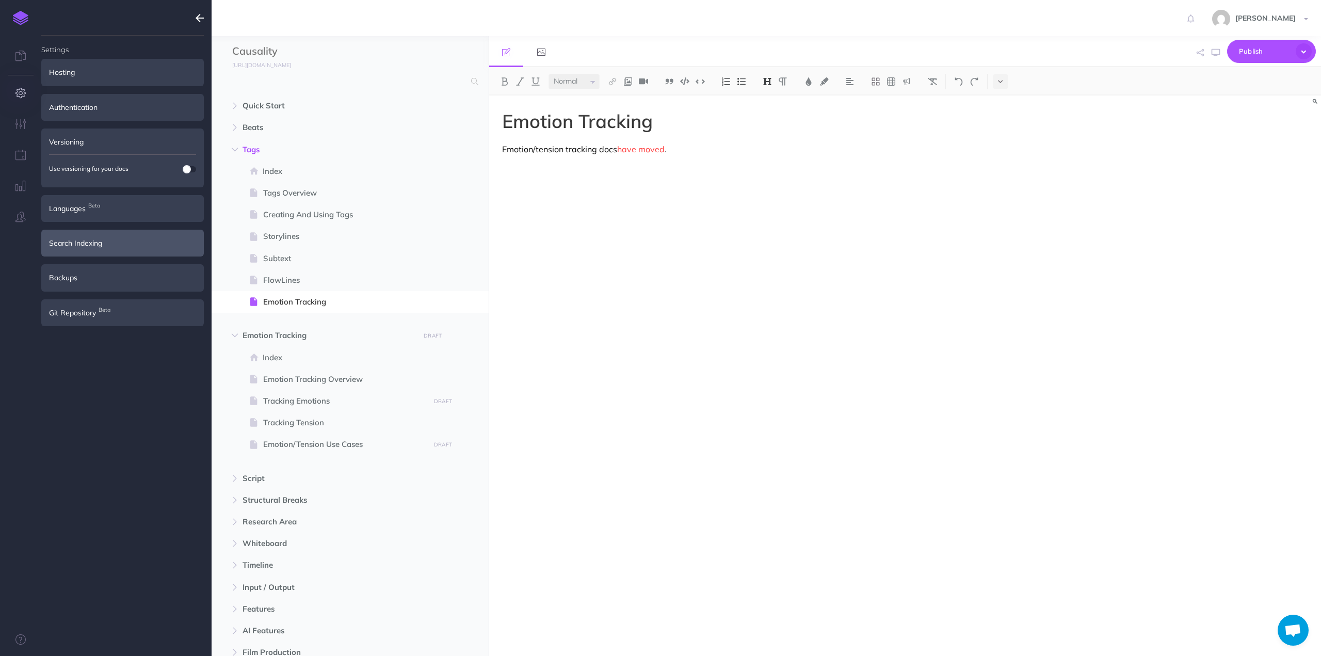
click at [99, 240] on div "Search Indexing" at bounding box center [122, 243] width 163 height 27
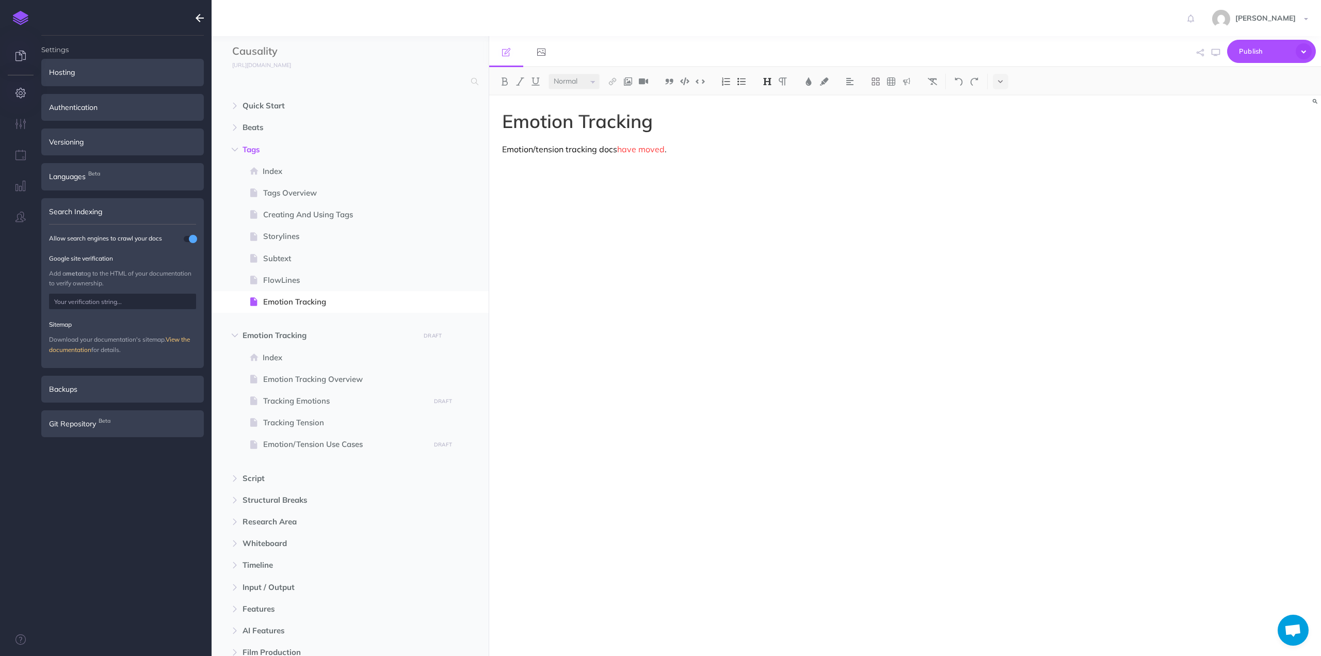
click at [22, 58] on icon at bounding box center [20, 56] width 10 height 10
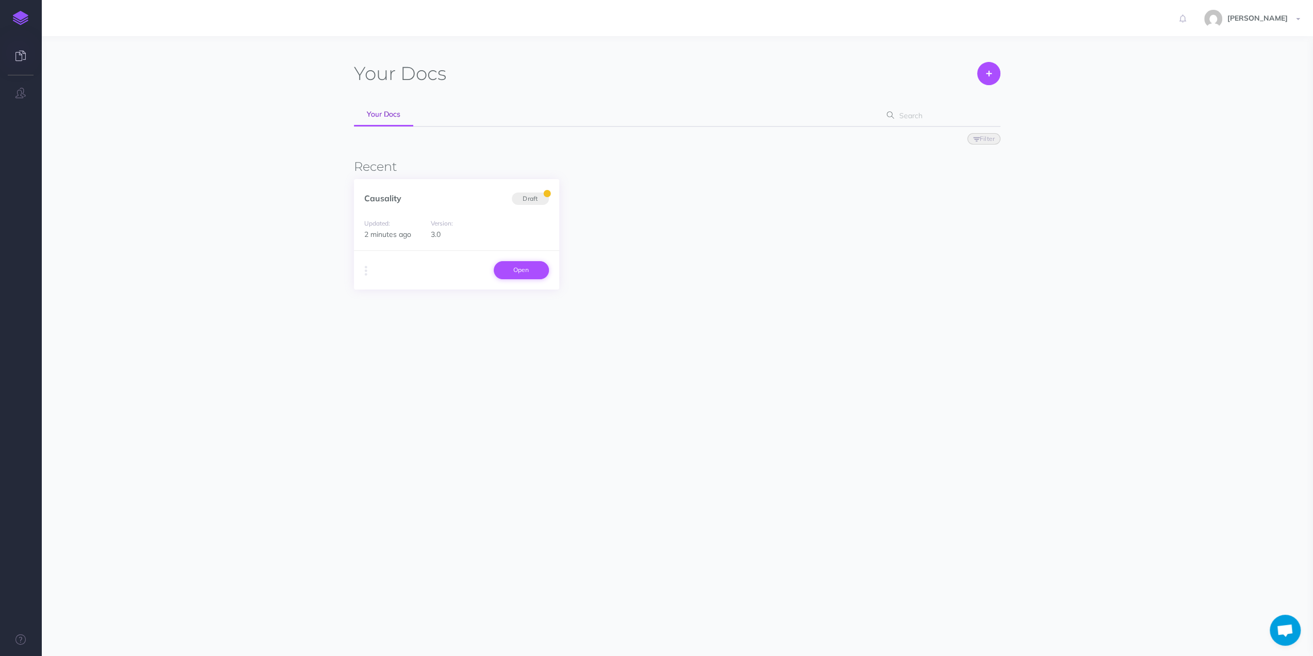
click at [511, 271] on link "Open" at bounding box center [521, 270] width 55 height 18
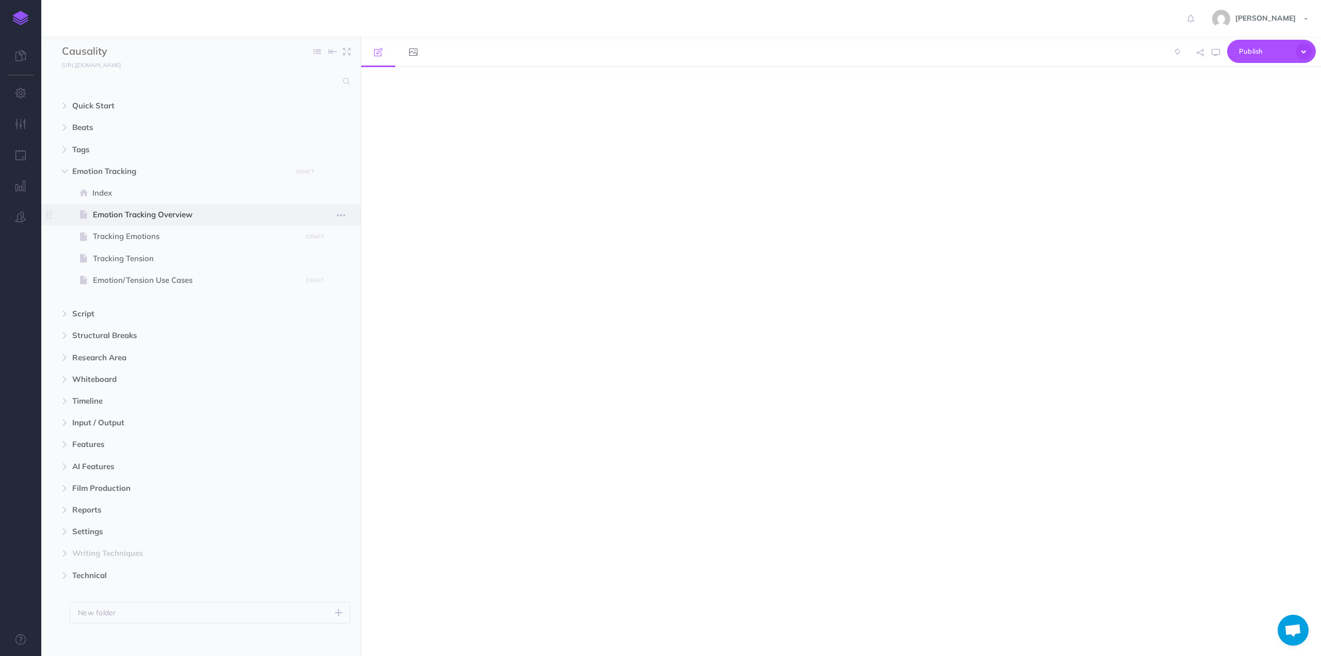
select select "null"
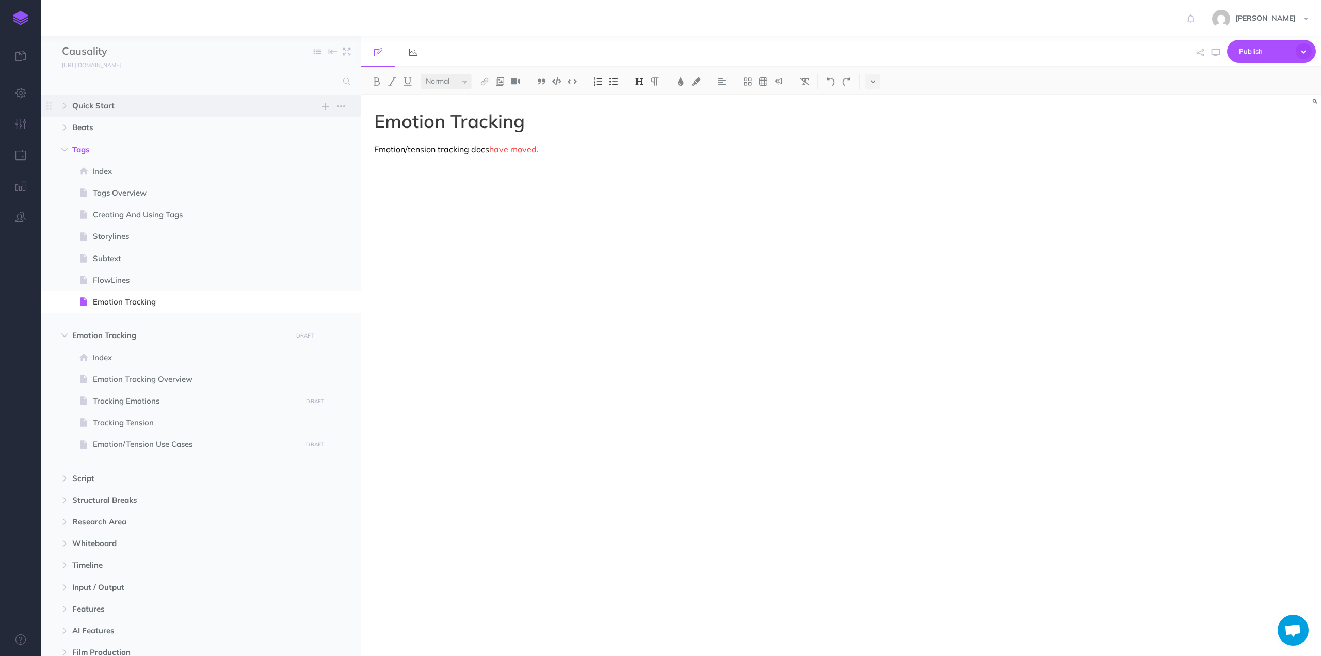
click at [101, 105] on span "Quick Start" at bounding box center [179, 106] width 214 height 12
select select "null"
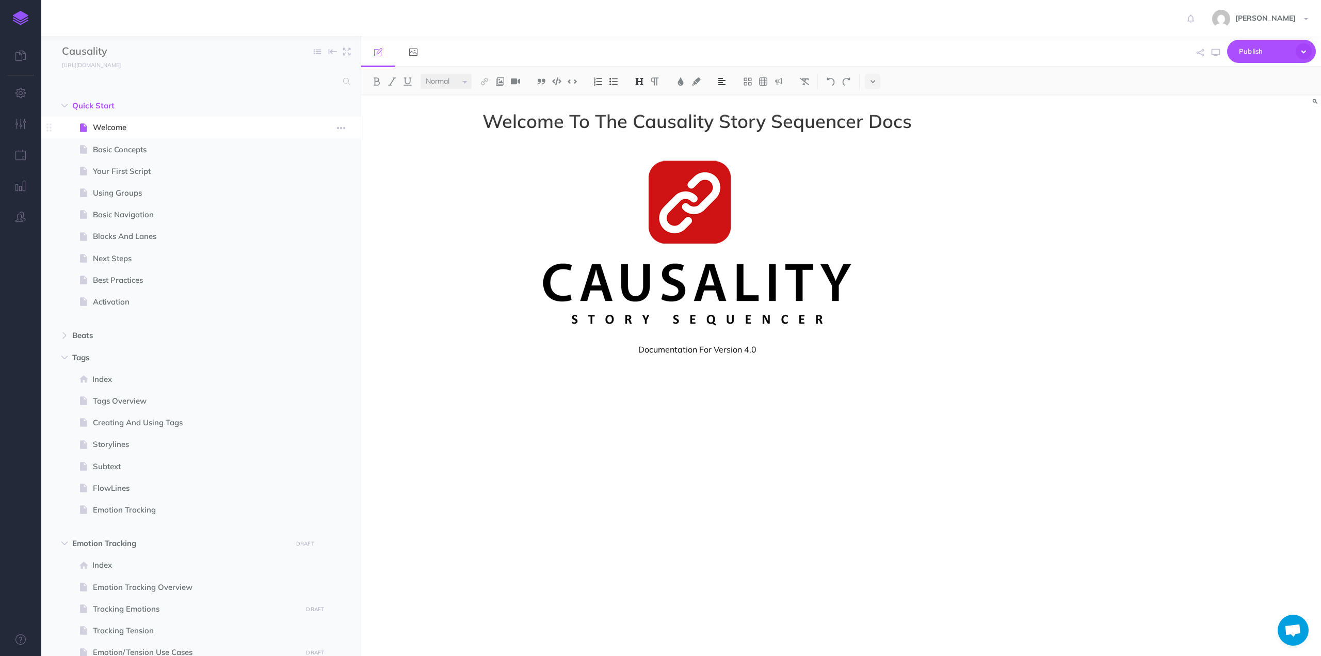
click at [123, 129] on span "Welcome" at bounding box center [196, 127] width 206 height 12
click at [343, 123] on icon "button" at bounding box center [341, 128] width 8 height 12
click at [297, 197] on link "Settings" at bounding box center [311, 197] width 77 height 17
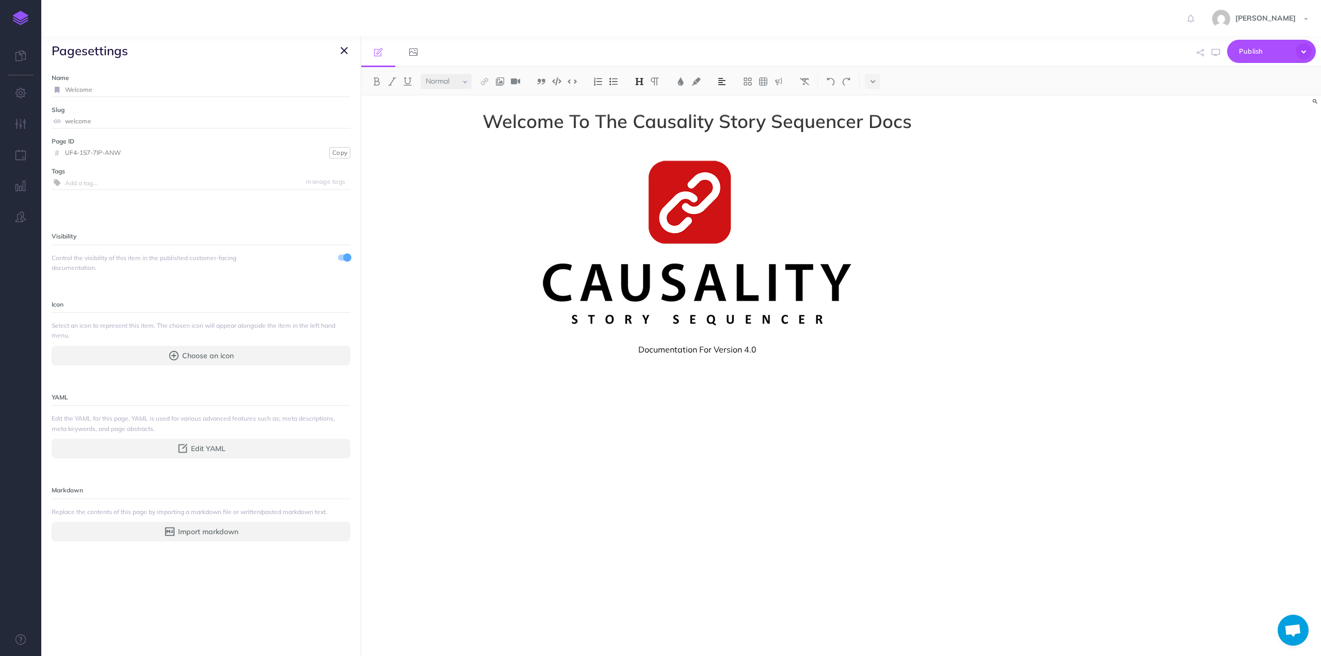
click at [346, 50] on icon "button" at bounding box center [344, 50] width 7 height 12
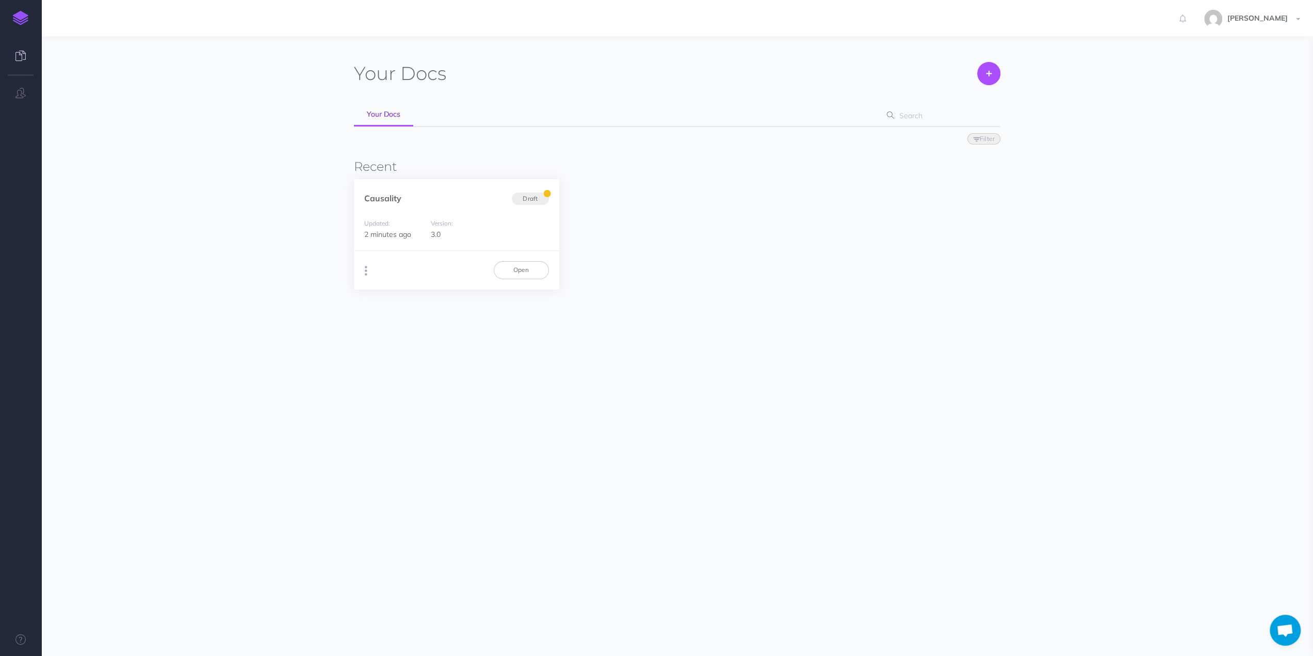
click at [365, 269] on icon "button" at bounding box center [366, 271] width 3 height 14
click at [393, 326] on button "Advanced" at bounding box center [418, 328] width 129 height 18
click at [1157, 165] on h5 "PDF exports" at bounding box center [1149, 167] width 131 height 8
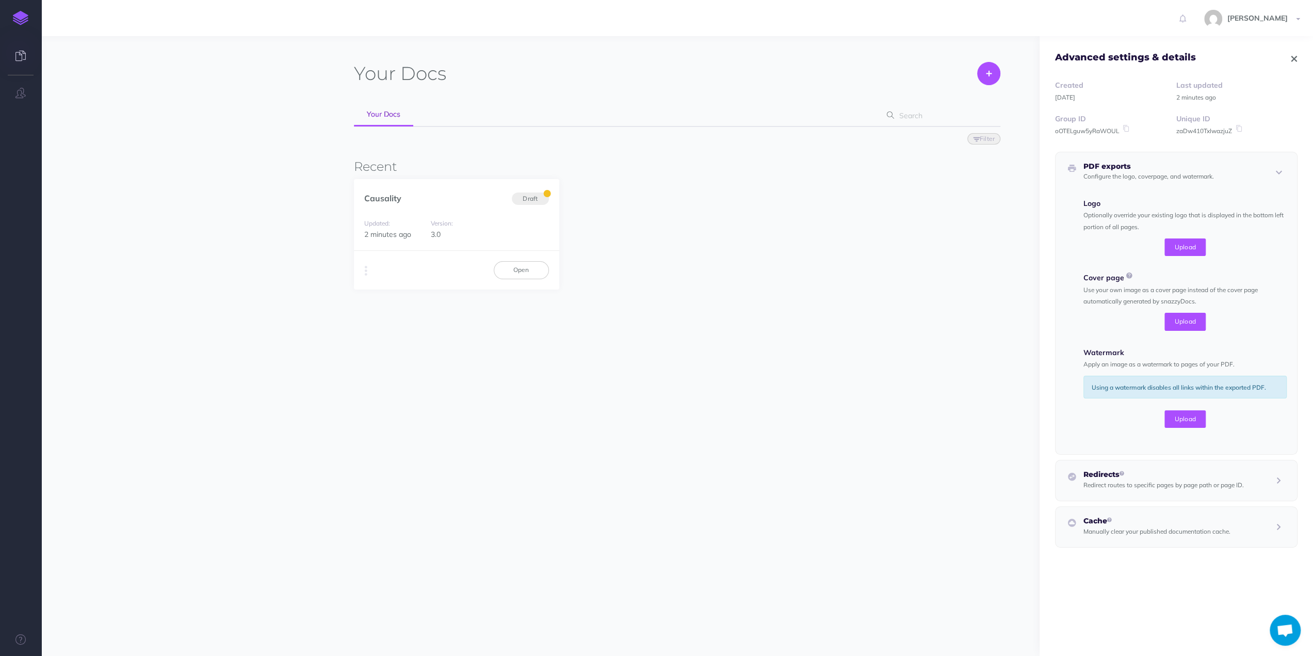
click at [1292, 55] on icon "button" at bounding box center [1295, 58] width 6 height 7
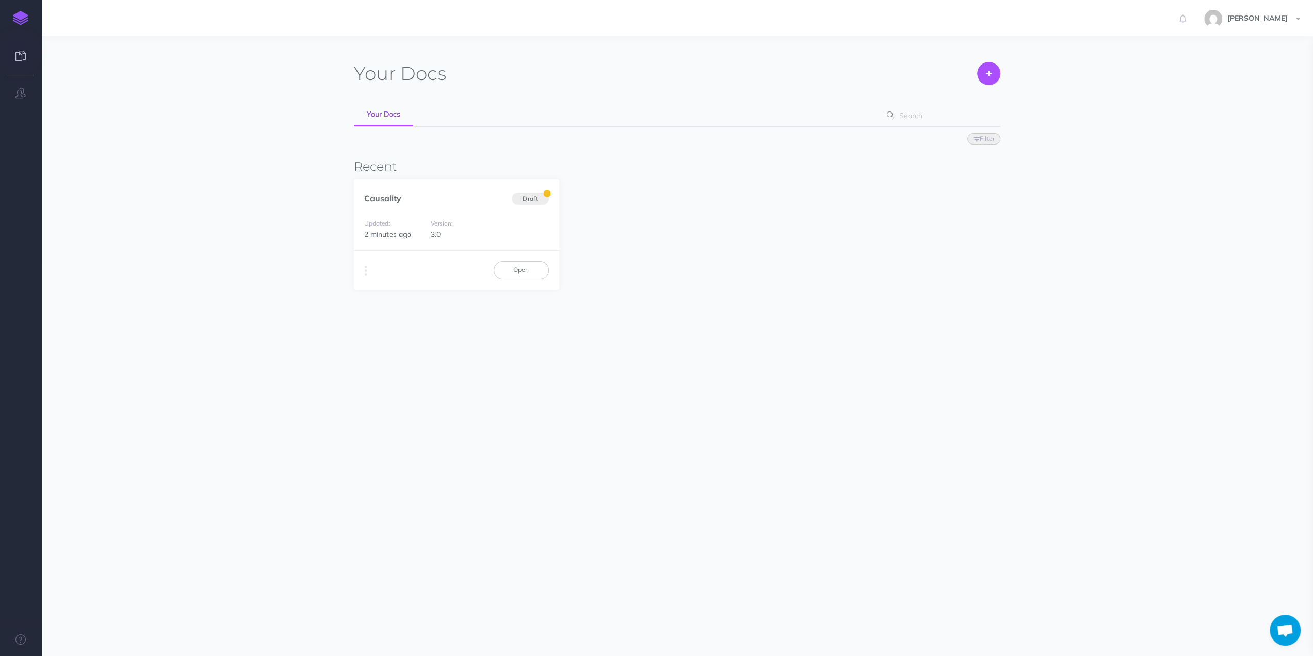
click at [238, 162] on section "Your Docs Create Import Your Docs Filter Status Published Drafts Recent Causali…" at bounding box center [677, 246] width 1272 height 421
click at [14, 53] on link at bounding box center [20, 56] width 41 height 31
click at [363, 267] on button "button" at bounding box center [366, 270] width 10 height 15
click at [513, 307] on button "PDF Beta" at bounding box center [547, 310] width 129 height 18
click at [19, 91] on icon "button" at bounding box center [20, 93] width 10 height 10
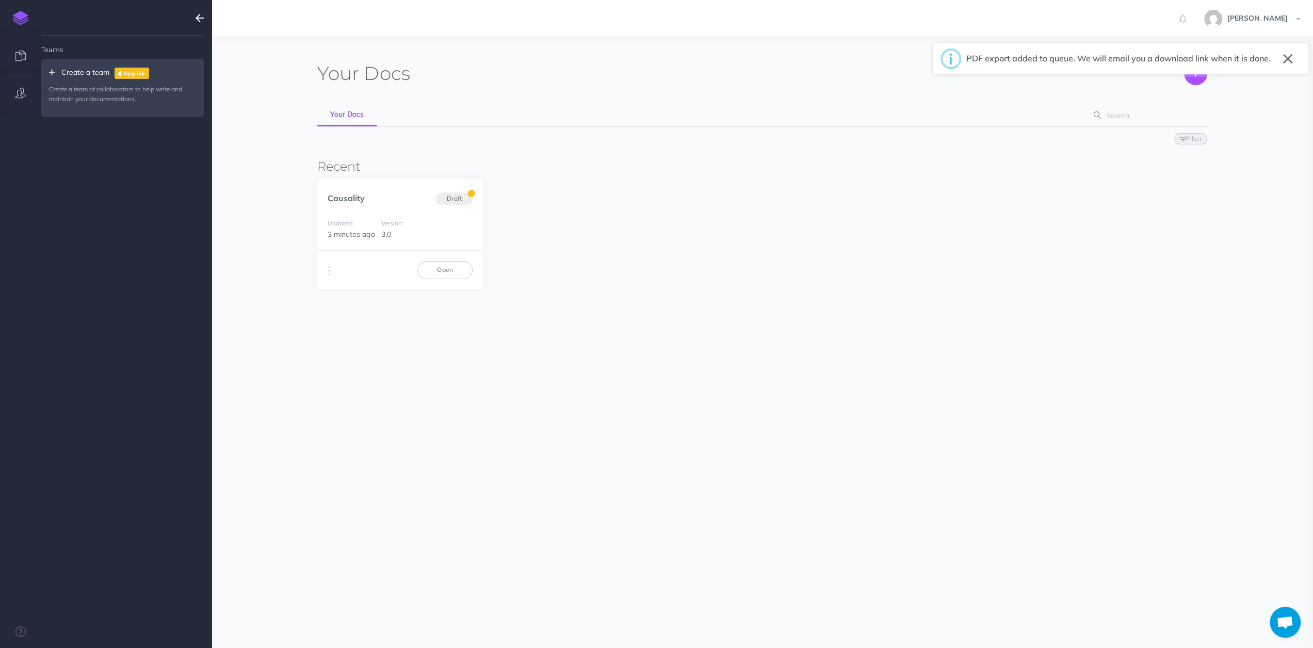
click at [20, 62] on link at bounding box center [20, 56] width 41 height 31
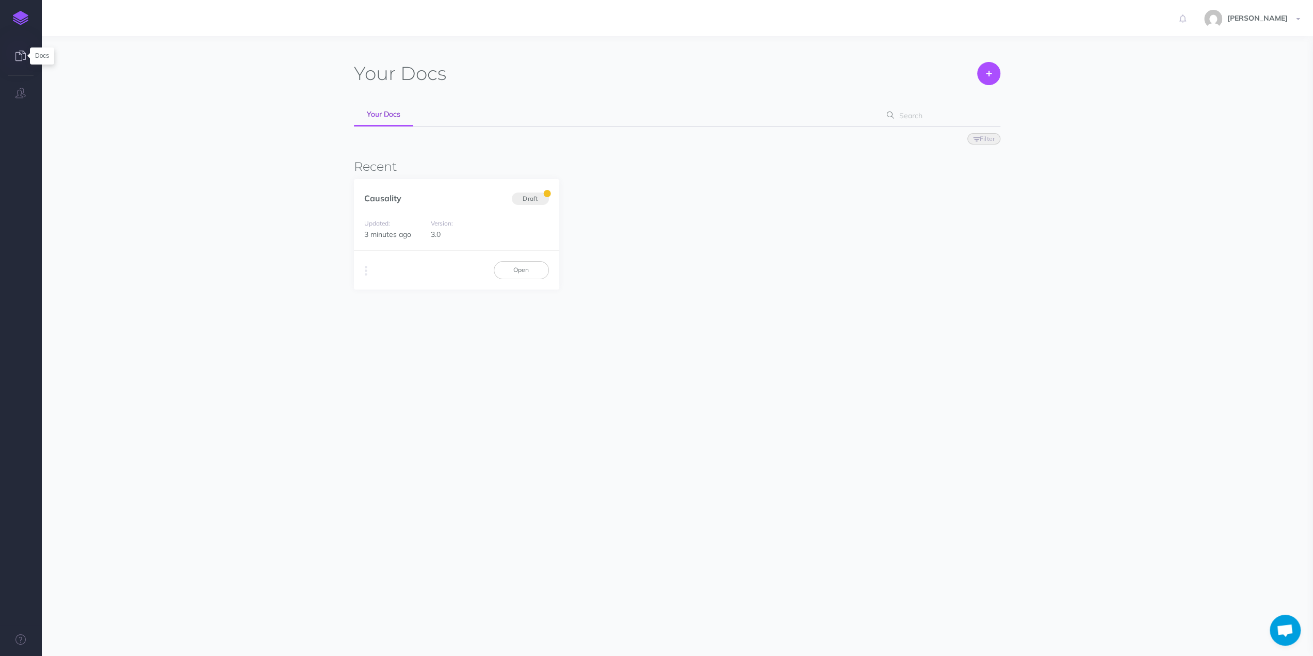
click at [19, 56] on icon at bounding box center [20, 56] width 10 height 10
click at [522, 274] on link "Open" at bounding box center [521, 270] width 55 height 18
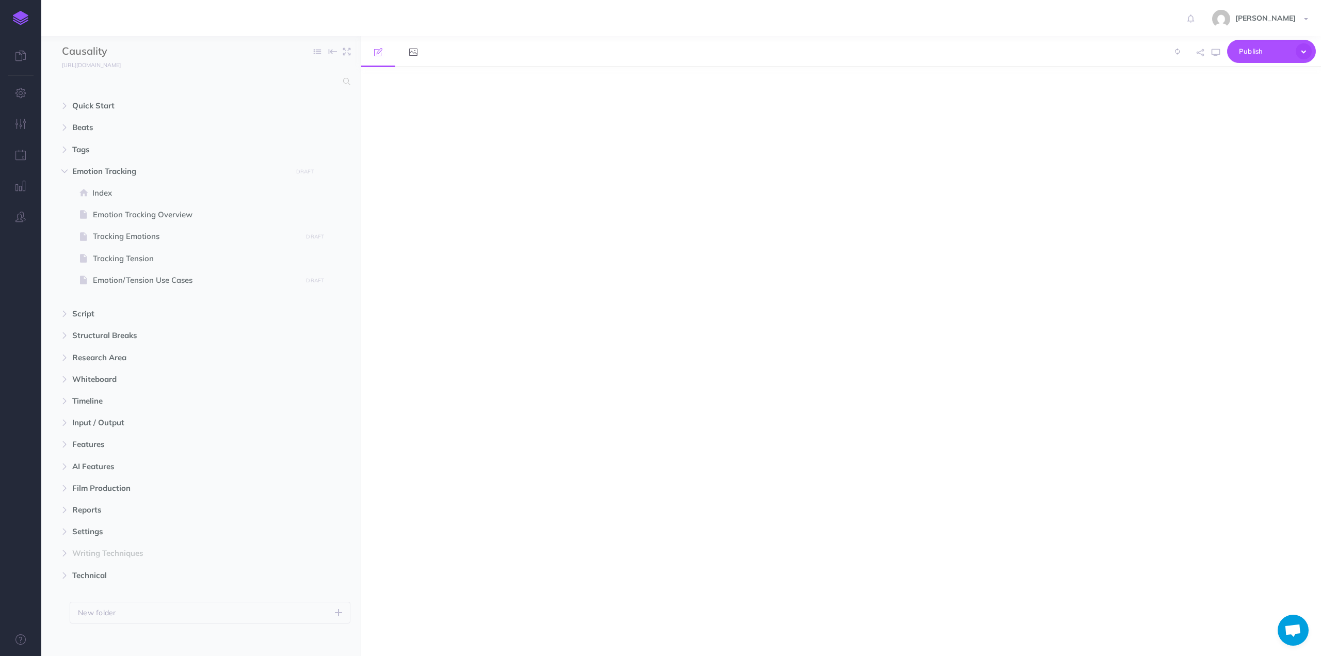
select select "null"
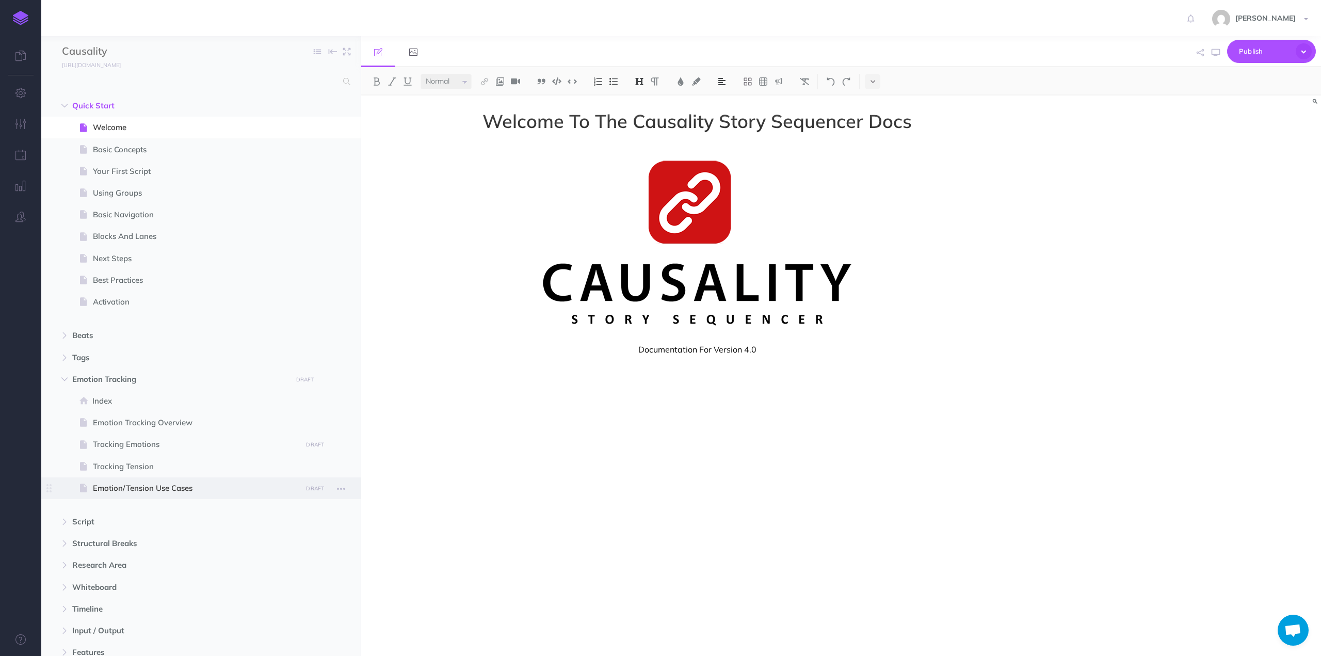
click at [149, 488] on span "Emotion/Tension Use Cases" at bounding box center [196, 488] width 206 height 12
select select "null"
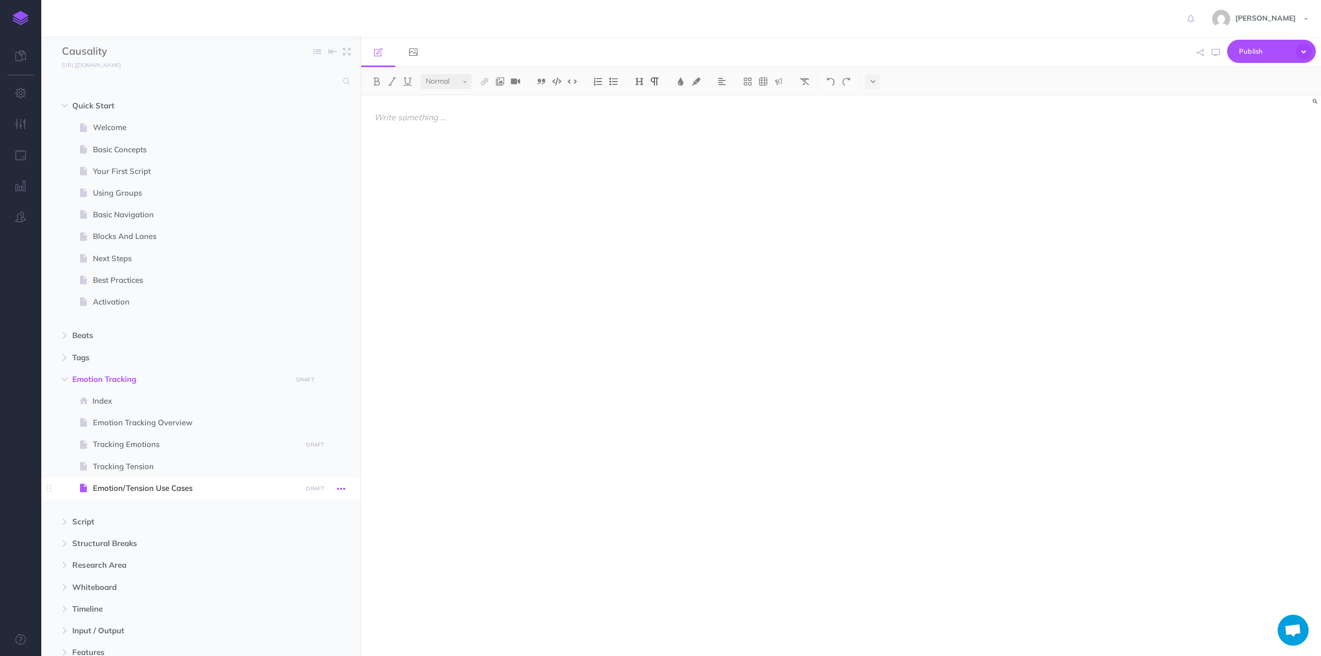
click at [342, 492] on icon "button" at bounding box center [341, 489] width 8 height 12
click at [94, 357] on span "Tags" at bounding box center [179, 357] width 214 height 12
select select "null"
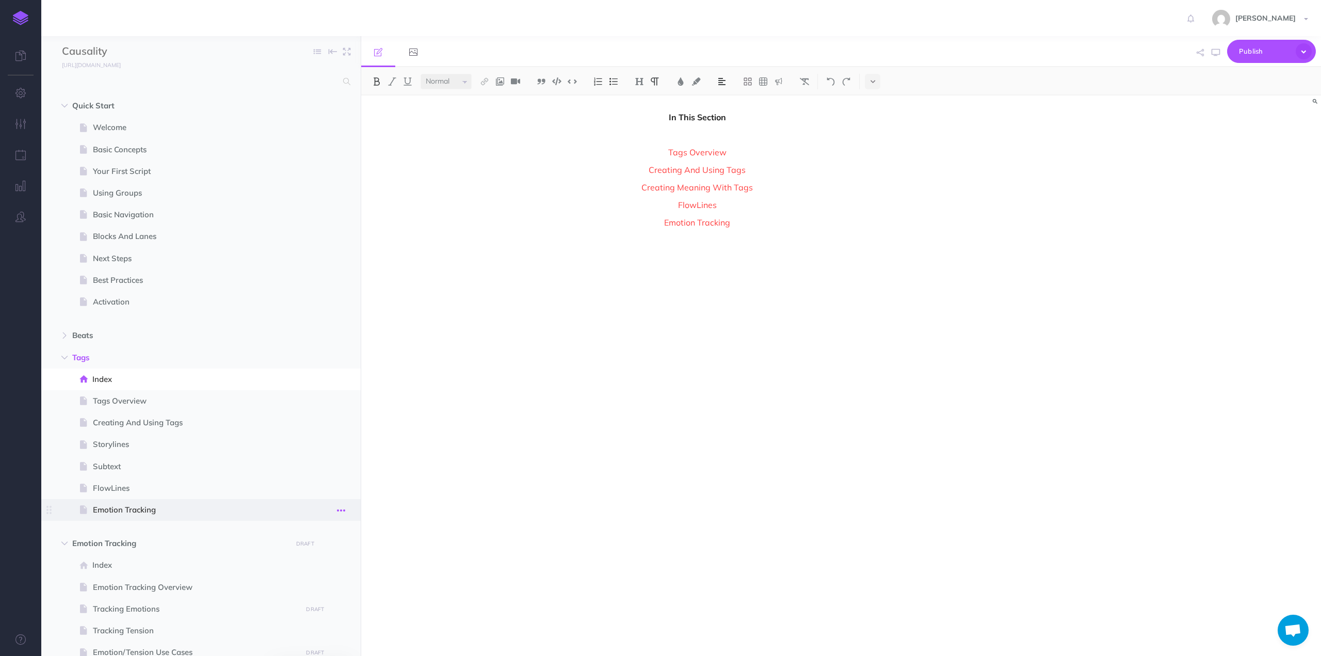
click at [342, 508] on icon "button" at bounding box center [341, 510] width 8 height 12
click at [301, 595] on link "Delete" at bounding box center [311, 596] width 77 height 17
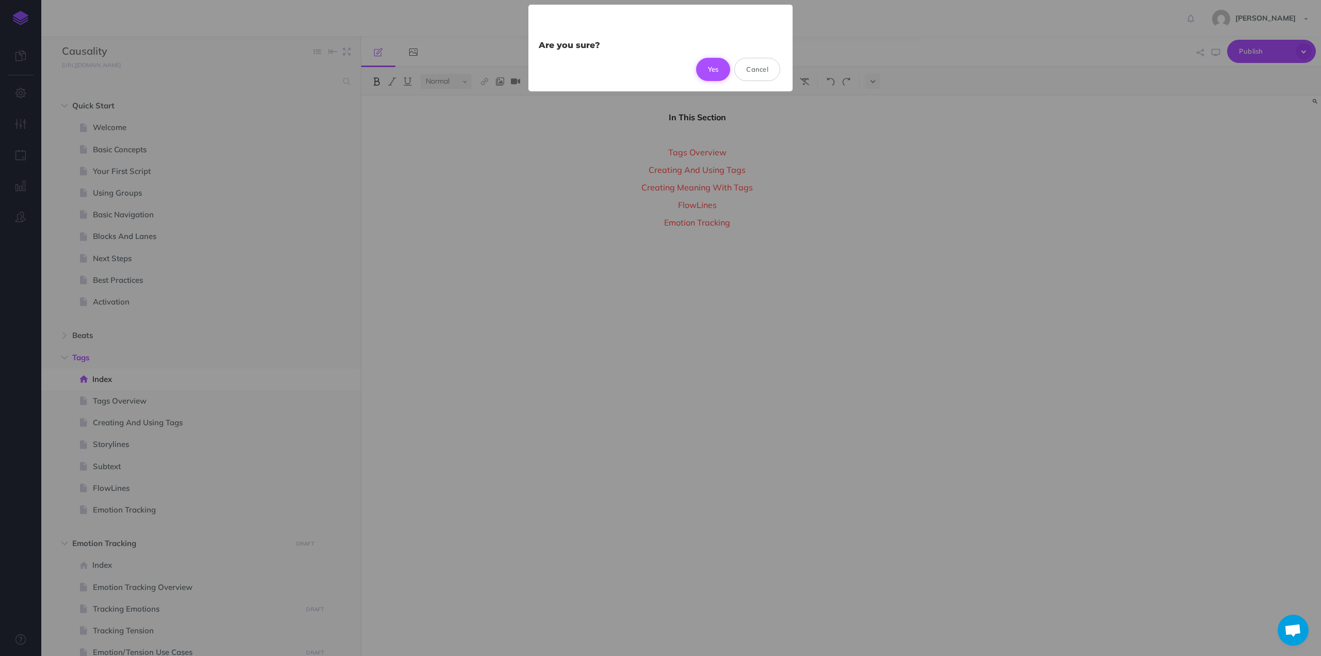
click at [708, 67] on button "Yes" at bounding box center [713, 69] width 35 height 23
select select "null"
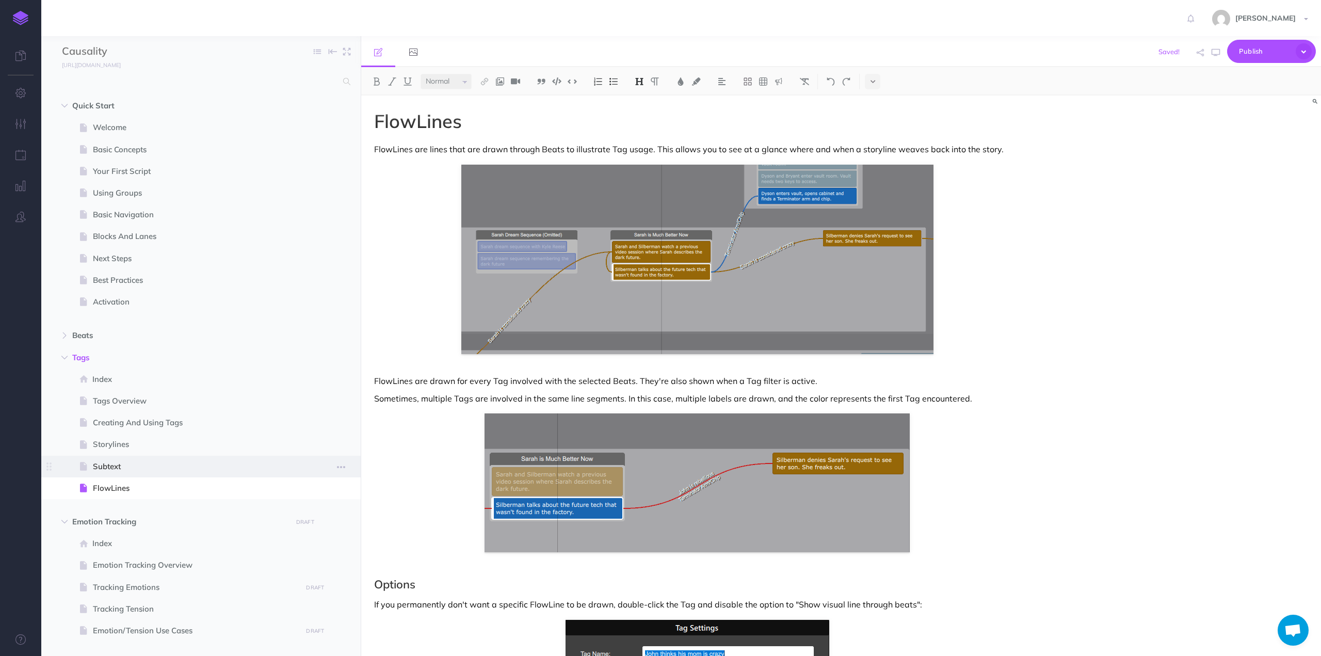
scroll to position [206, 0]
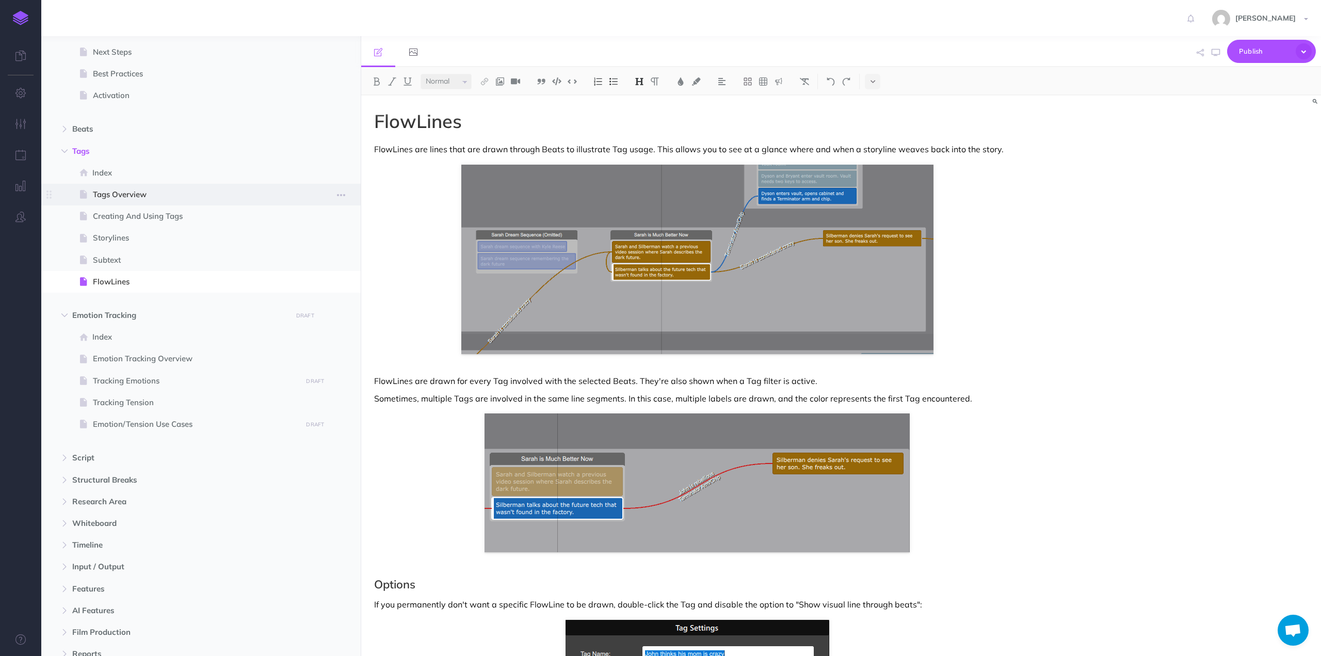
click at [112, 194] on span "Tags Overview" at bounding box center [196, 194] width 206 height 12
select select "null"
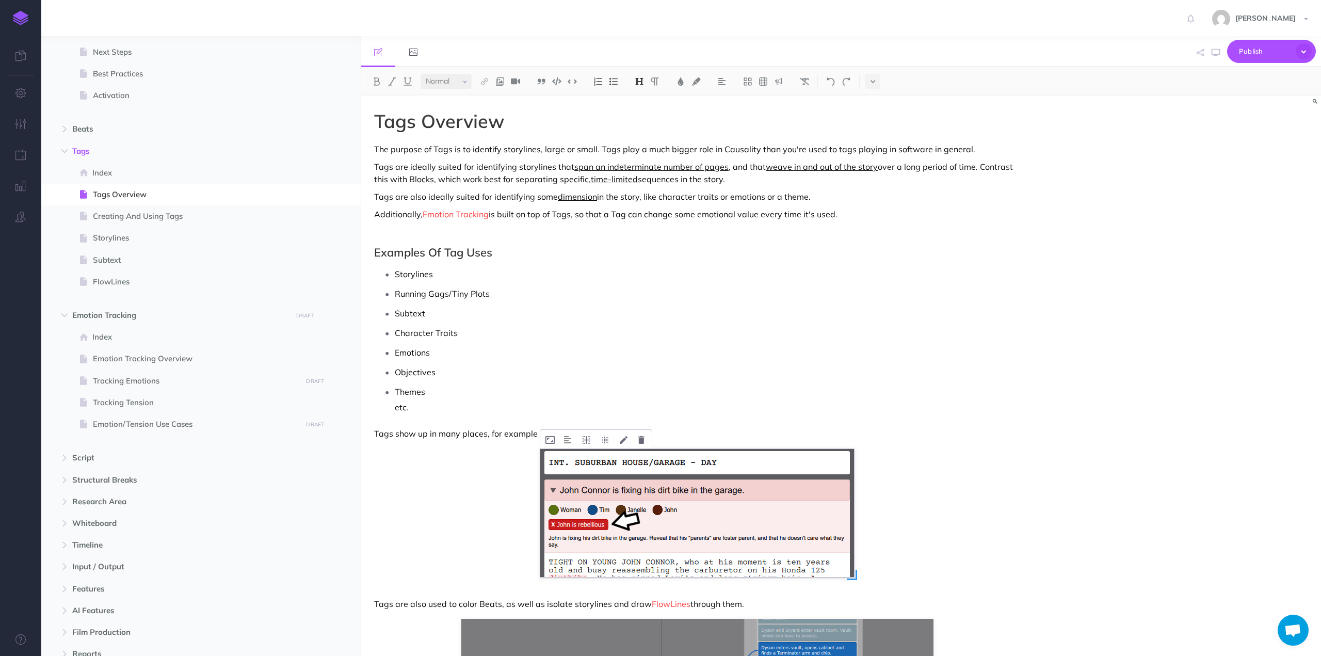
scroll to position [205, 0]
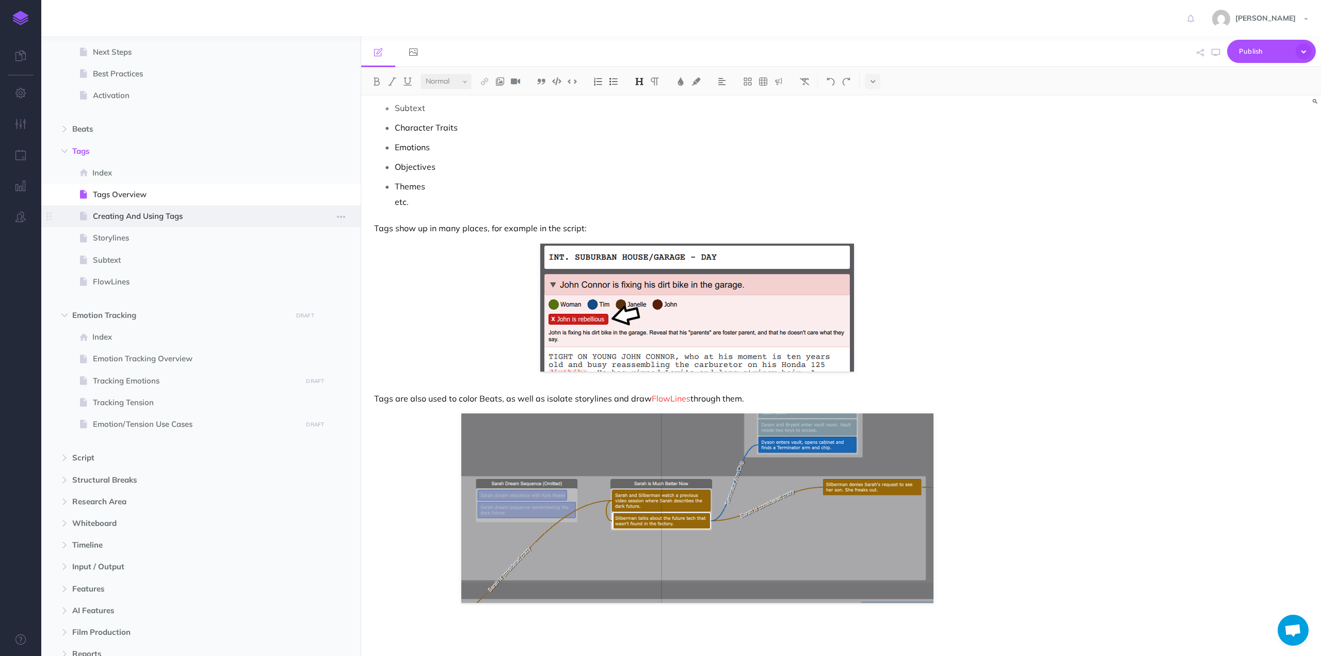
click at [133, 218] on span "Creating And Using Tags" at bounding box center [196, 216] width 206 height 12
select select "null"
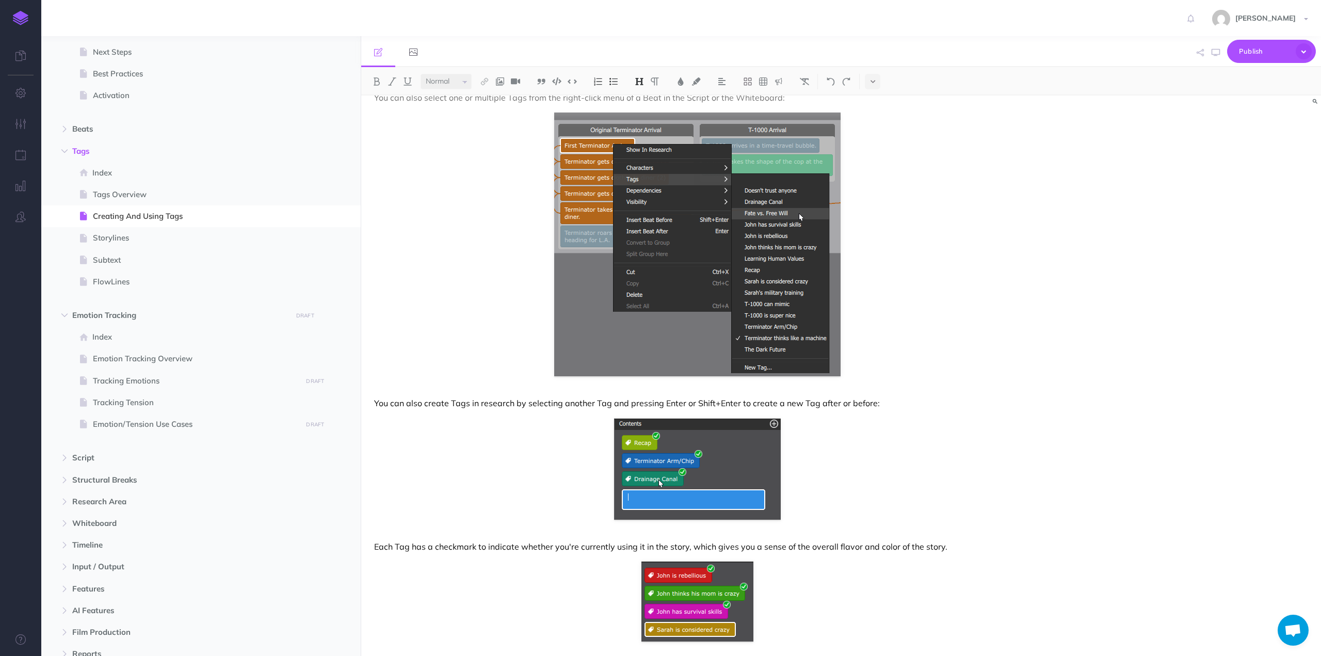
scroll to position [1850, 0]
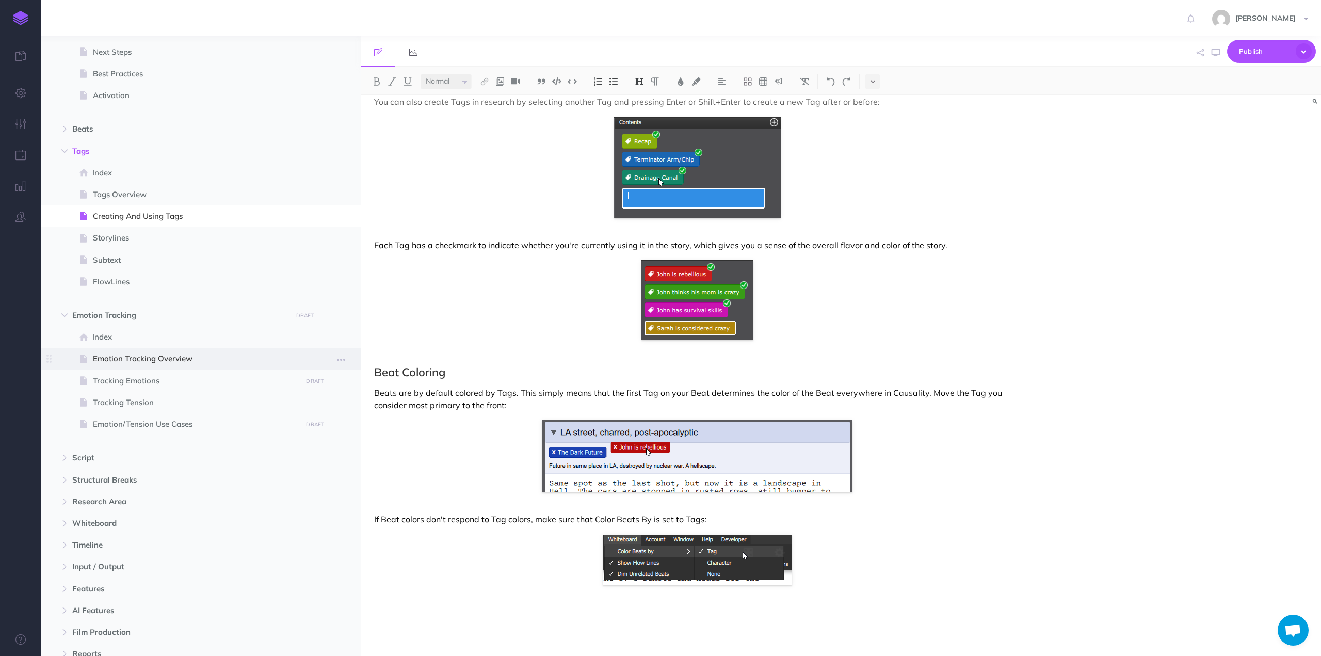
click at [111, 350] on span at bounding box center [200, 359] width 319 height 22
select select "null"
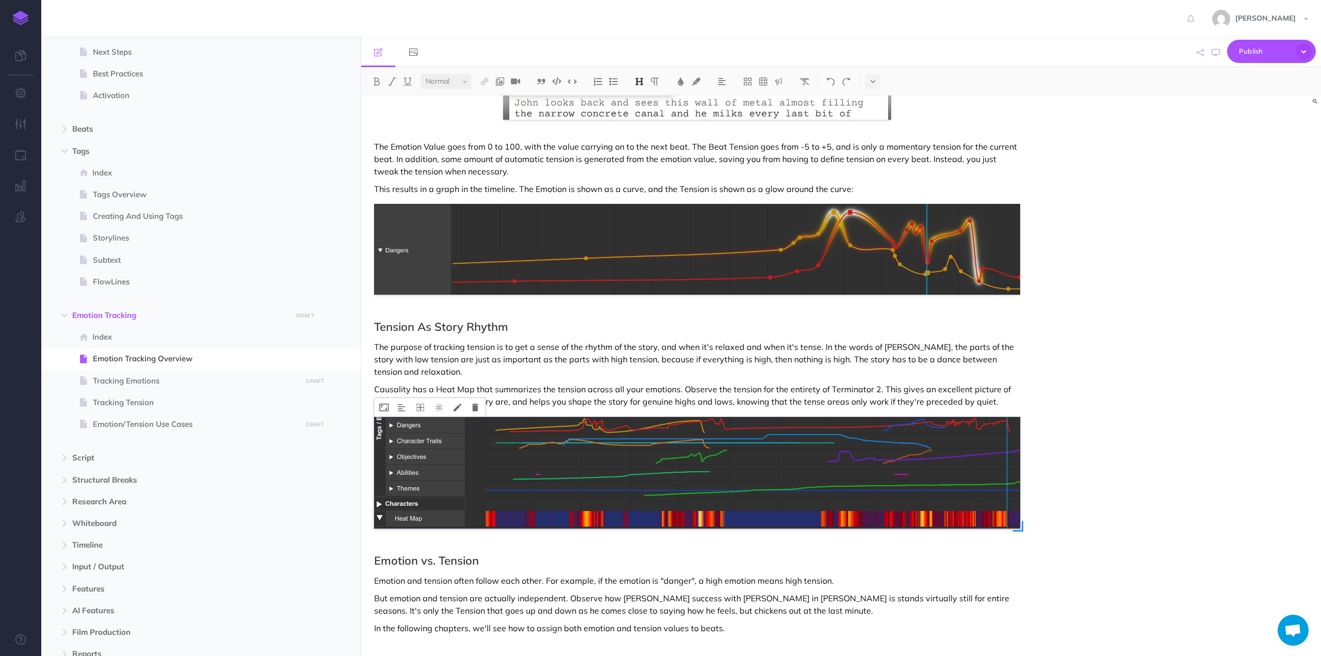
scroll to position [852, 0]
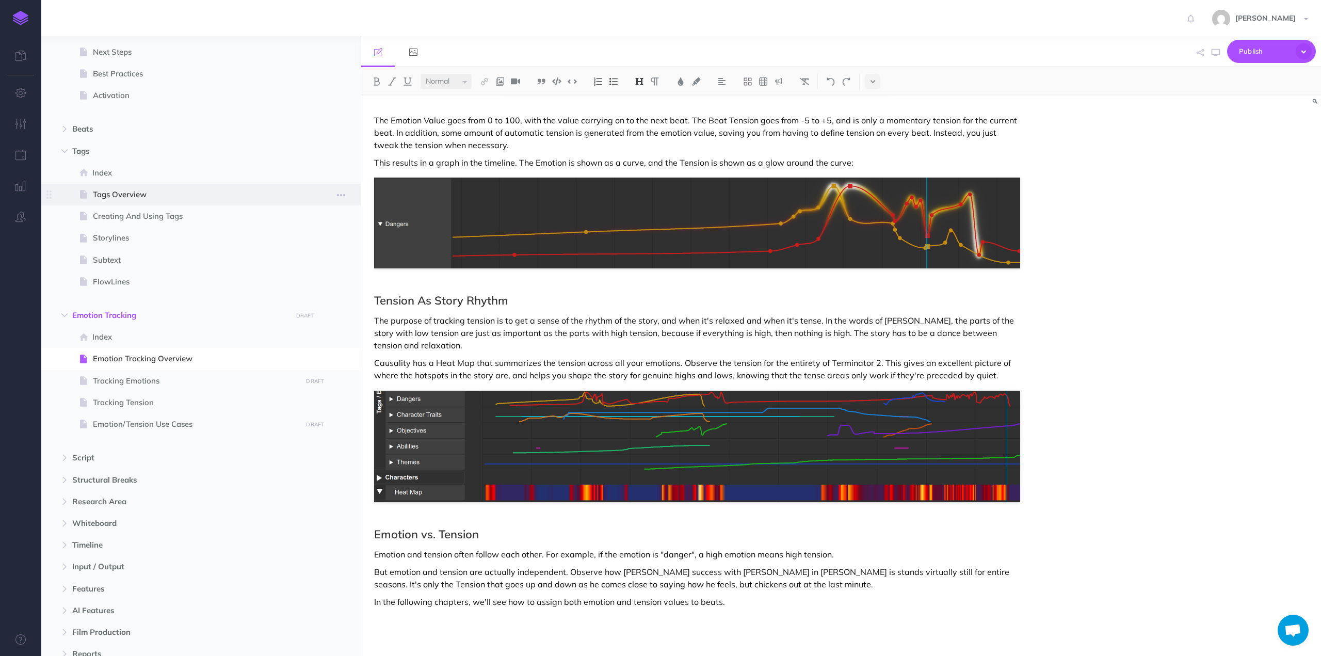
click at [135, 200] on span "Tags Overview" at bounding box center [196, 194] width 206 height 12
select select "null"
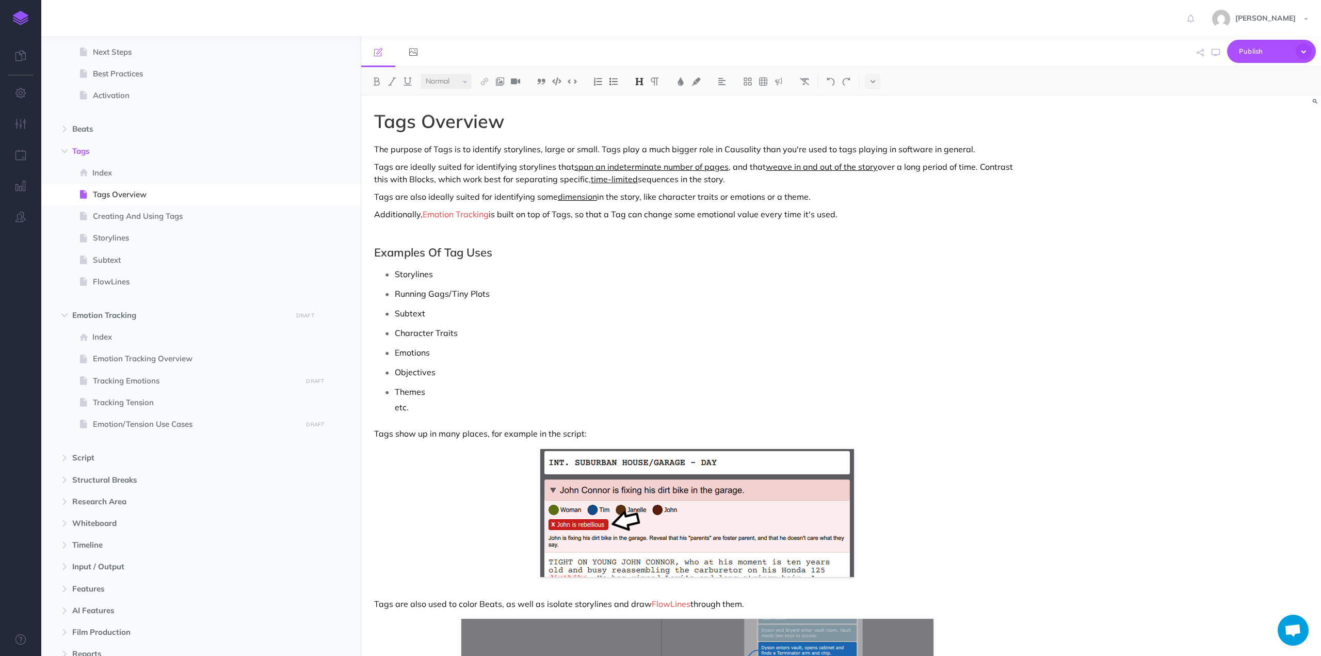
scroll to position [52, 0]
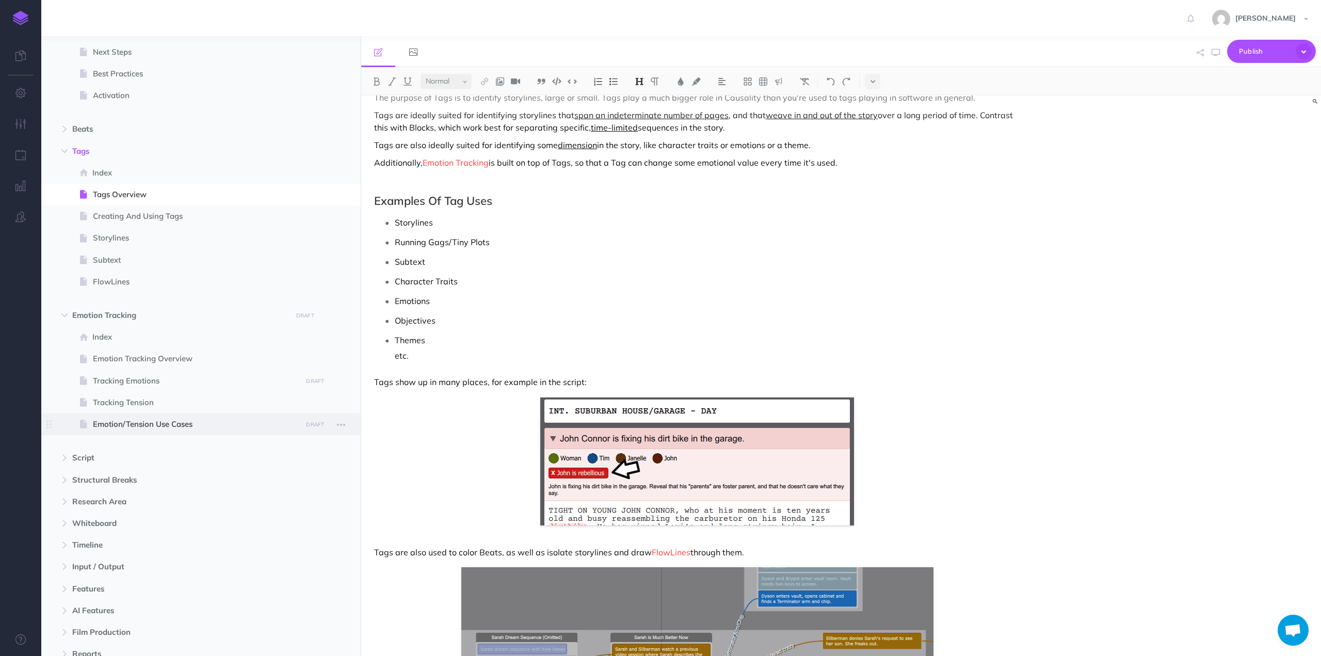
click at [106, 426] on span "Emotion/Tension Use Cases" at bounding box center [196, 424] width 206 height 12
select select "null"
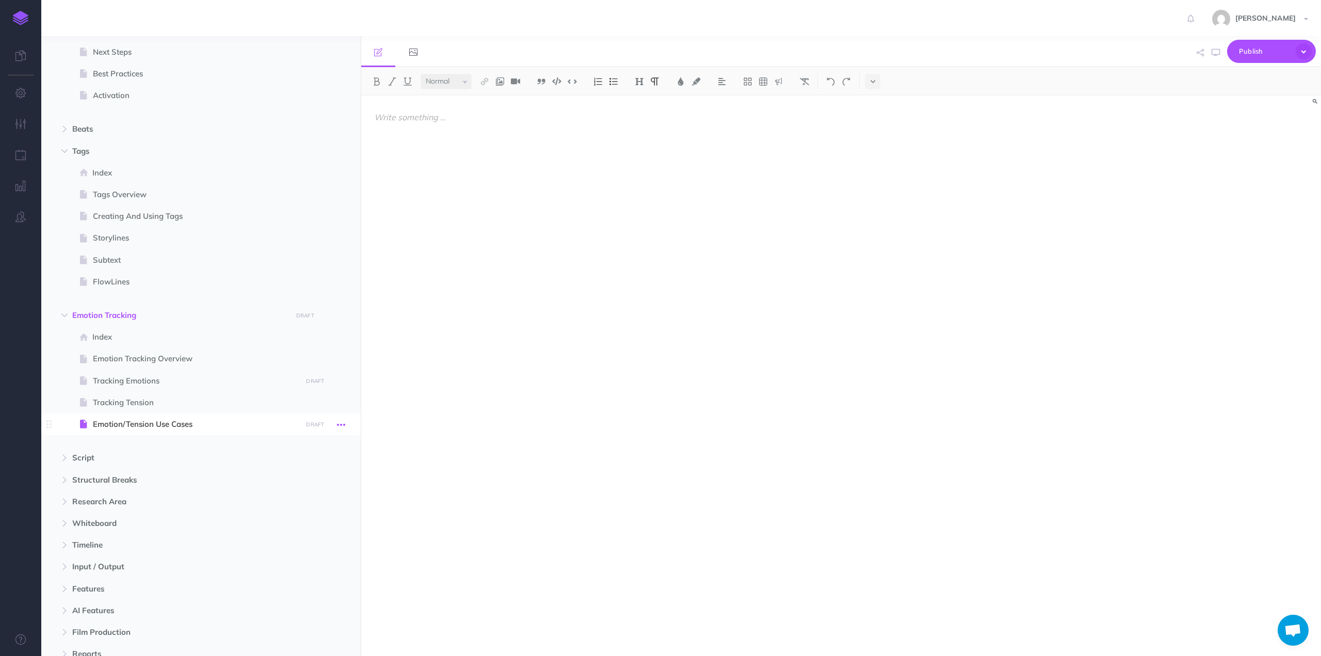
click at [342, 423] on icon "button" at bounding box center [341, 425] width 8 height 12
click at [303, 491] on link "Settings" at bounding box center [311, 494] width 77 height 17
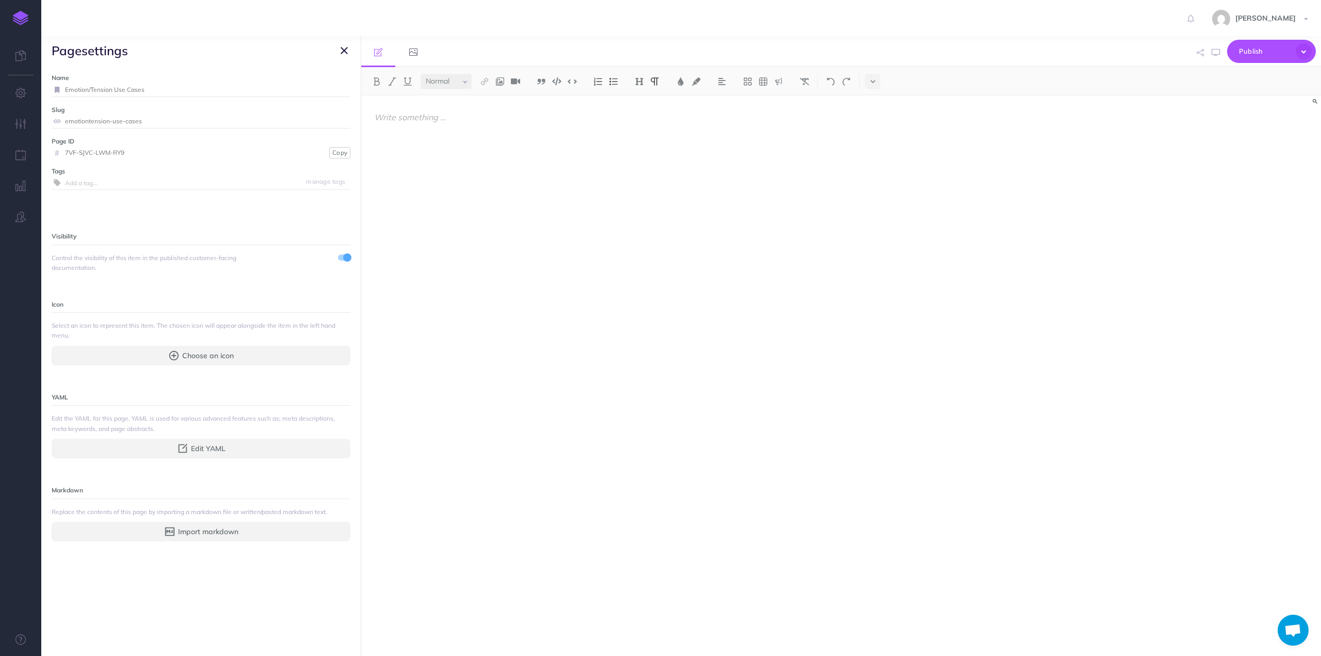
drag, startPoint x: 88, startPoint y: 90, endPoint x: 113, endPoint y: 91, distance: 25.3
click at [113, 91] on input "Emotion/Tension Use Cases" at bounding box center [207, 89] width 285 height 13
drag, startPoint x: 90, startPoint y: 88, endPoint x: 131, endPoint y: 91, distance: 40.9
click at [131, 91] on input "Emotion Use Cases" at bounding box center [195, 89] width 261 height 13
type input "Emotion Examples"
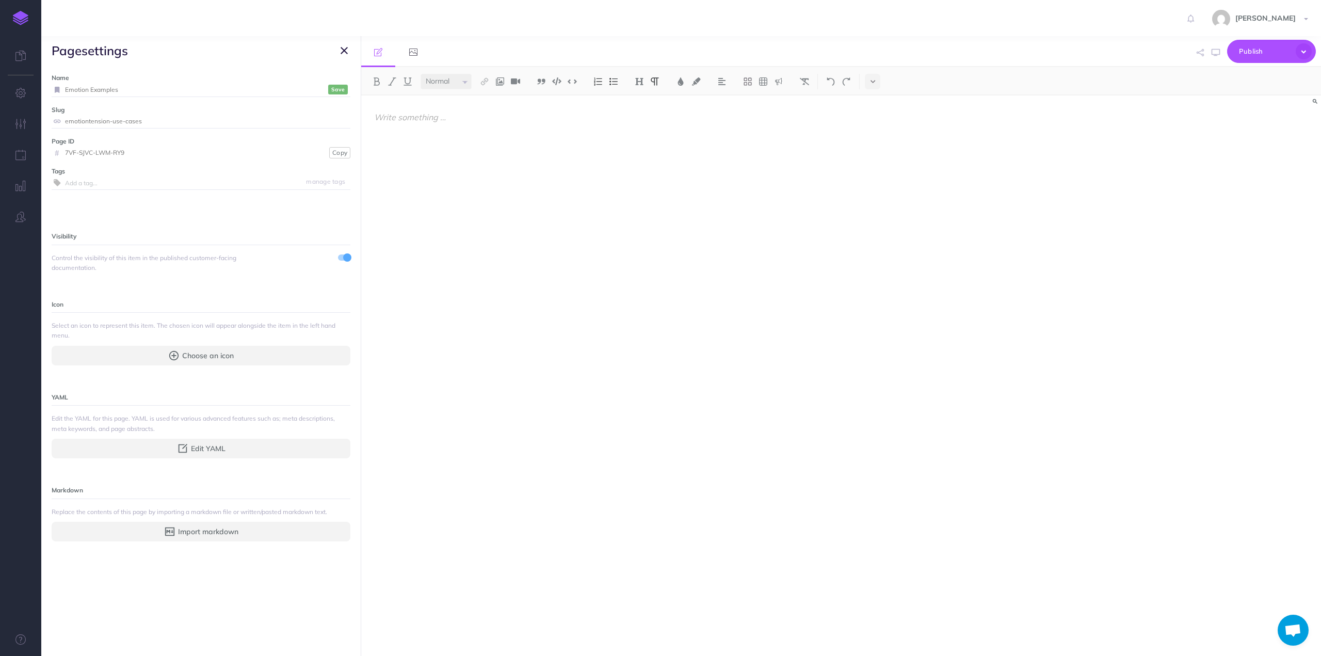
click at [331, 89] on small "Save" at bounding box center [337, 90] width 13 height 8
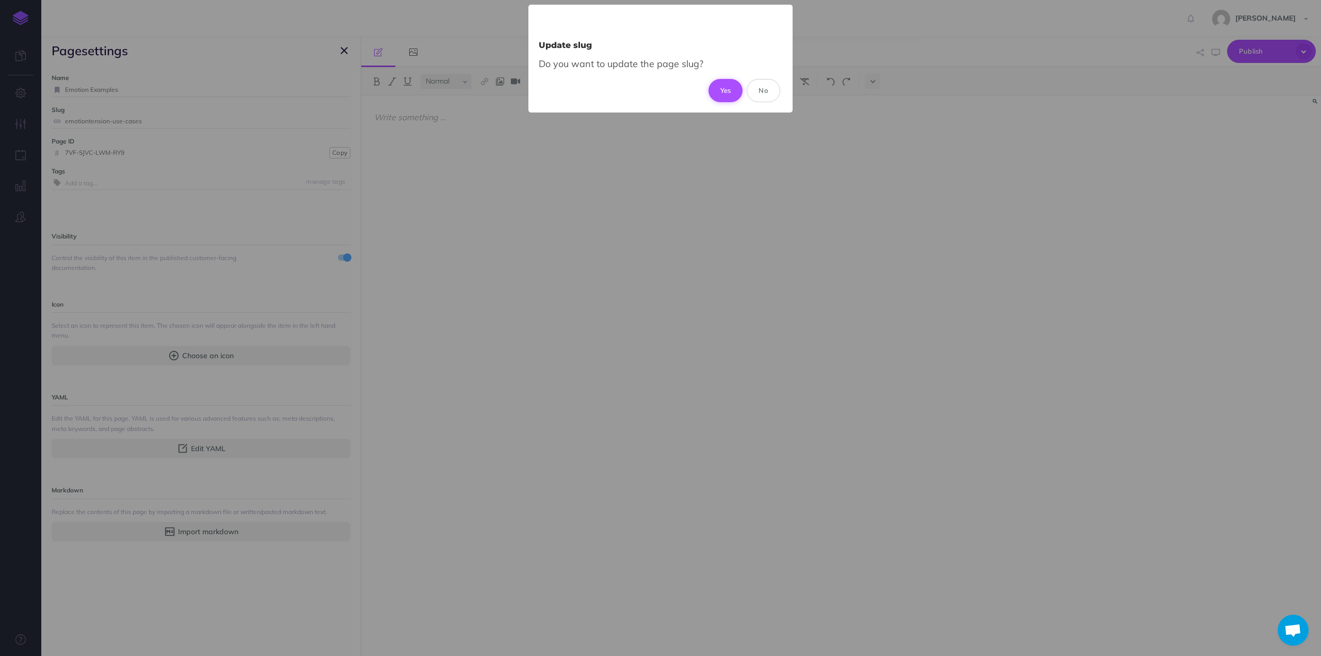
click at [727, 91] on button "Yes" at bounding box center [726, 90] width 35 height 23
type input "emotion-examples"
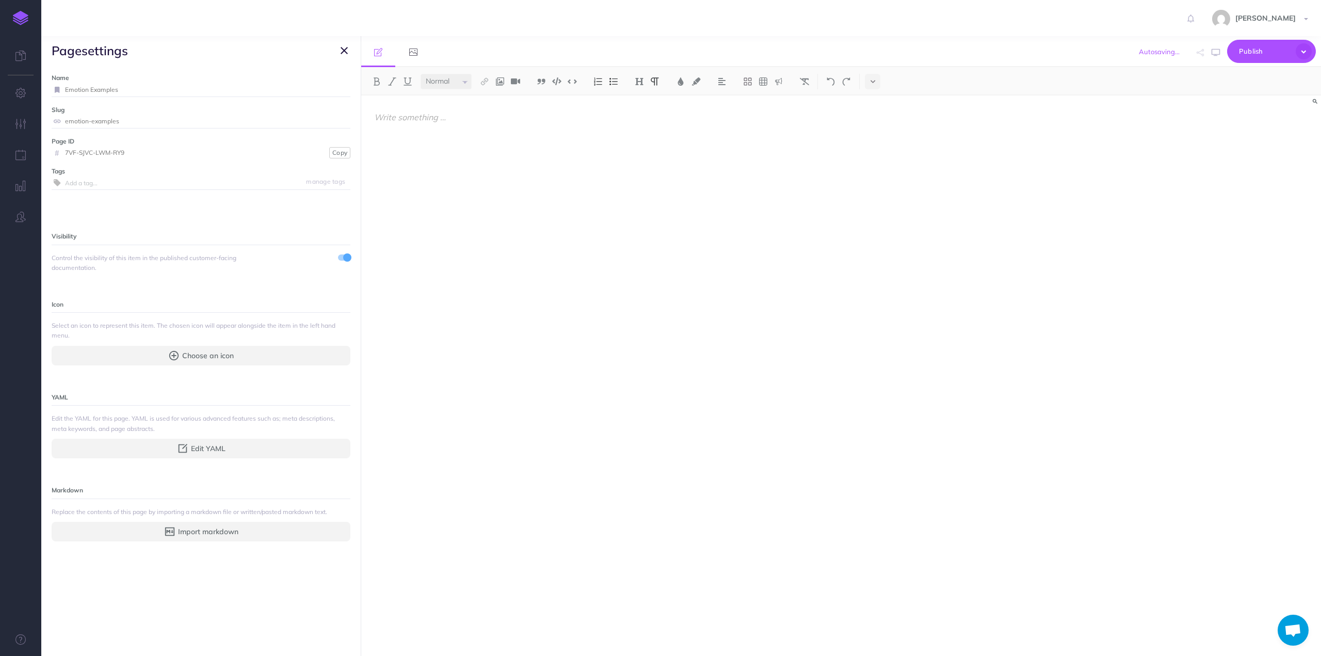
click at [345, 50] on icon "button" at bounding box center [344, 50] width 7 height 12
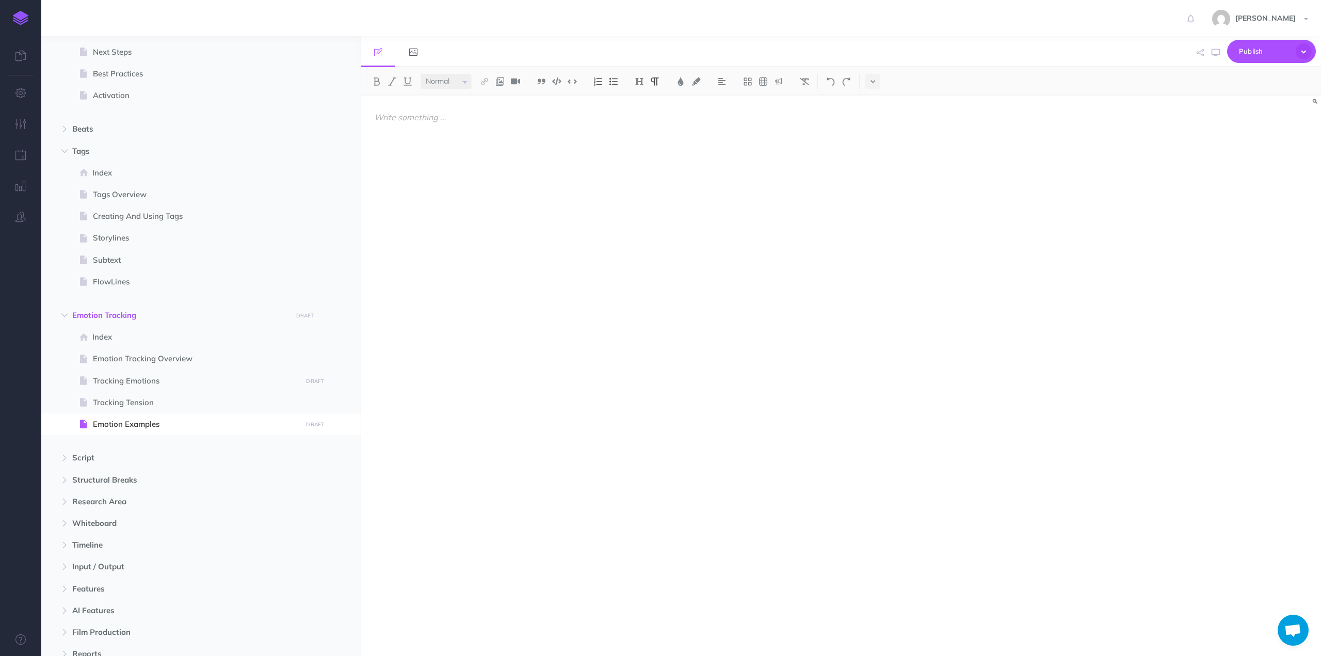
click at [473, 150] on div at bounding box center [697, 370] width 672 height 550
click at [637, 78] on img at bounding box center [639, 81] width 9 height 8
click at [642, 101] on button "H1" at bounding box center [639, 99] width 15 height 15
click at [400, 157] on div "Emotion Examples Feeling" at bounding box center [697, 370] width 672 height 550
click at [414, 167] on p "Objective" at bounding box center [697, 166] width 646 height 12
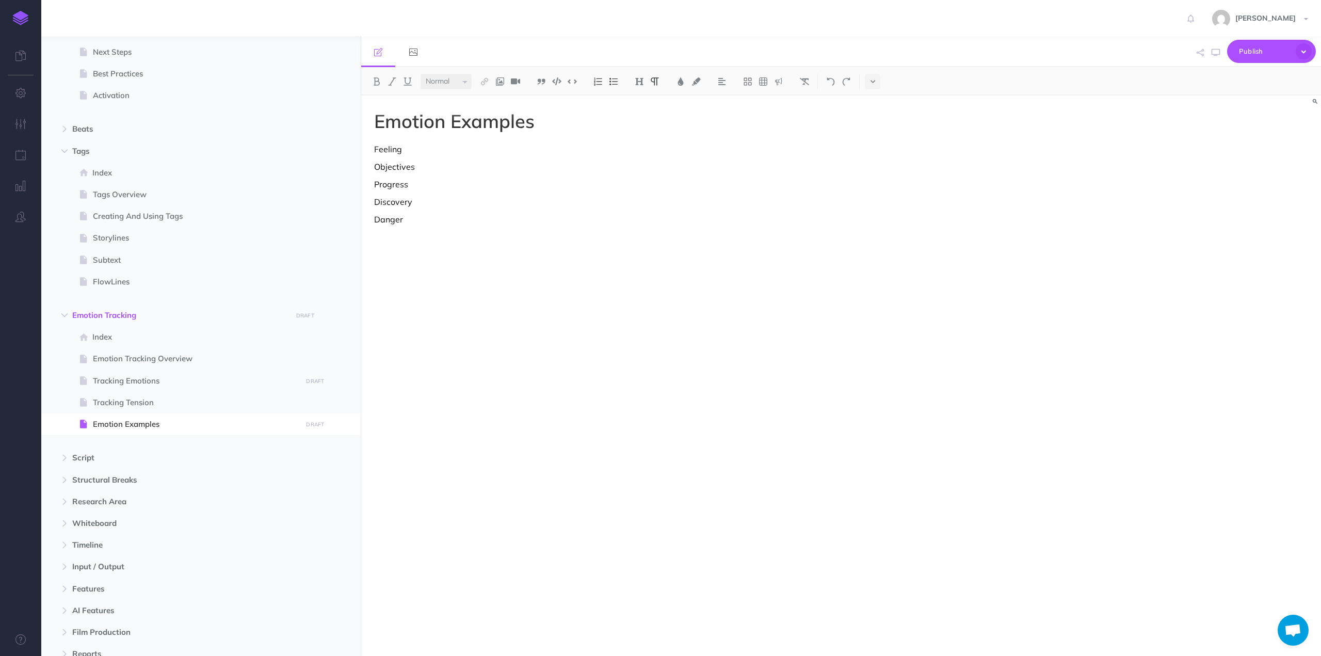
click at [400, 254] on div "Emotion Examples Feeling Objectives Progress Discovery Danger" at bounding box center [697, 370] width 672 height 550
click at [387, 186] on p "Progress" at bounding box center [697, 184] width 646 height 12
click at [404, 241] on div "Emotion Examples Feeling Objectives / Progress Discovery Danger" at bounding box center [697, 370] width 672 height 550
click at [414, 150] on p "Feeling" at bounding box center [697, 149] width 646 height 12
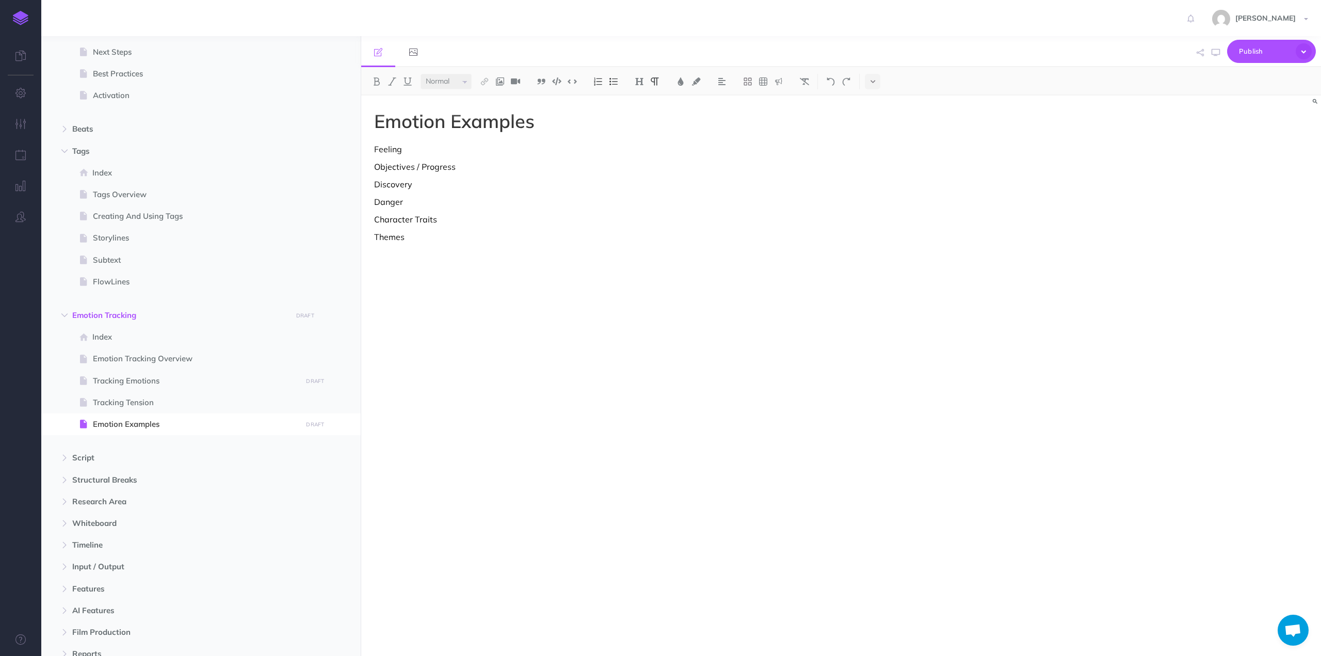
click at [462, 165] on p "Objectives / Progress" at bounding box center [697, 166] width 646 height 12
